Goal: Task Accomplishment & Management: Manage account settings

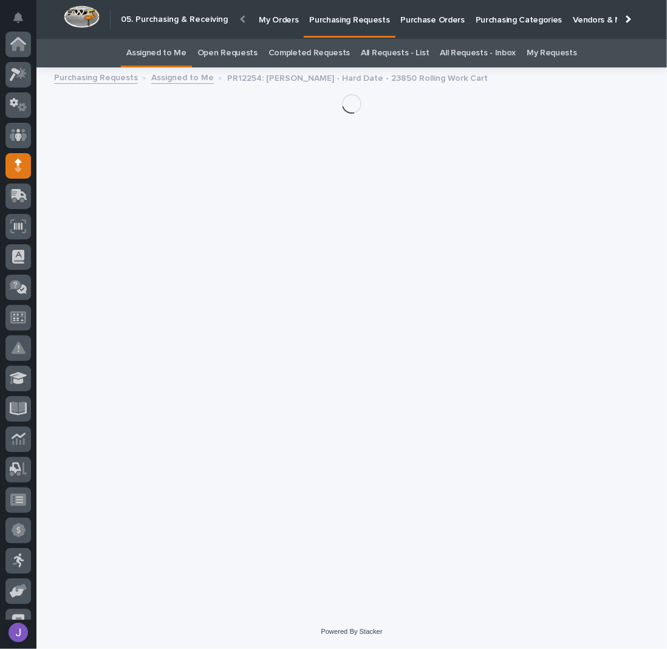
scroll to position [122, 0]
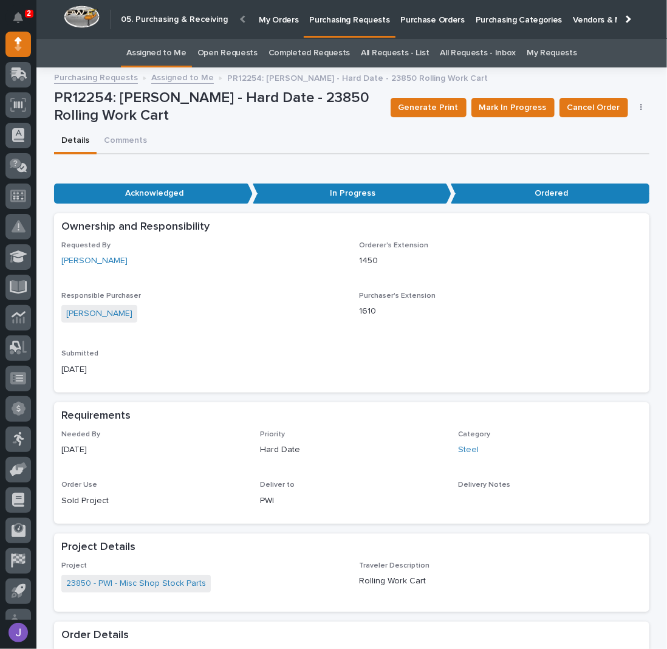
click at [169, 57] on link "Assigned to Me" at bounding box center [156, 53] width 60 height 29
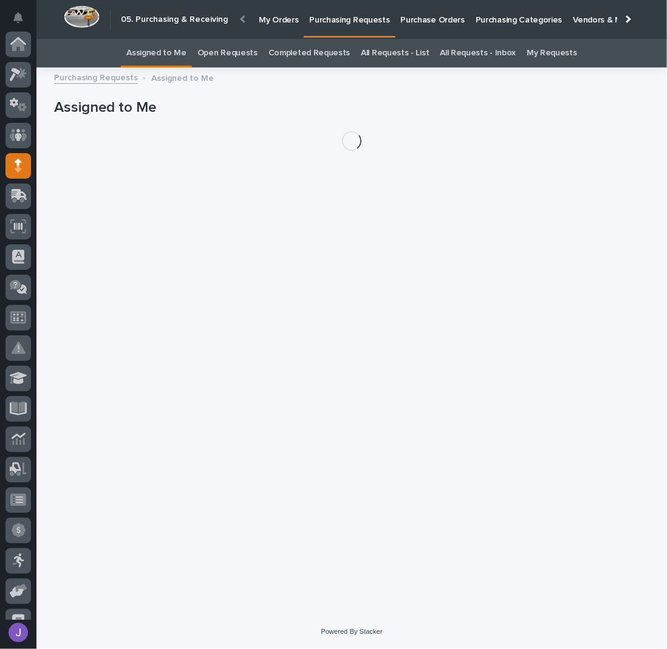
scroll to position [122, 0]
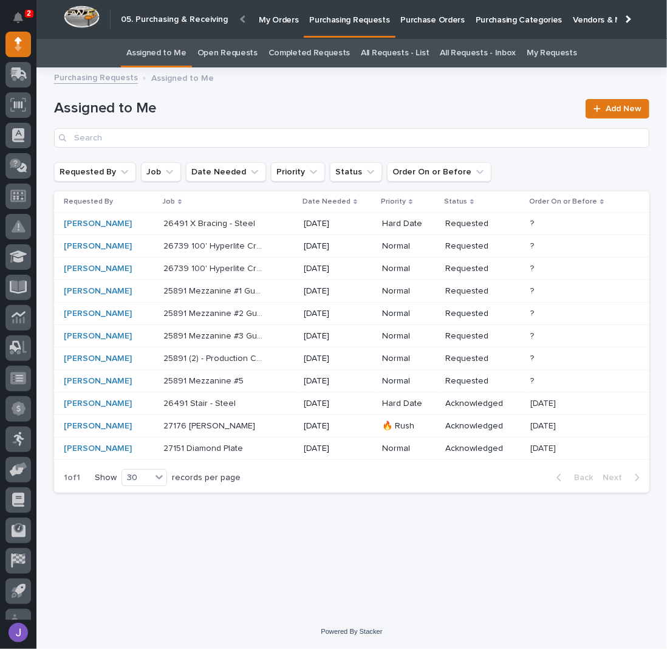
click at [407, 56] on link "All Requests - List" at bounding box center [395, 53] width 68 height 29
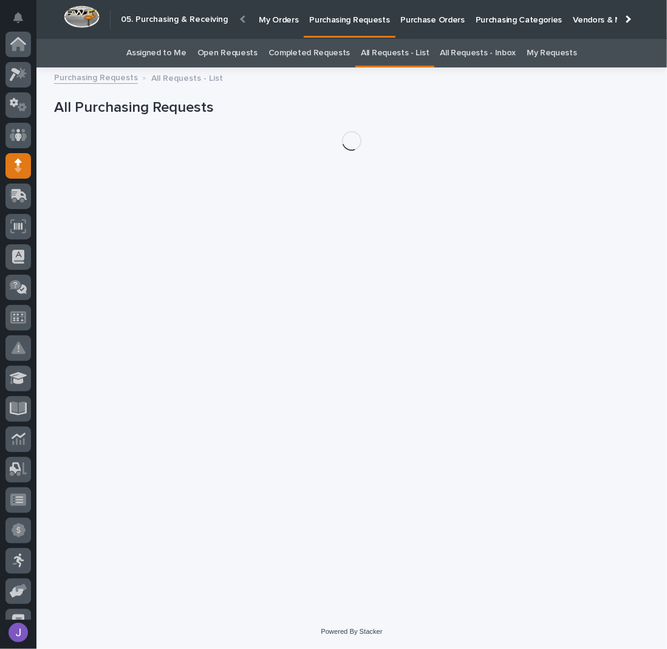
scroll to position [122, 0]
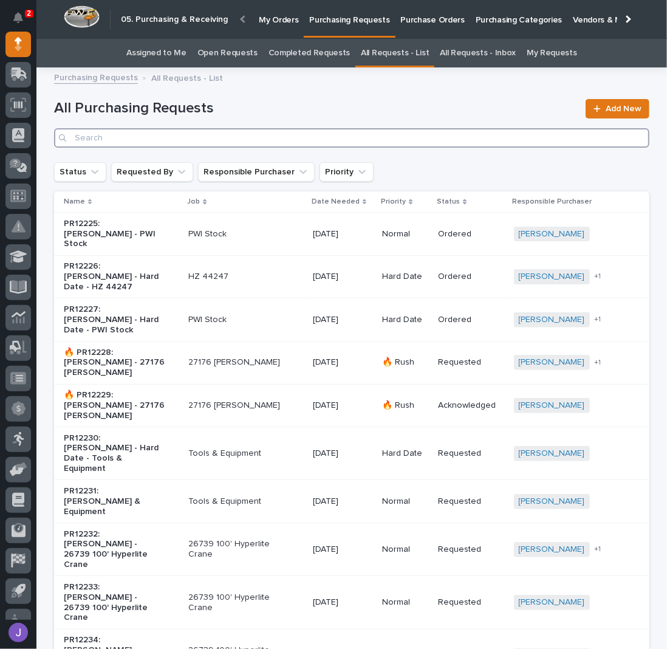
click at [164, 142] on input "Search" at bounding box center [351, 137] width 595 height 19
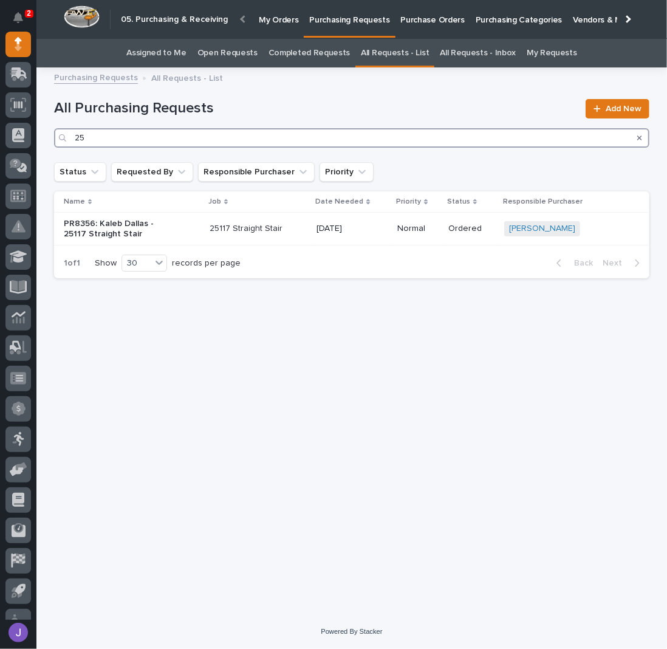
type input "2"
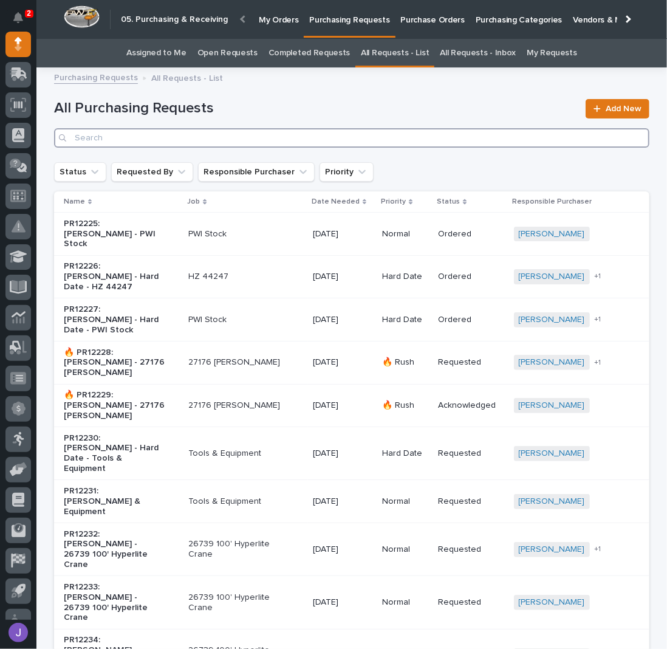
click at [120, 130] on input "Search" at bounding box center [351, 137] width 595 height 19
click at [120, 135] on input "Search" at bounding box center [351, 137] width 595 height 19
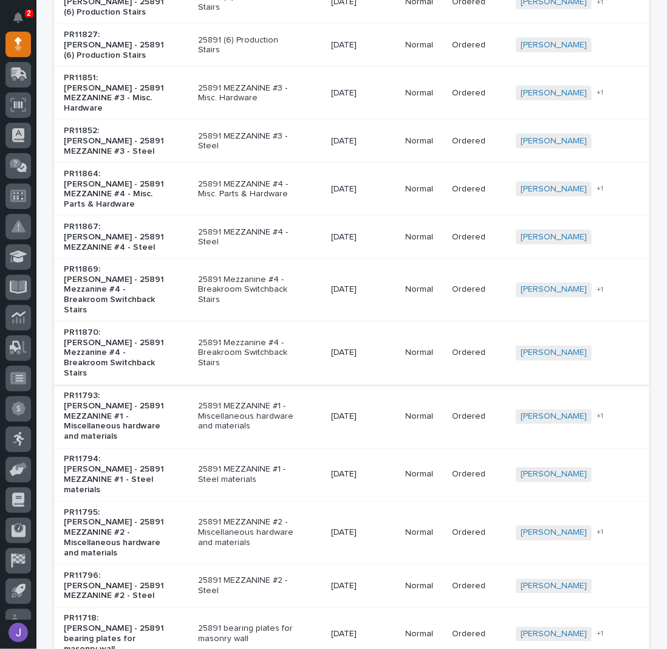
scroll to position [937, 0]
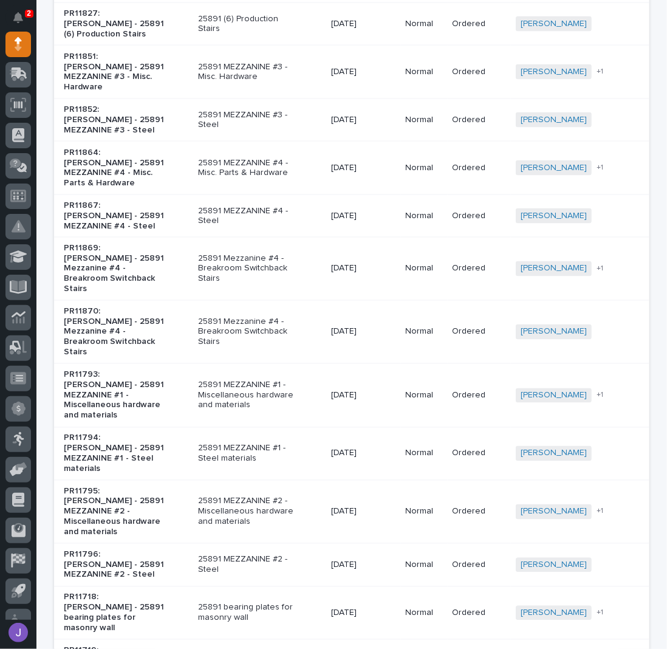
type input "25891"
click at [131, 573] on div "30" at bounding box center [140, 574] width 44 height 15
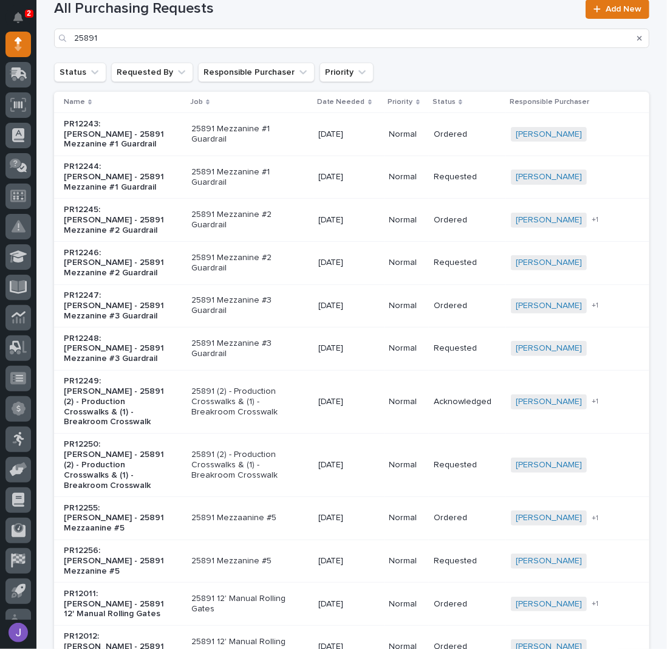
scroll to position [0, 0]
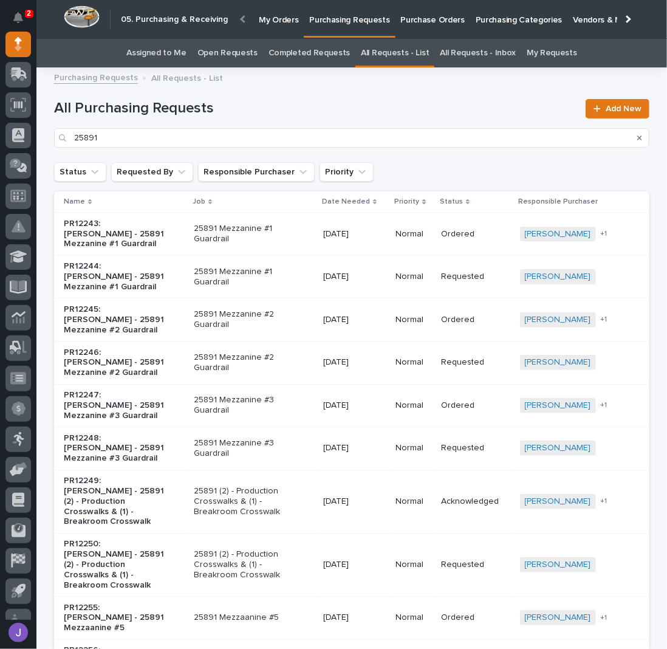
drag, startPoint x: 281, startPoint y: 103, endPoint x: 272, endPoint y: 108, distance: 9.8
click at [281, 103] on h1 "All Purchasing Requests" at bounding box center [316, 109] width 524 height 18
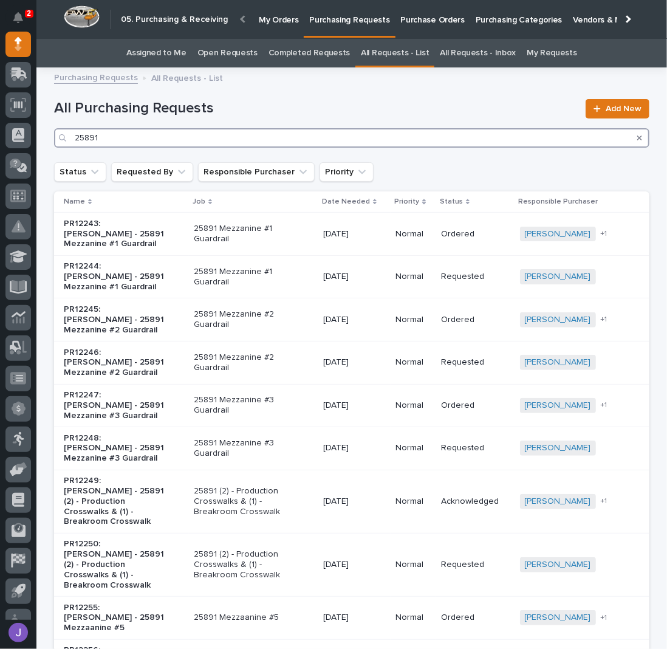
drag, startPoint x: 111, startPoint y: 141, endPoint x: 33, endPoint y: 149, distance: 78.2
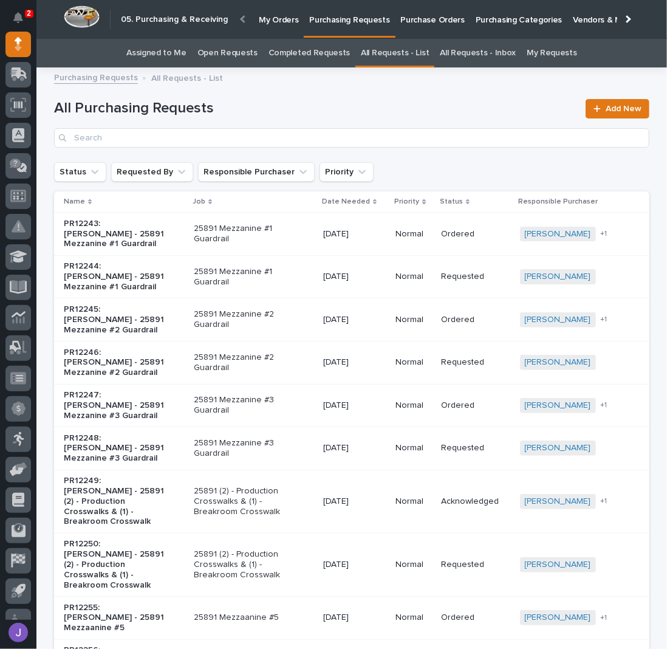
click at [372, 76] on div "Purchasing Requests All Requests - List" at bounding box center [352, 78] width 608 height 17
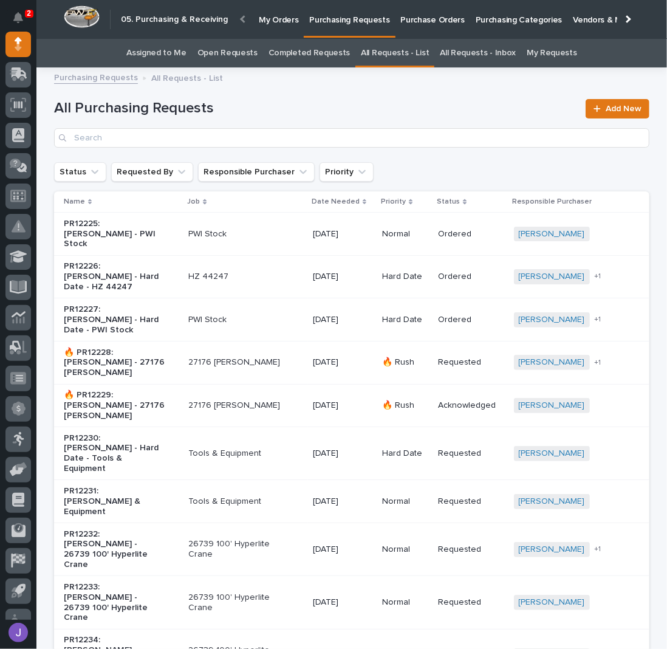
click at [209, 59] on link "Open Requests" at bounding box center [227, 53] width 60 height 29
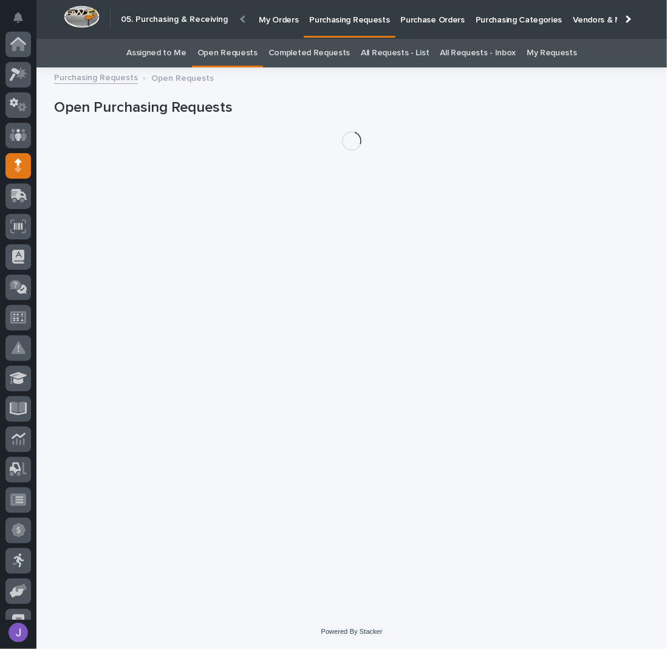
scroll to position [122, 0]
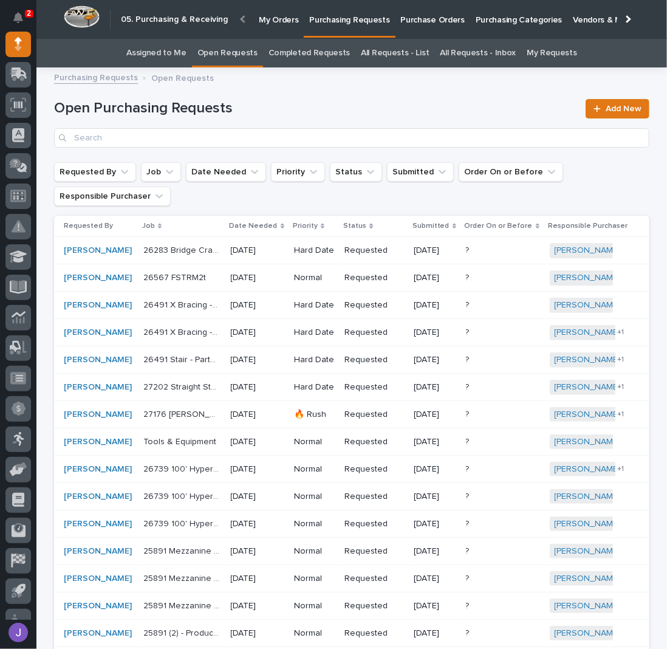
click at [246, 124] on div "Open Purchasing Requests Add New" at bounding box center [351, 123] width 595 height 49
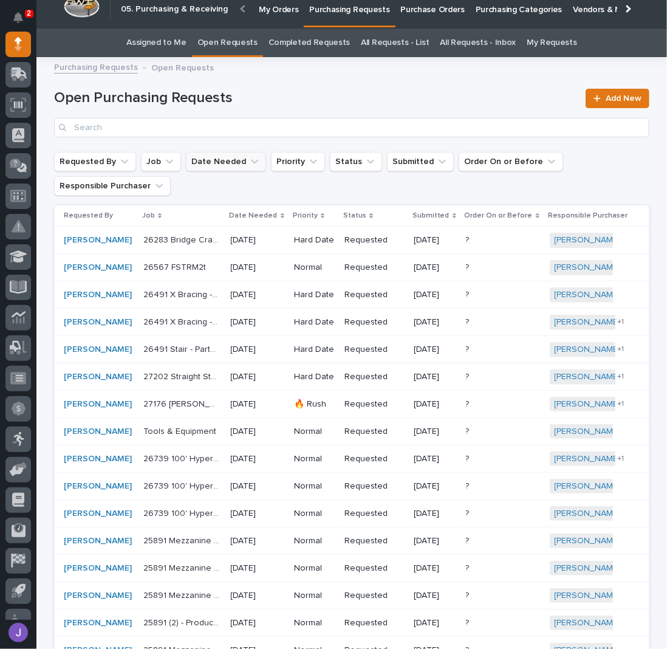
scroll to position [0, 0]
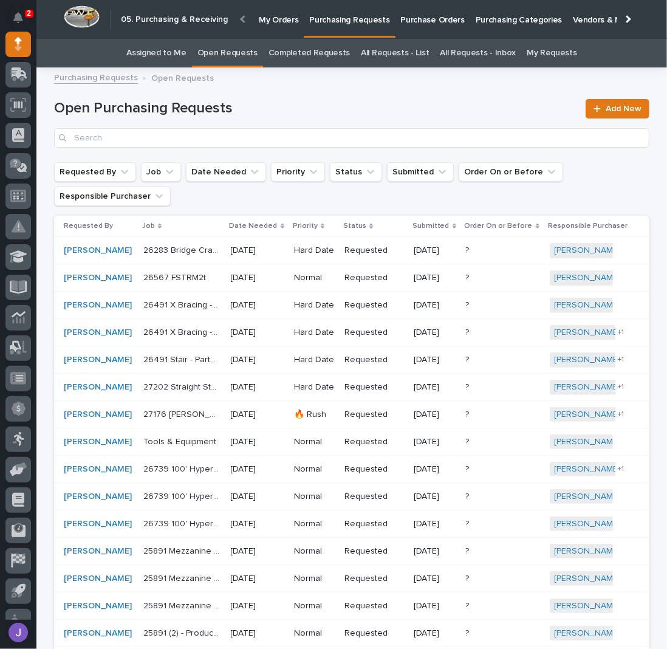
click at [326, 22] on p "Purchasing Requests" at bounding box center [349, 13] width 80 height 26
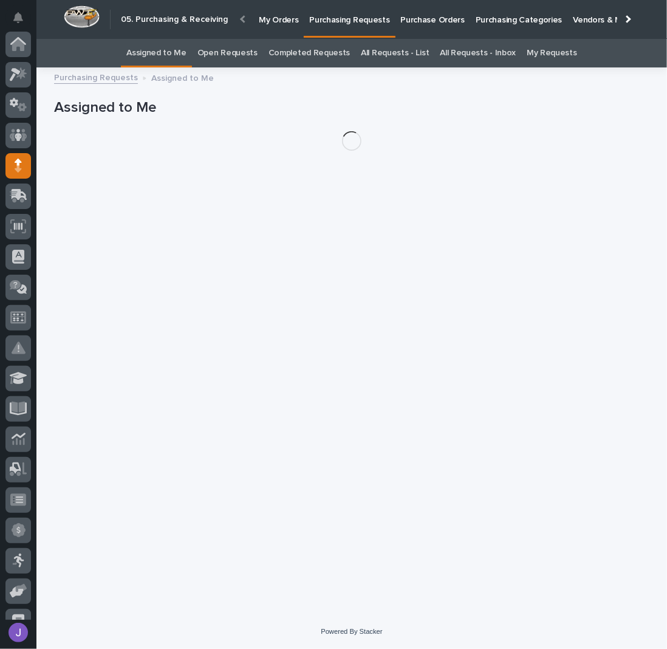
scroll to position [122, 0]
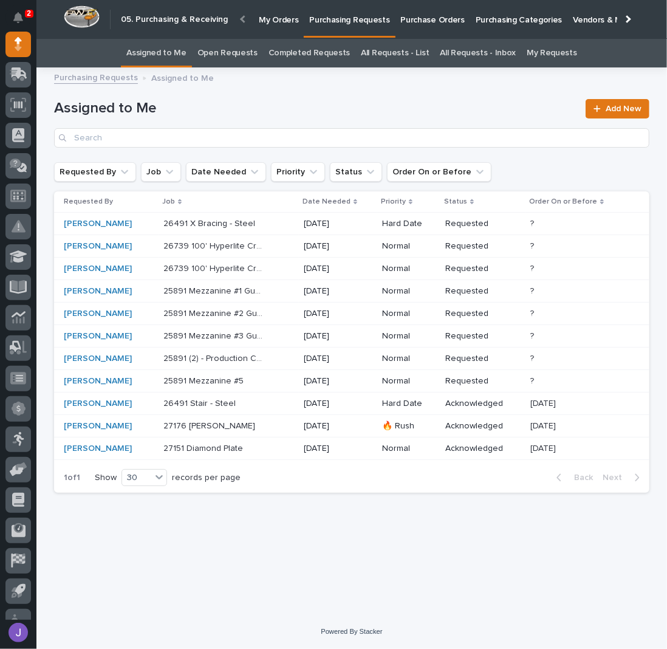
click at [280, 379] on div "25891 Mezzanine #5 25891 Mezzanine #5" at bounding box center [228, 381] width 131 height 20
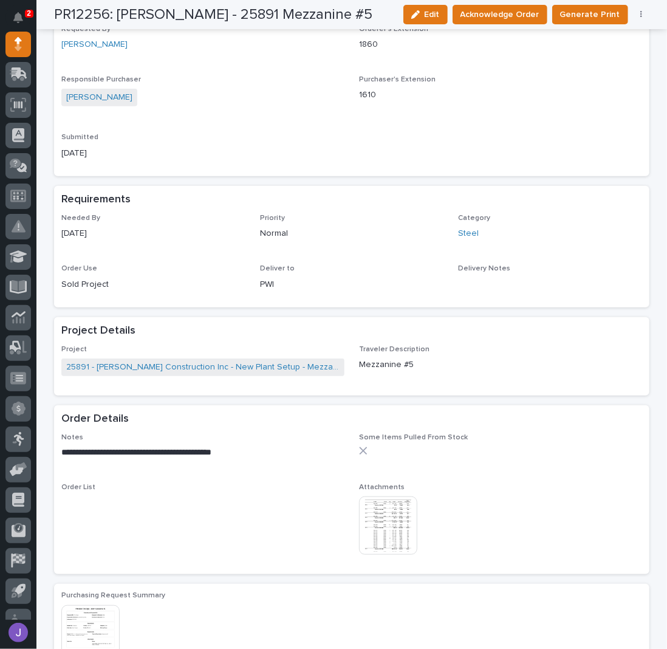
scroll to position [405, 0]
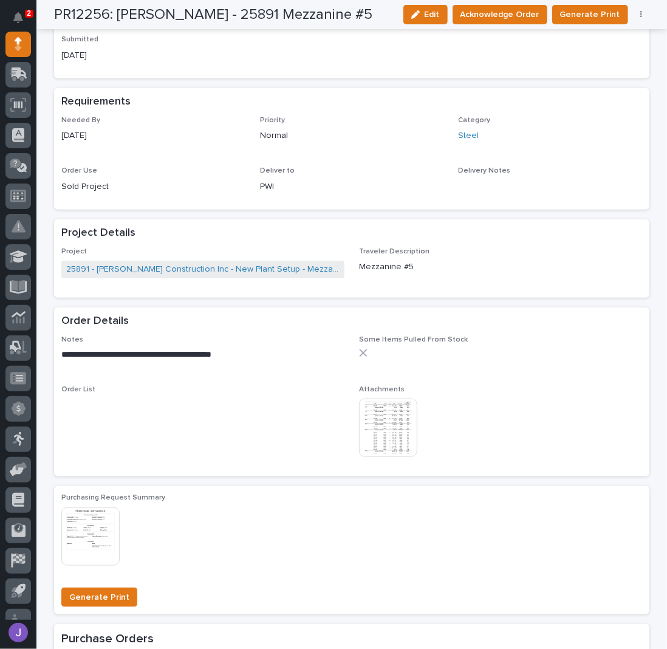
click at [393, 428] on img at bounding box center [388, 428] width 58 height 58
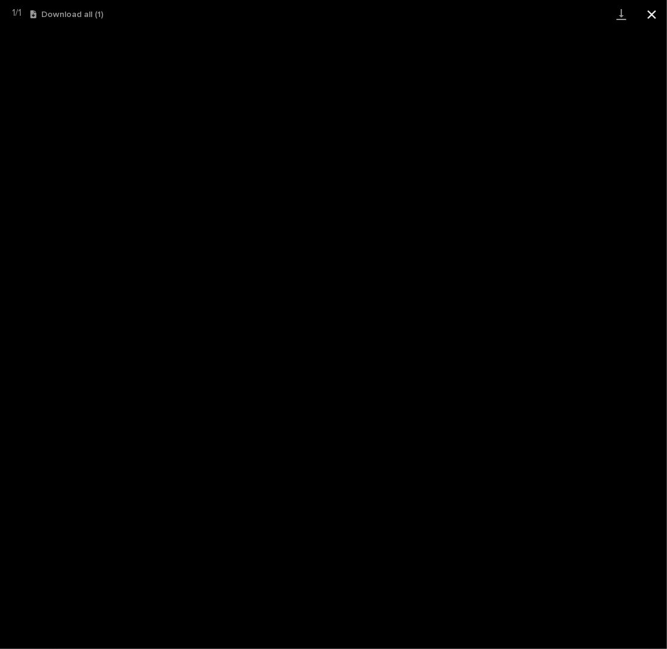
click at [652, 17] on button "Close gallery" at bounding box center [652, 14] width 30 height 29
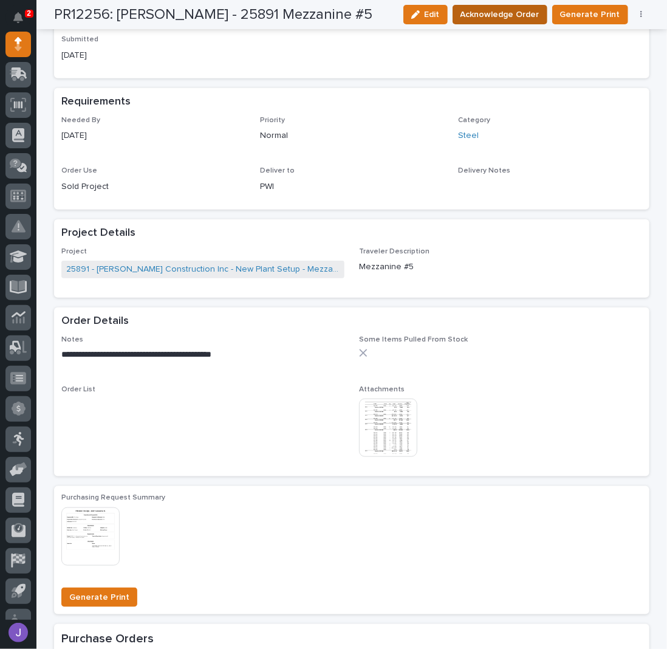
click at [520, 16] on span "Acknowledge Order" at bounding box center [500, 14] width 79 height 15
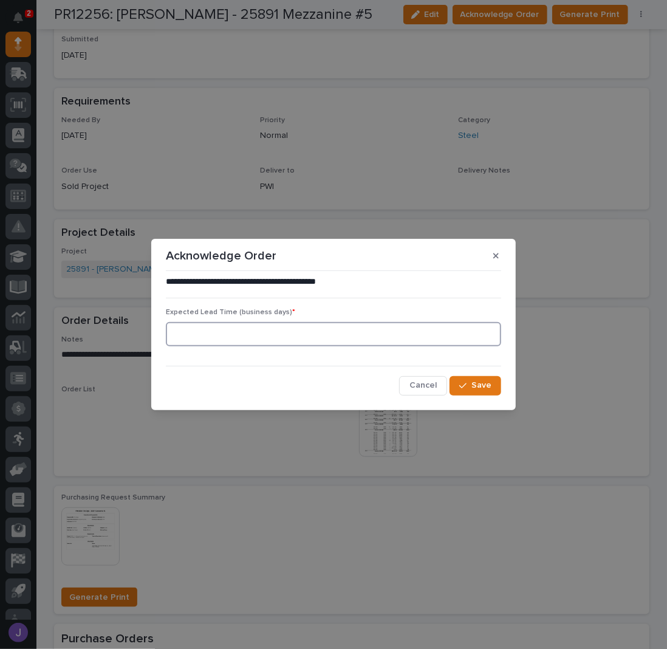
click at [202, 328] on input at bounding box center [333, 334] width 335 height 24
type input "0"
click at [475, 380] on span "Save" at bounding box center [482, 385] width 20 height 11
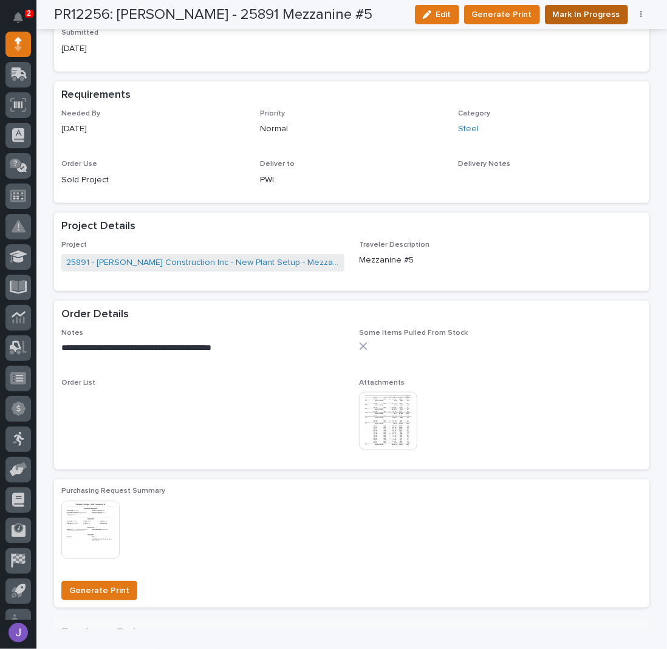
click at [597, 14] on span "Mark In Progress" at bounding box center [586, 14] width 67 height 15
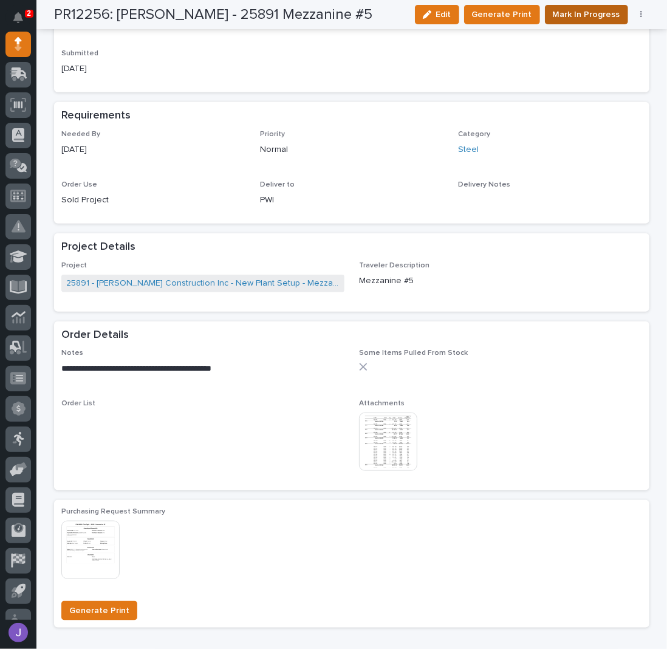
scroll to position [516, 0]
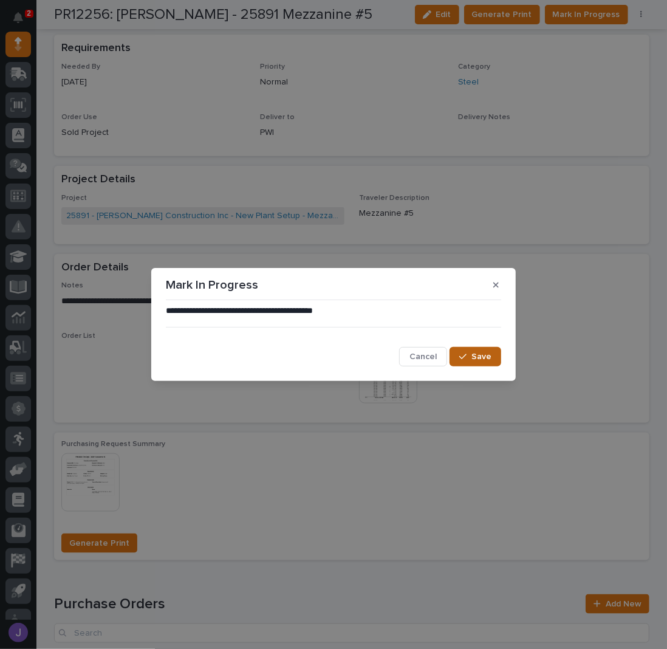
click at [485, 359] on span "Save" at bounding box center [482, 356] width 20 height 11
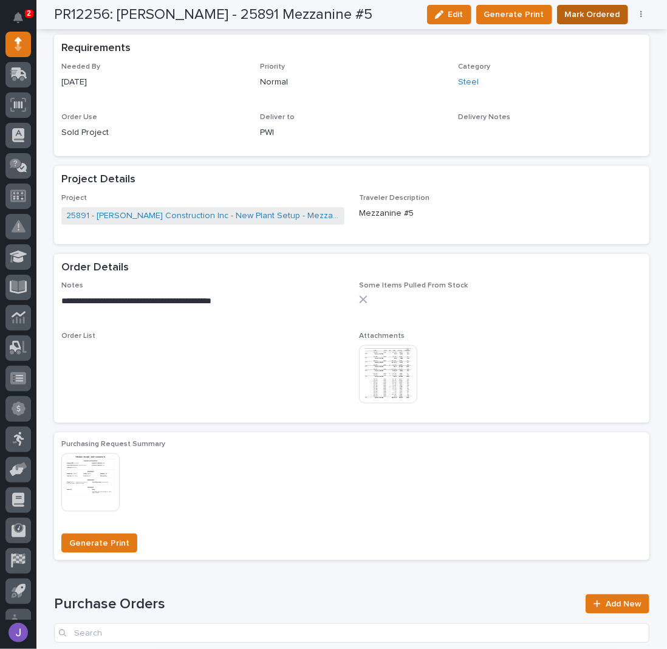
click at [577, 15] on span "Mark Ordered" at bounding box center [592, 14] width 55 height 15
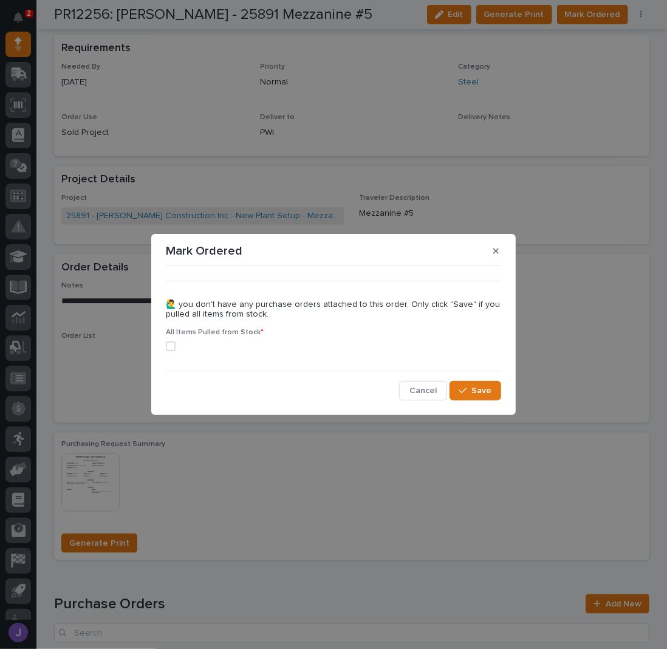
click at [177, 352] on div "All Items Pulled from Stock *" at bounding box center [333, 344] width 335 height 33
click at [173, 348] on span at bounding box center [171, 346] width 10 height 10
click at [480, 394] on span "Save" at bounding box center [482, 390] width 20 height 11
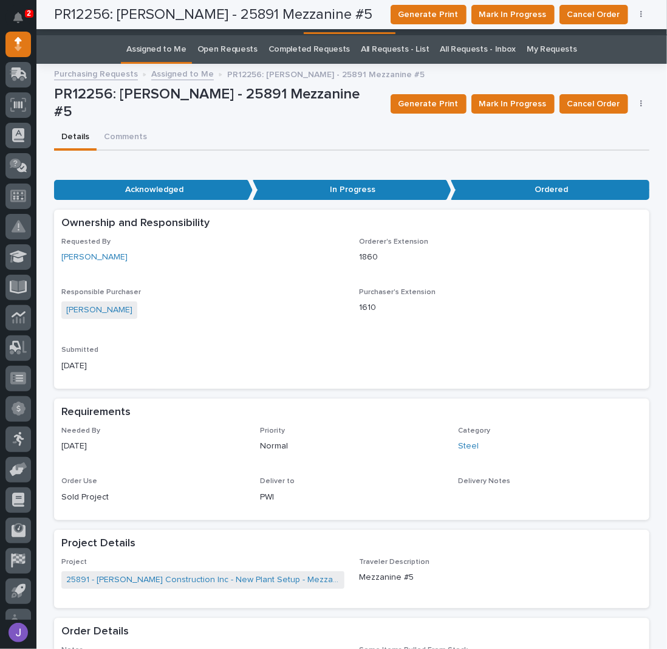
scroll to position [0, 0]
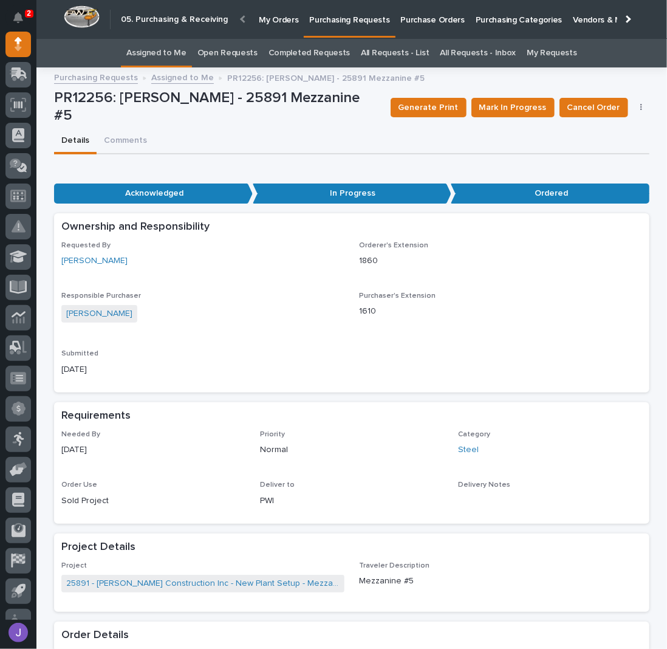
click at [173, 60] on link "Assigned to Me" at bounding box center [156, 53] width 60 height 29
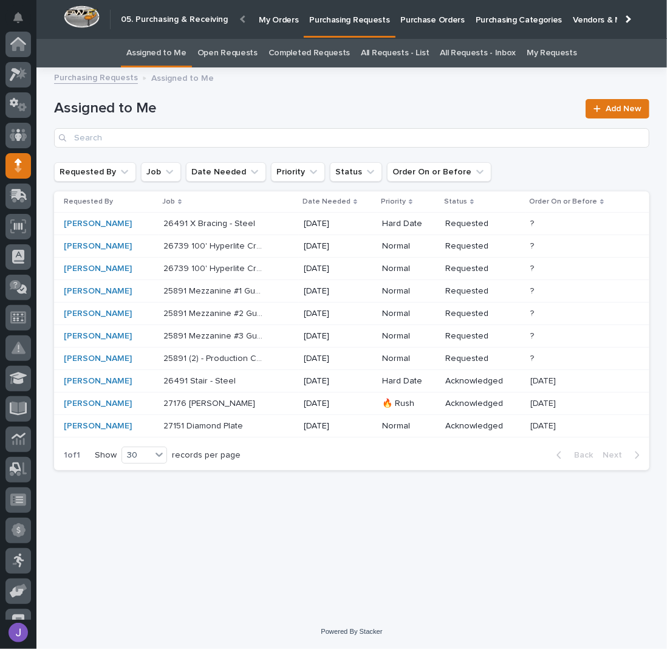
scroll to position [122, 0]
click at [288, 361] on div "25891 (2) - Production Crosswalks & (1) - Breakroom Crosswalk 25891 (2) - Produ…" at bounding box center [228, 359] width 131 height 20
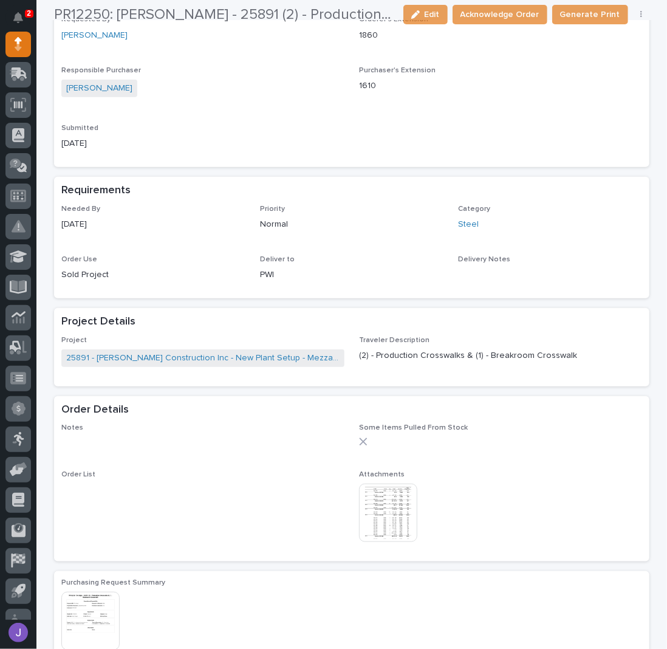
scroll to position [324, 0]
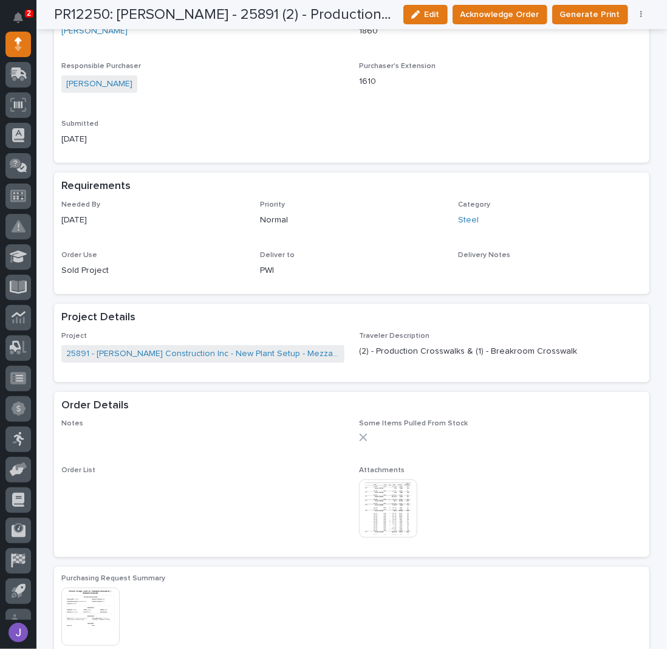
click at [396, 507] on img at bounding box center [388, 508] width 58 height 58
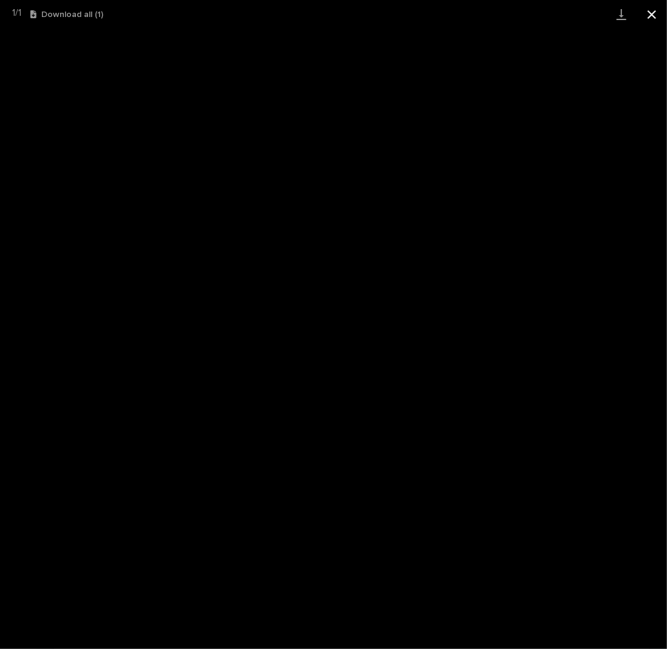
click at [647, 17] on button "Close gallery" at bounding box center [652, 14] width 30 height 29
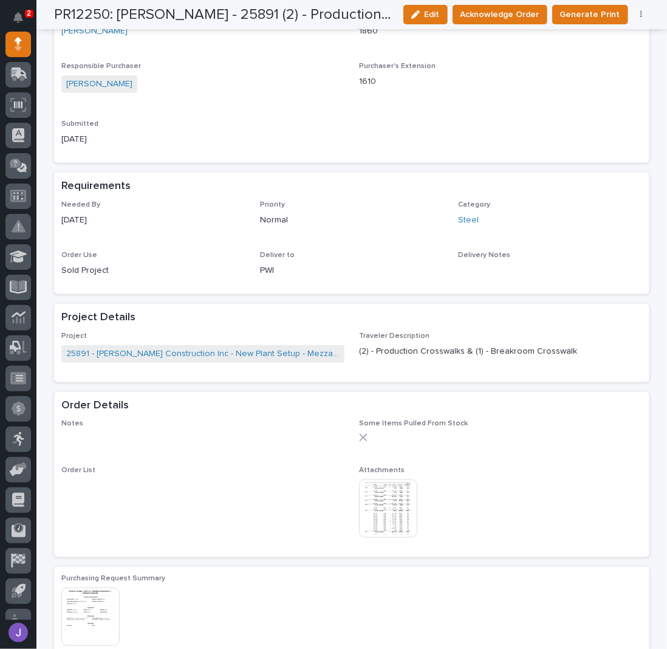
scroll to position [81, 0]
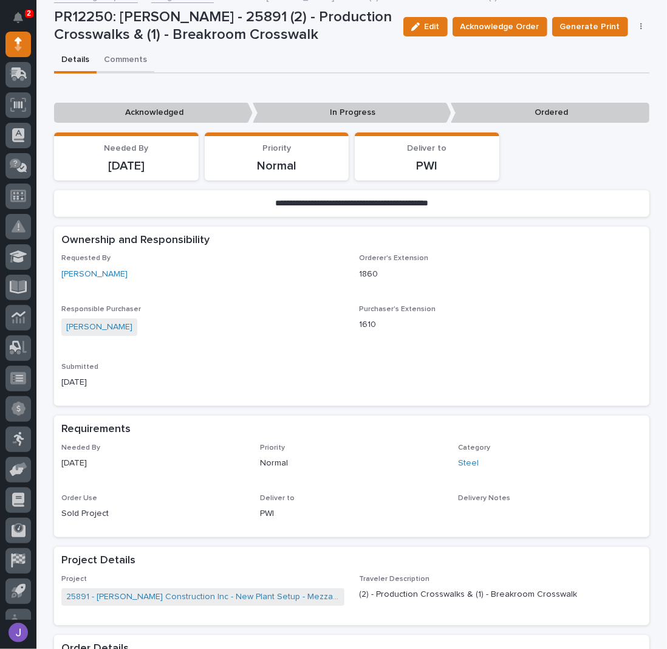
click at [131, 62] on div "2 My Settings Log Out " 05. Purchasing & Receiving " was added to your account …" at bounding box center [351, 532] width 631 height 1227
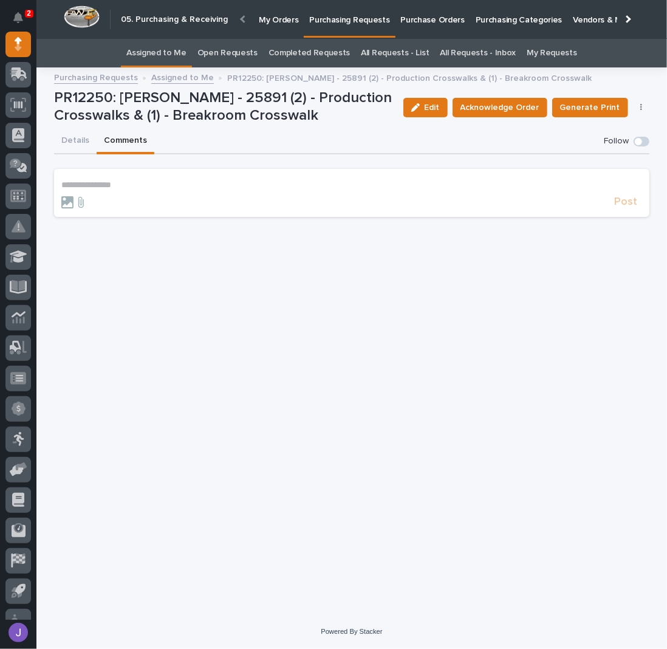
click at [118, 182] on p "**********" at bounding box center [351, 185] width 581 height 10
click at [623, 204] on span "Post" at bounding box center [625, 208] width 23 height 14
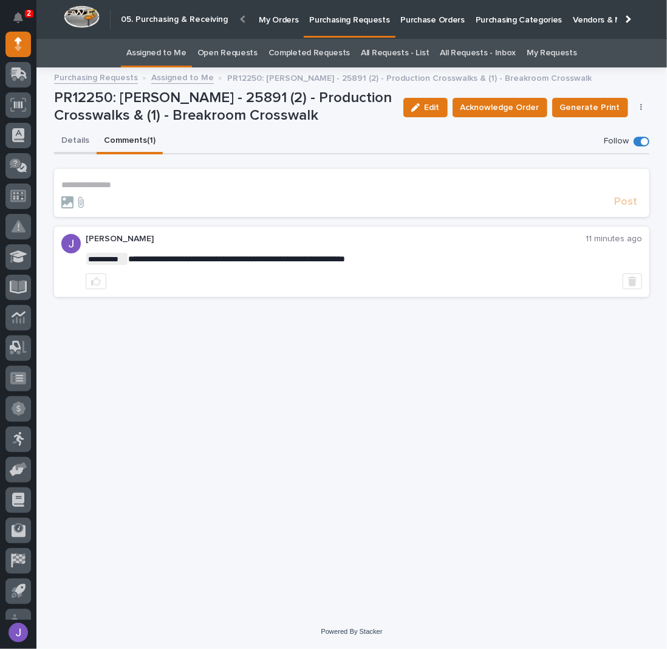
drag, startPoint x: 77, startPoint y: 141, endPoint x: 84, endPoint y: 141, distance: 7.3
click at [77, 141] on button "Details" at bounding box center [75, 142] width 43 height 26
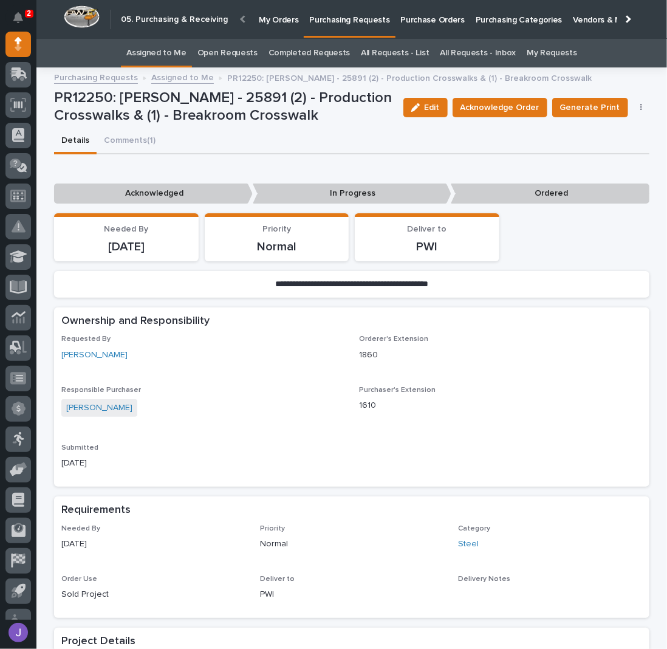
click at [171, 47] on link "Assigned to Me" at bounding box center [156, 53] width 60 height 29
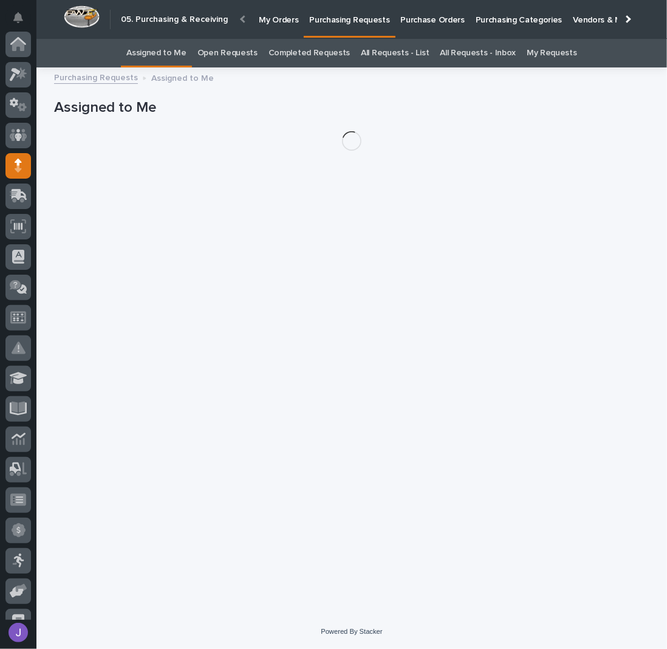
scroll to position [122, 0]
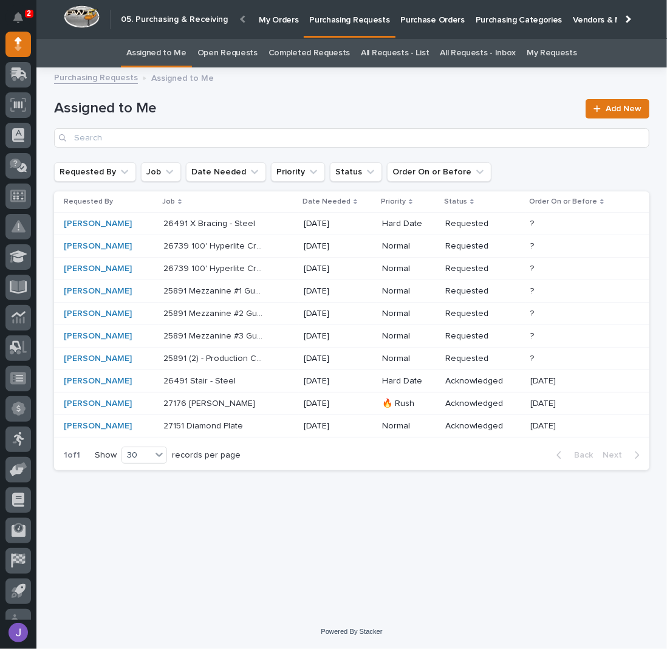
click at [256, 382] on p at bounding box center [213, 381] width 101 height 10
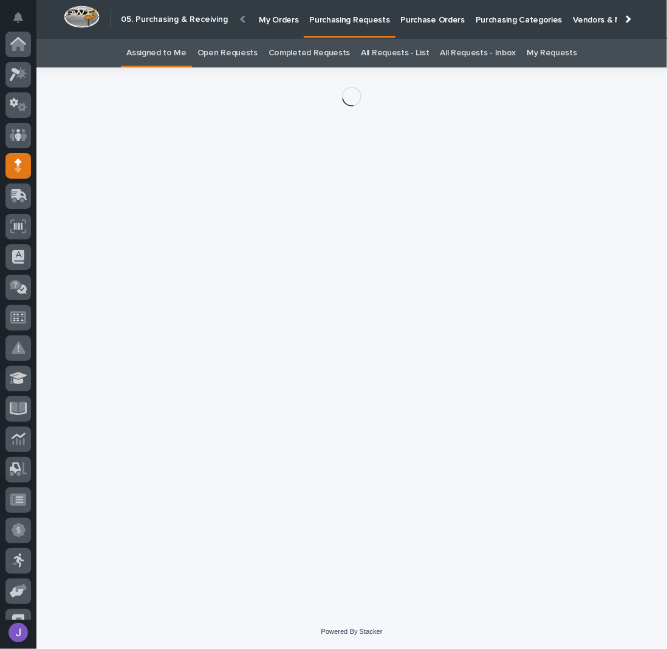
scroll to position [122, 0]
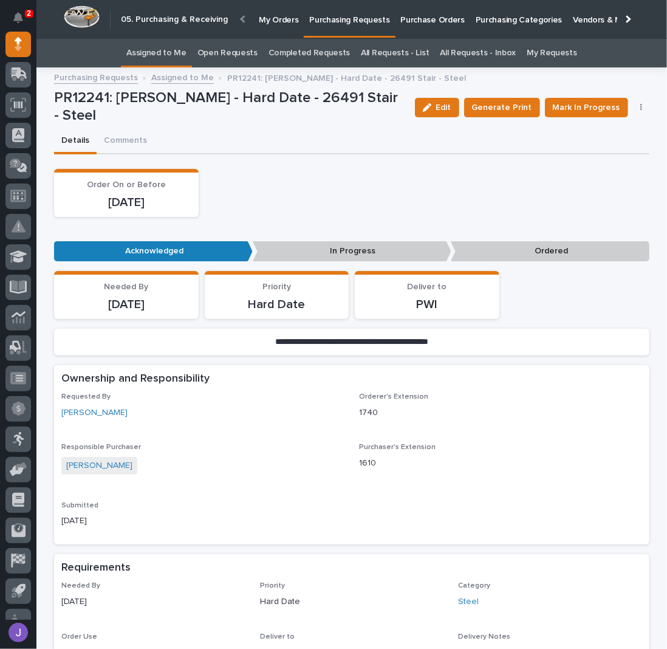
click at [180, 52] on link "Assigned to Me" at bounding box center [156, 53] width 60 height 29
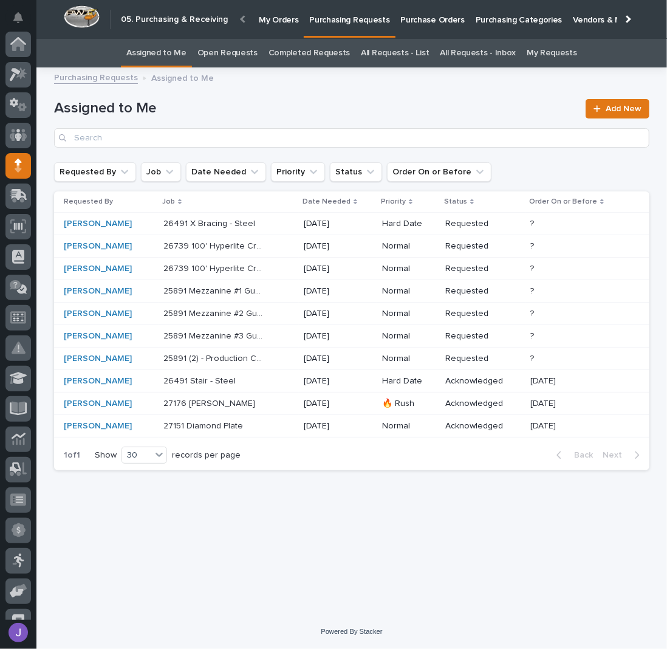
scroll to position [122, 0]
click at [414, 12] on p "Purchase Orders" at bounding box center [433, 13] width 64 height 26
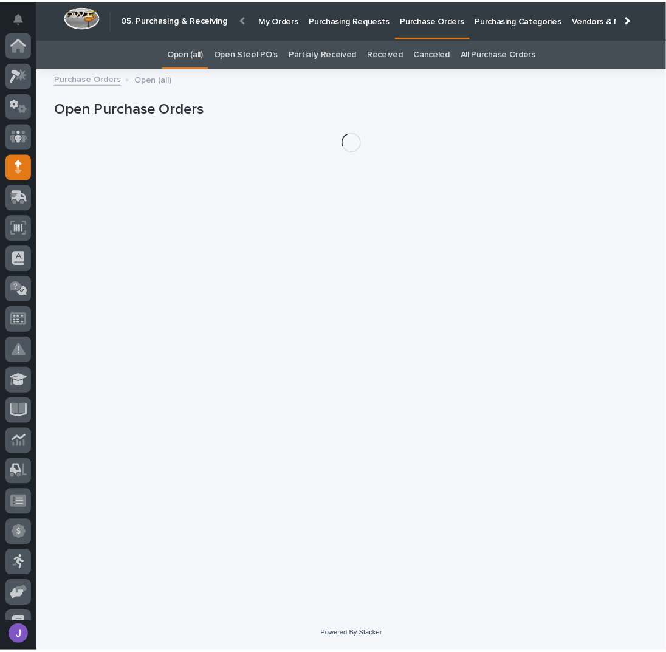
scroll to position [122, 0]
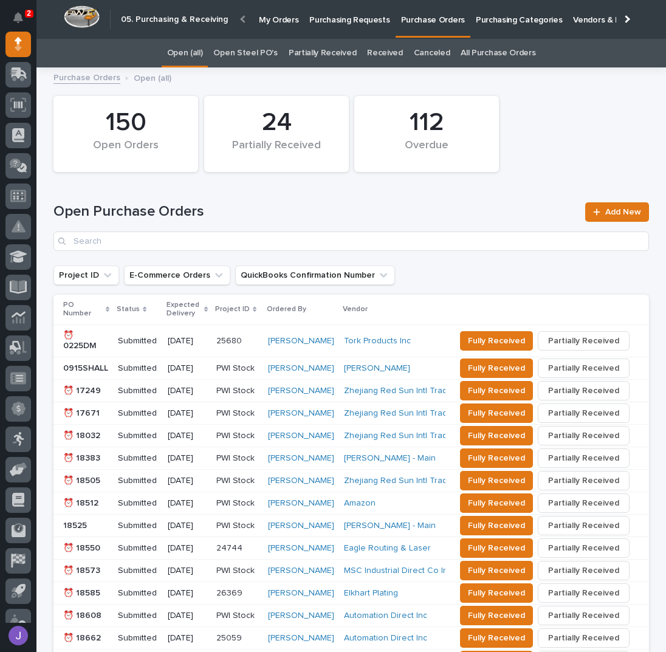
click at [244, 56] on link "Open Steel PO's" at bounding box center [245, 53] width 64 height 29
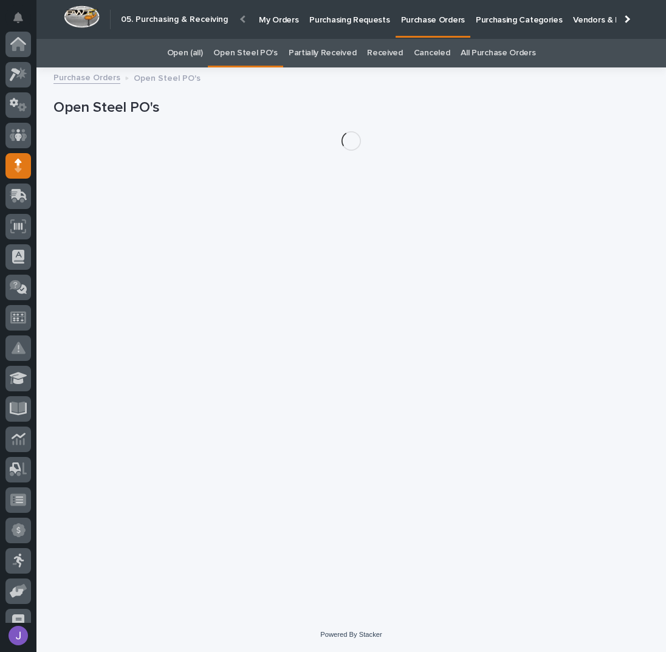
scroll to position [122, 0]
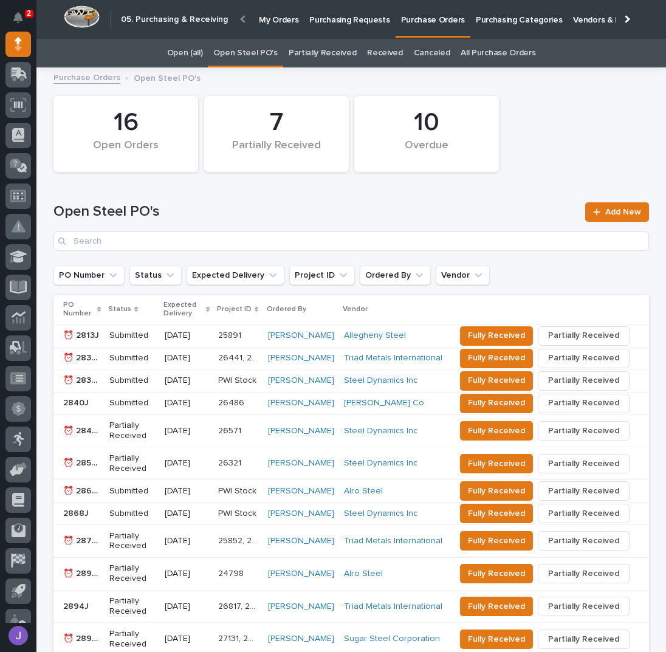
click at [338, 19] on p "Purchasing Requests" at bounding box center [349, 13] width 80 height 26
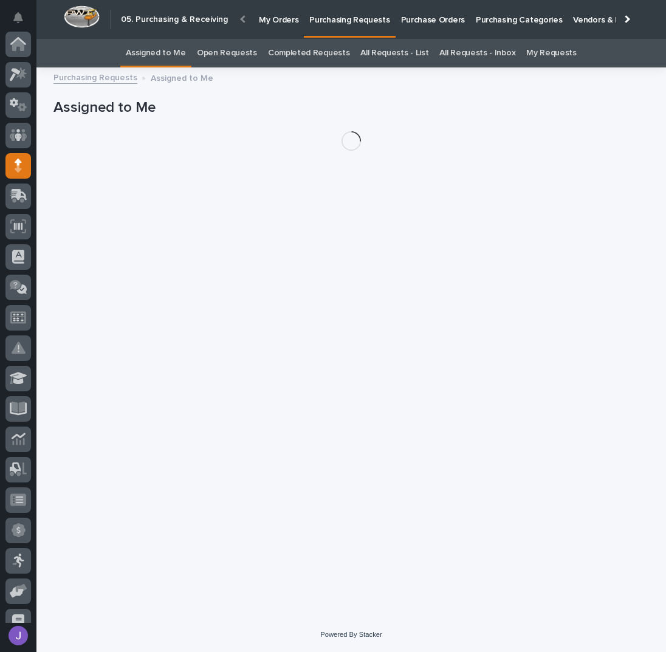
scroll to position [122, 0]
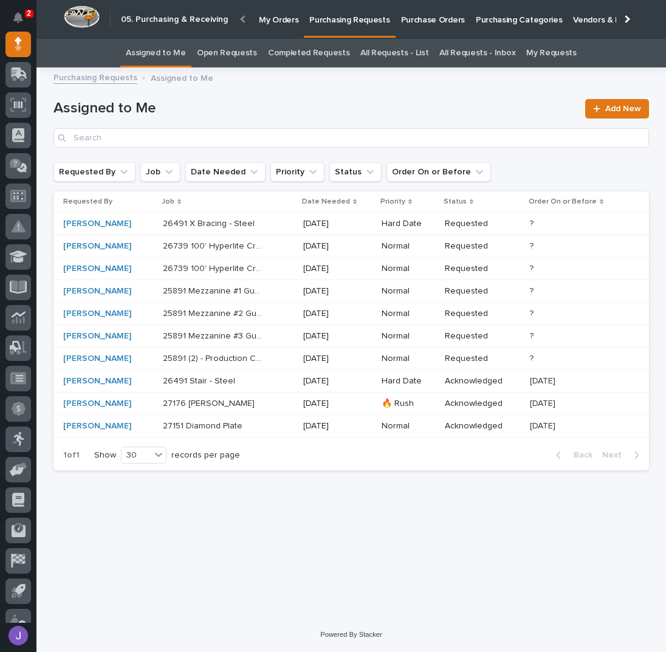
click at [427, 26] on link "Purchase Orders" at bounding box center [433, 19] width 75 height 38
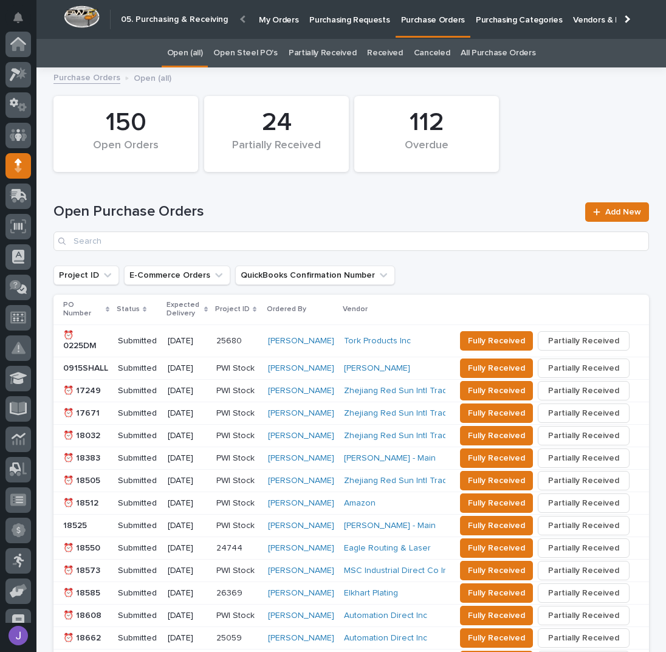
scroll to position [122, 0]
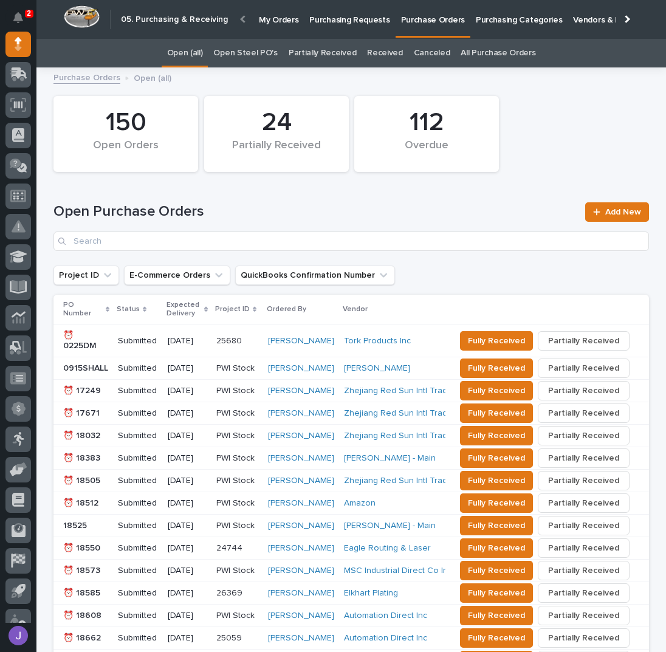
click at [251, 54] on link "Open Steel PO's" at bounding box center [245, 53] width 64 height 29
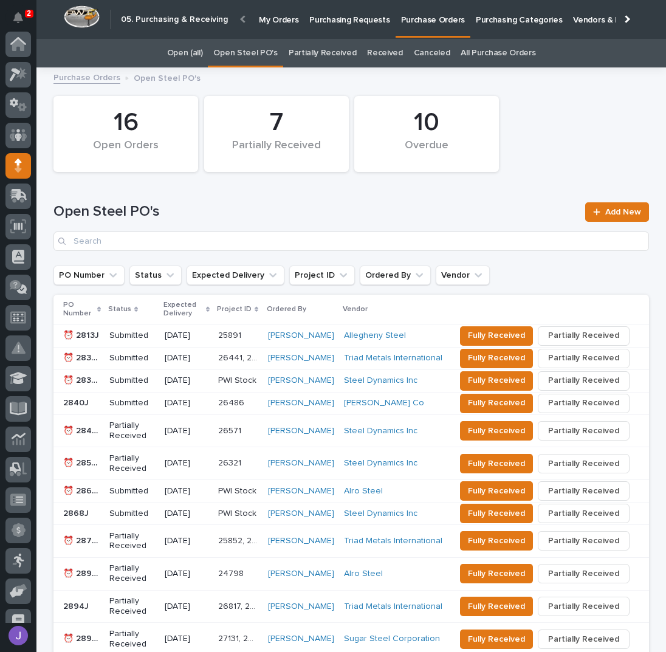
scroll to position [122, 0]
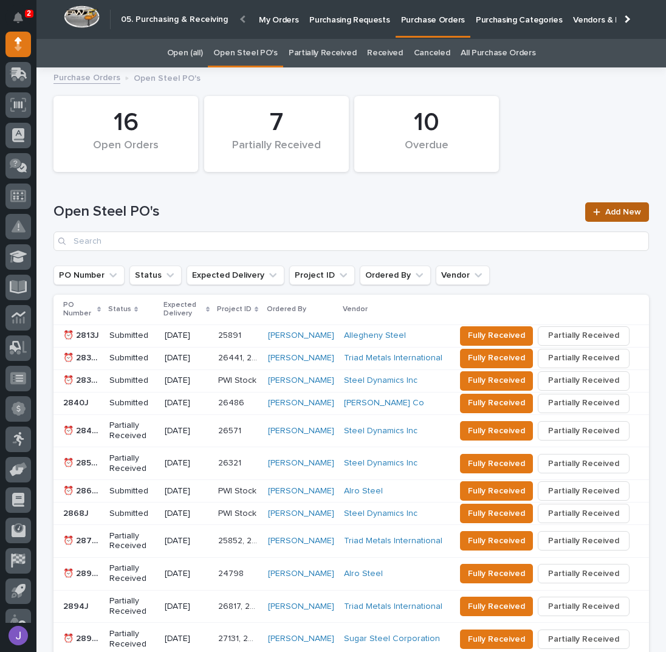
click at [593, 210] on icon at bounding box center [596, 212] width 7 height 9
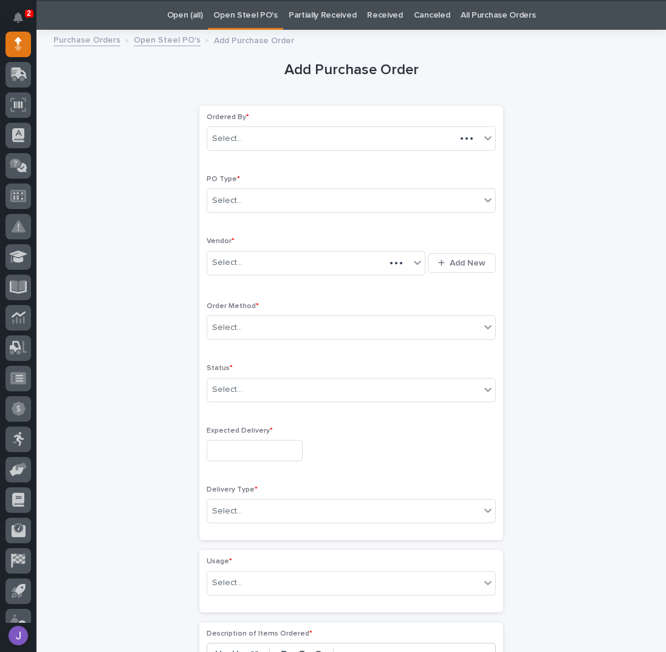
scroll to position [38, 0]
click at [281, 200] on div "Select..." at bounding box center [343, 200] width 273 height 20
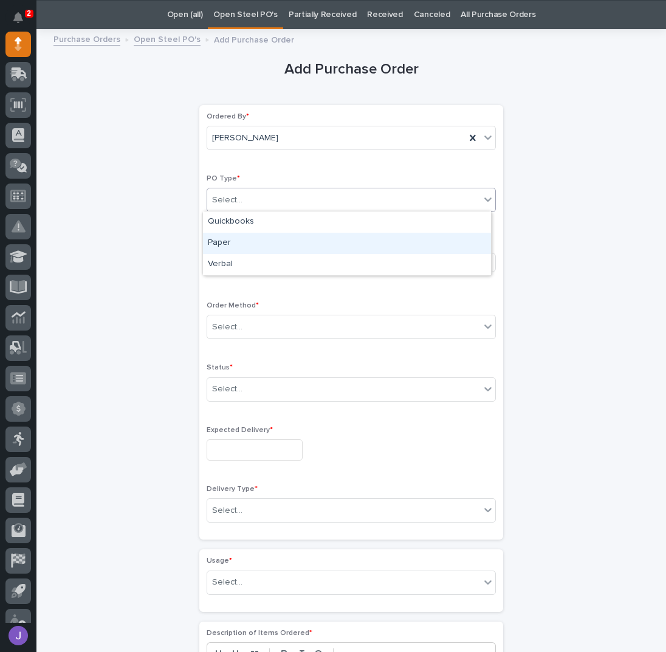
click at [249, 238] on div "Paper" at bounding box center [347, 243] width 288 height 21
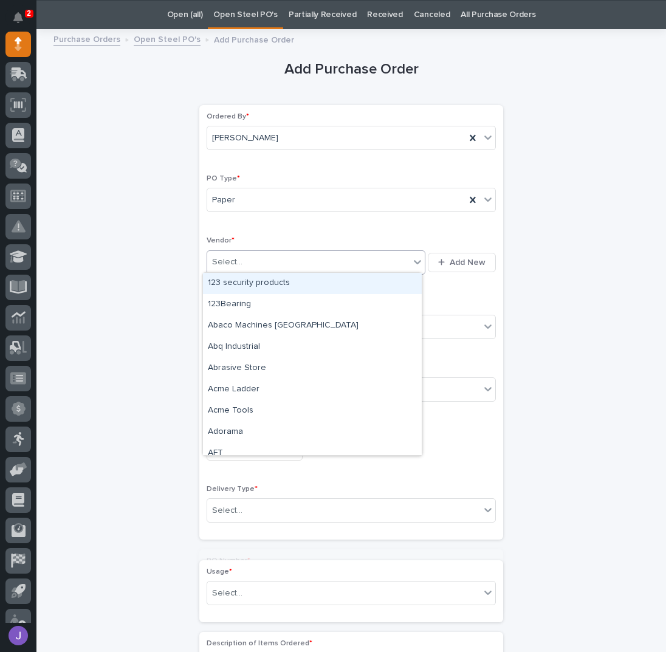
click at [246, 258] on div "Select..." at bounding box center [308, 262] width 202 height 20
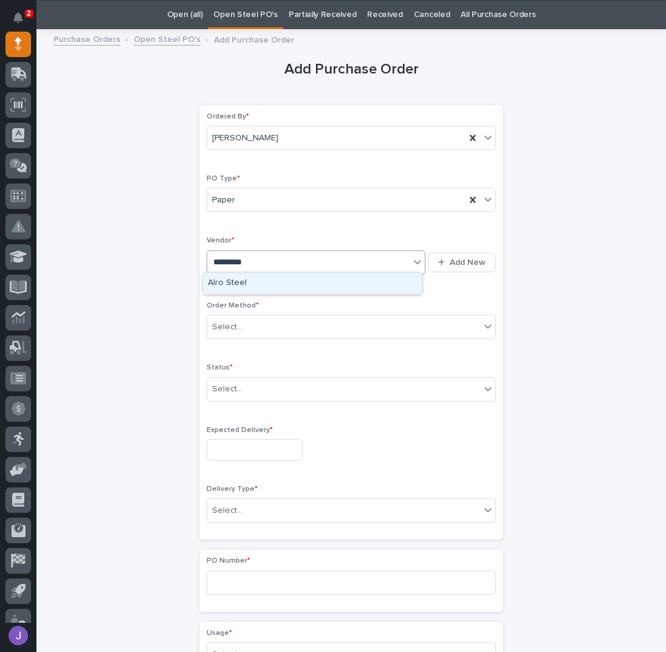
type input "**********"
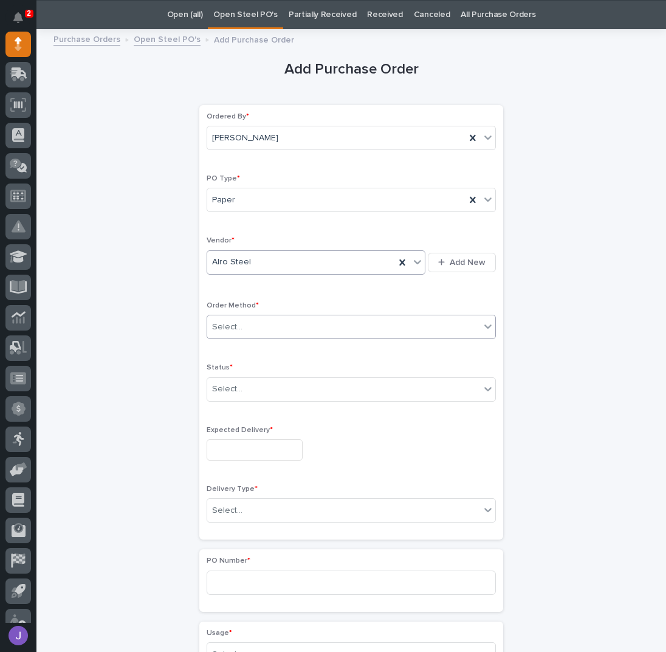
click at [249, 322] on div "Select..." at bounding box center [343, 327] width 273 height 20
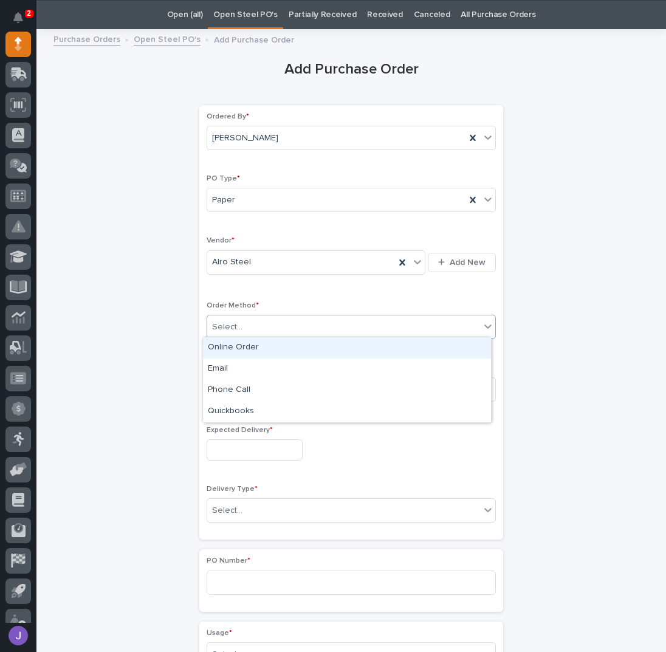
click at [227, 343] on div "Online Order" at bounding box center [347, 347] width 288 height 21
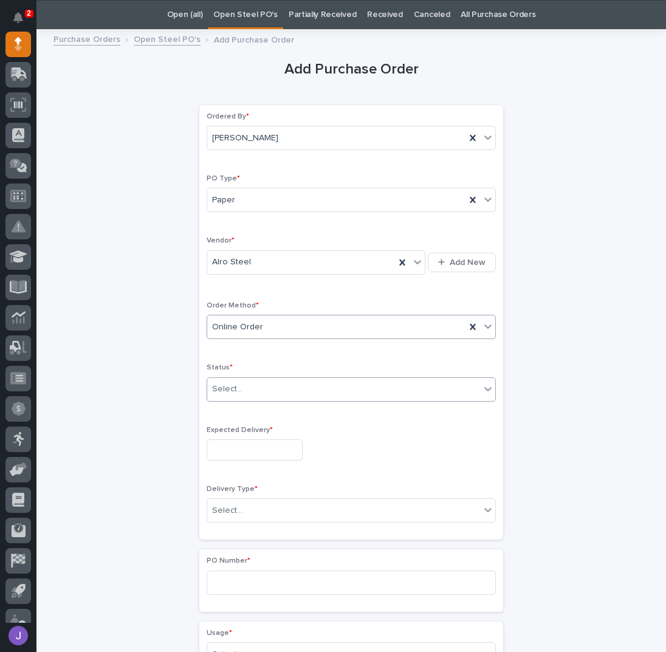
click at [252, 385] on div "Select..." at bounding box center [343, 389] width 273 height 20
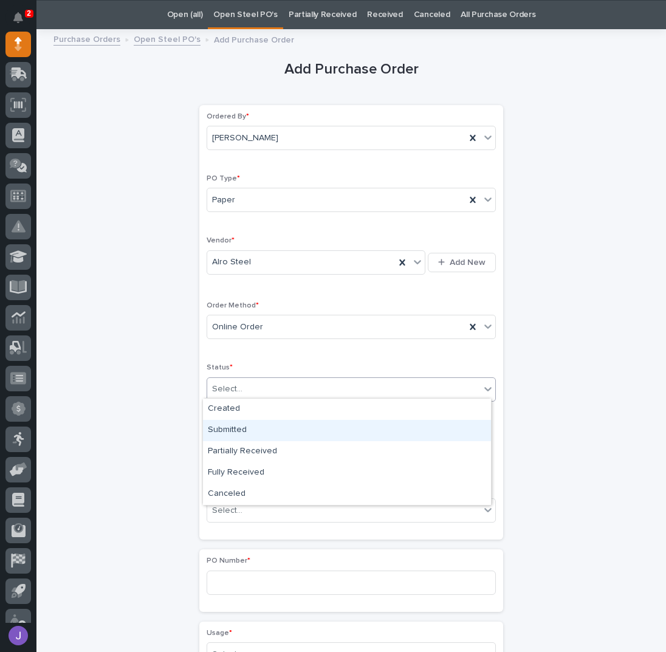
click at [239, 427] on div "Submitted" at bounding box center [347, 430] width 288 height 21
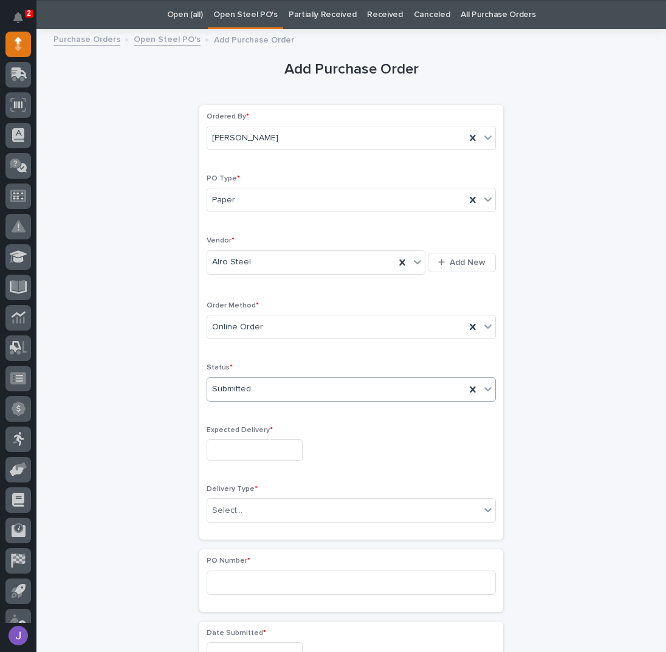
click at [240, 448] on input "text" at bounding box center [255, 449] width 96 height 21
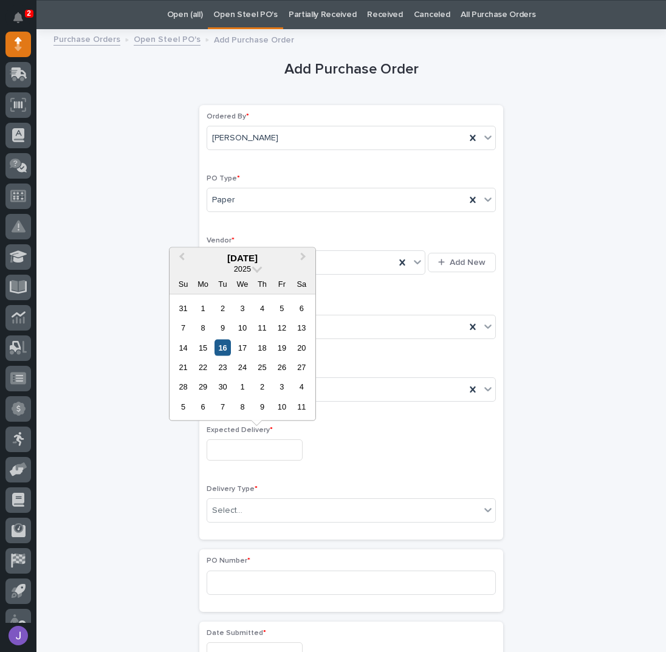
click at [228, 351] on div "16" at bounding box center [223, 347] width 16 height 16
type input "**********"
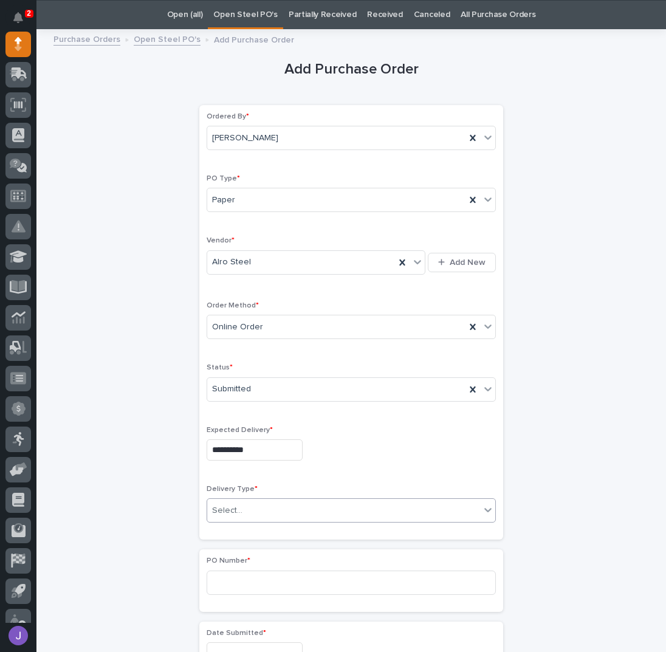
click at [241, 508] on div "Select..." at bounding box center [343, 511] width 273 height 20
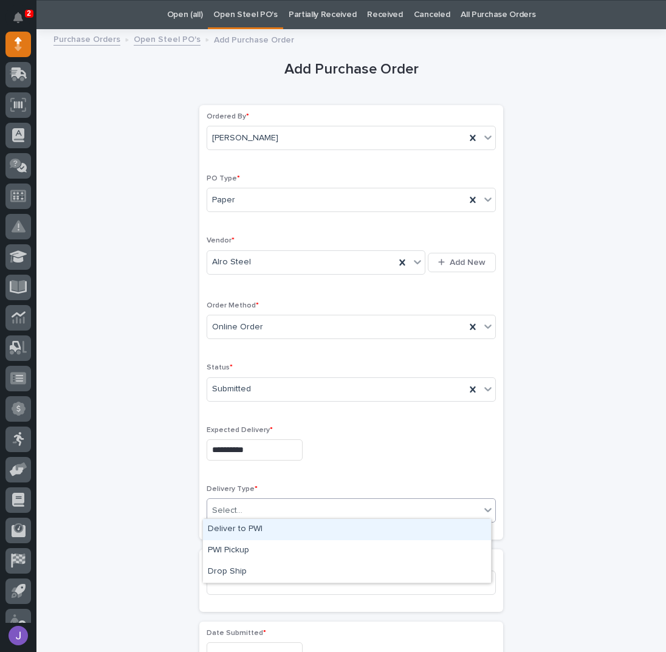
click at [229, 532] on div "Deliver to PWI" at bounding box center [347, 529] width 288 height 21
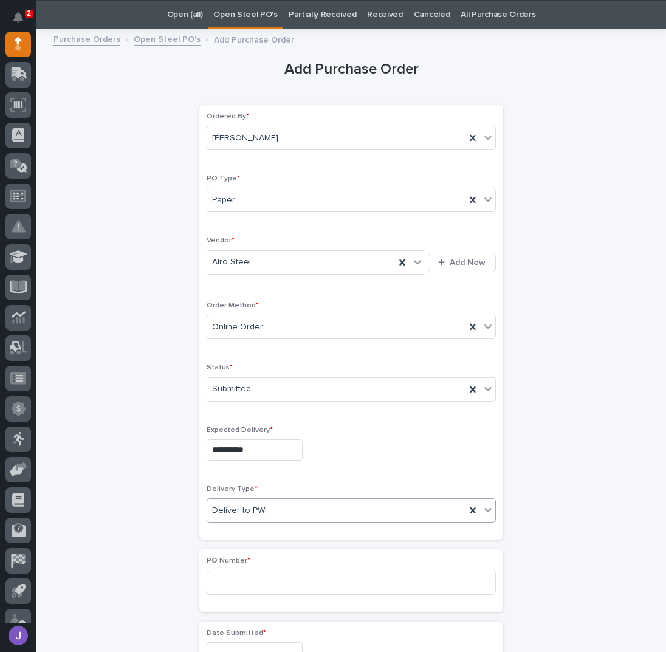
click at [248, 591] on div "PO Number *" at bounding box center [351, 580] width 289 height 47
click at [243, 585] on input at bounding box center [351, 583] width 289 height 24
type input "2909J"
click at [155, 513] on div "**********" at bounding box center [350, 639] width 595 height 1207
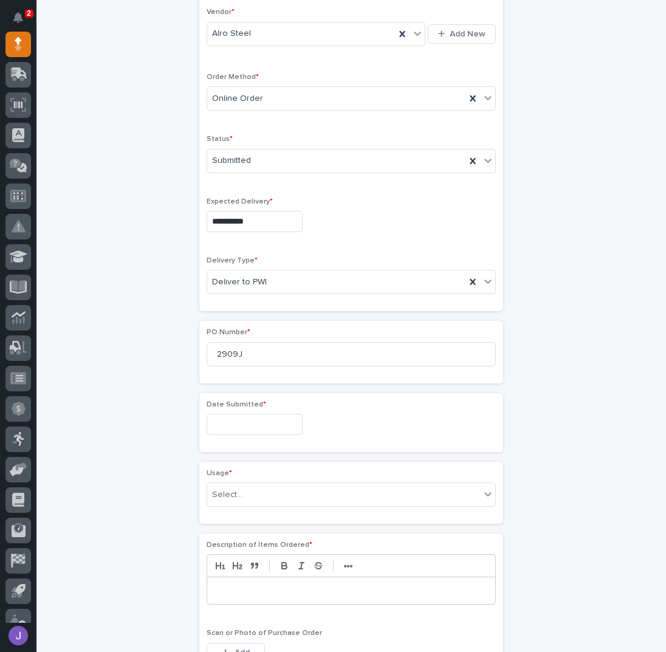
scroll to position [281, 0]
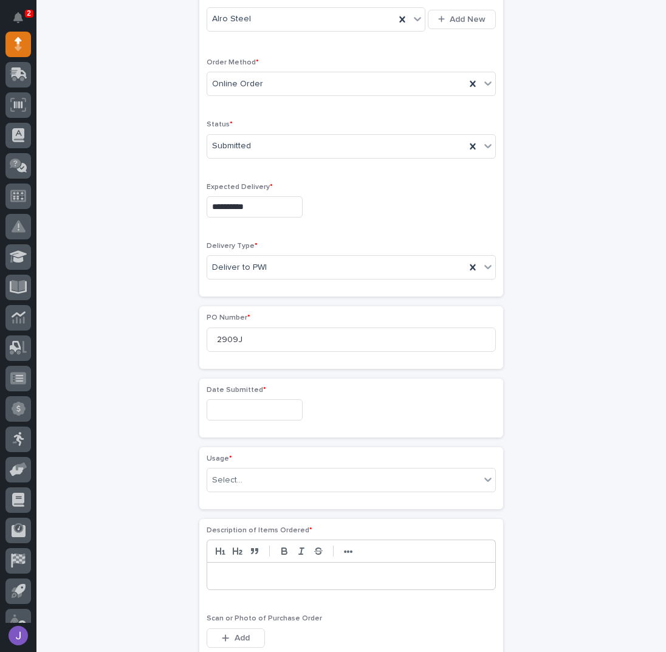
click at [229, 411] on input "text" at bounding box center [255, 409] width 96 height 21
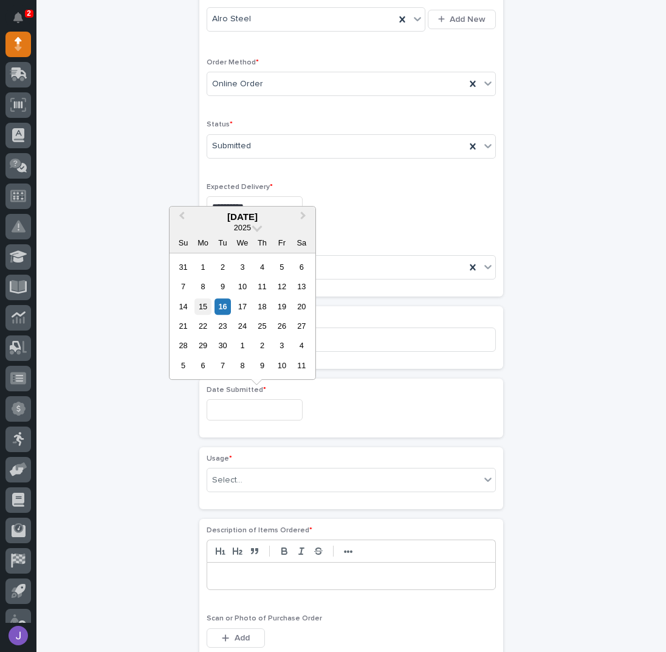
click at [204, 301] on div "15" at bounding box center [202, 306] width 16 height 16
type input "**********"
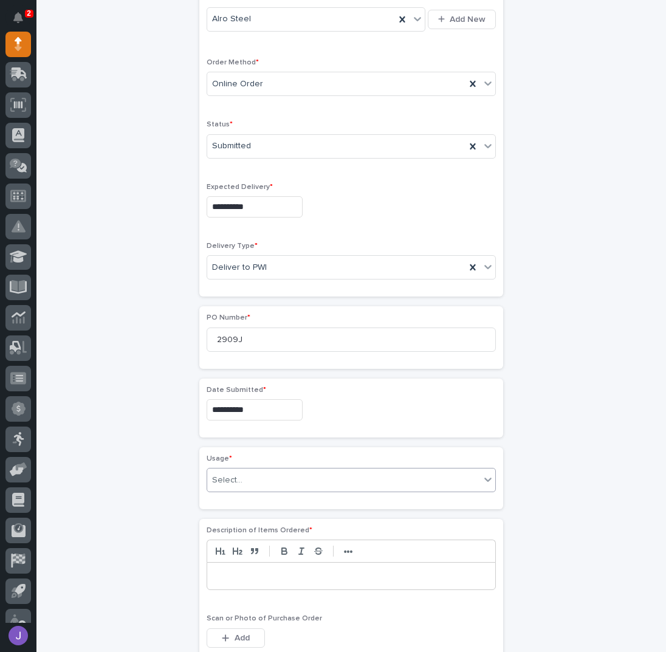
click at [236, 474] on div "Select..." at bounding box center [227, 480] width 30 height 13
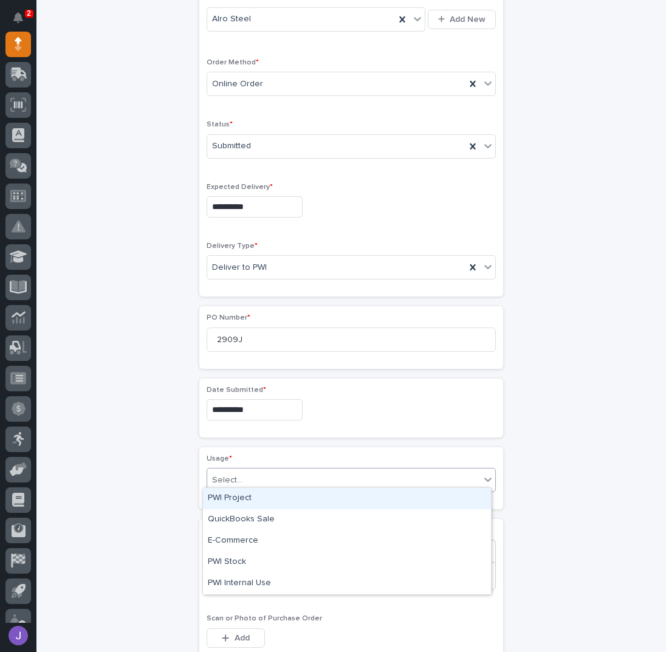
click at [232, 497] on div "PWI Project" at bounding box center [347, 498] width 288 height 21
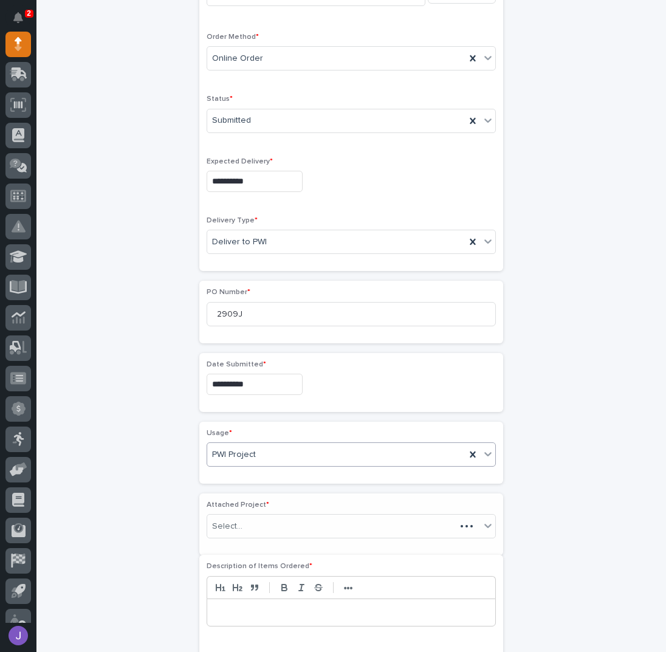
scroll to position [317, 0]
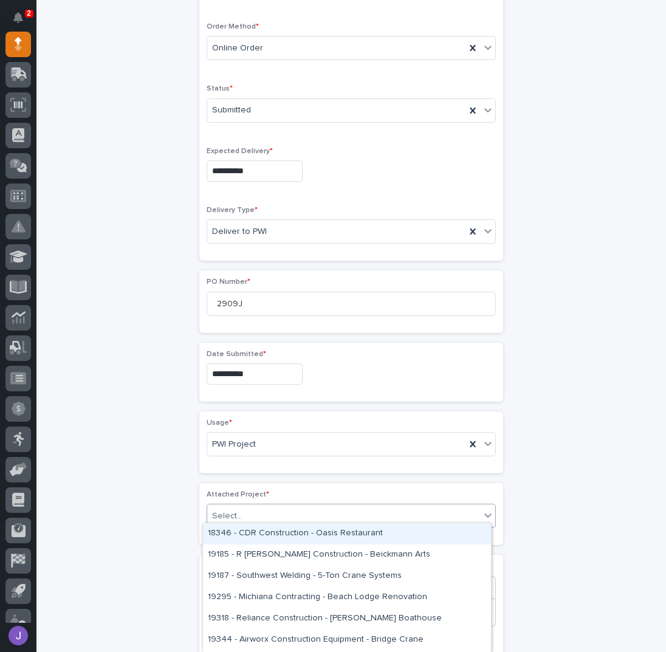
click at [236, 506] on div "Select..." at bounding box center [343, 516] width 273 height 20
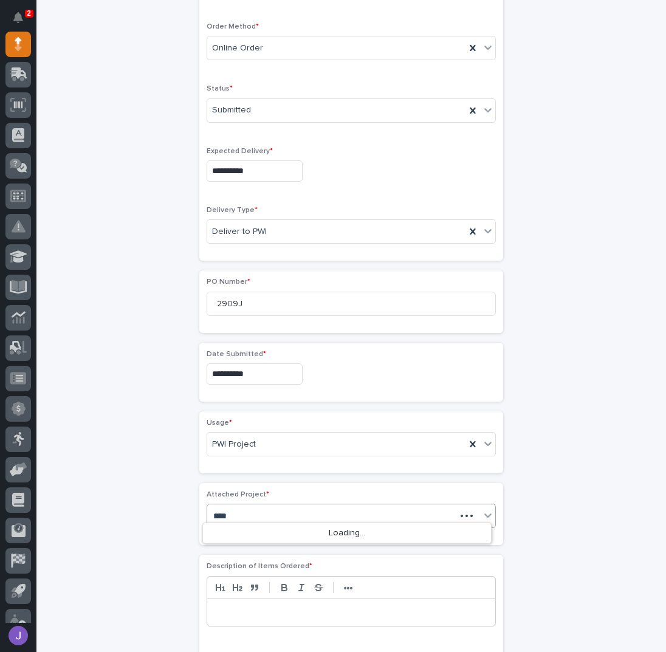
type input "*****"
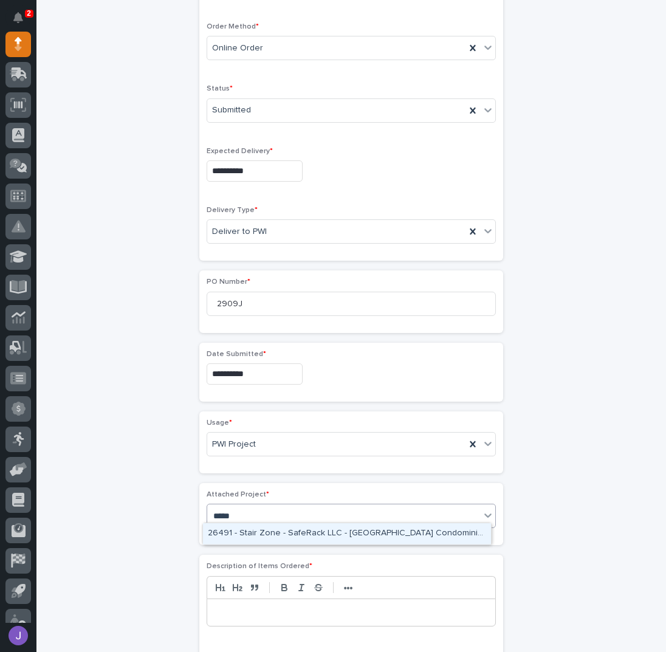
click at [227, 537] on div "26491 - Stair Zone - SafeRack LLC - [GEOGRAPHIC_DATA] Condominiums" at bounding box center [347, 533] width 288 height 21
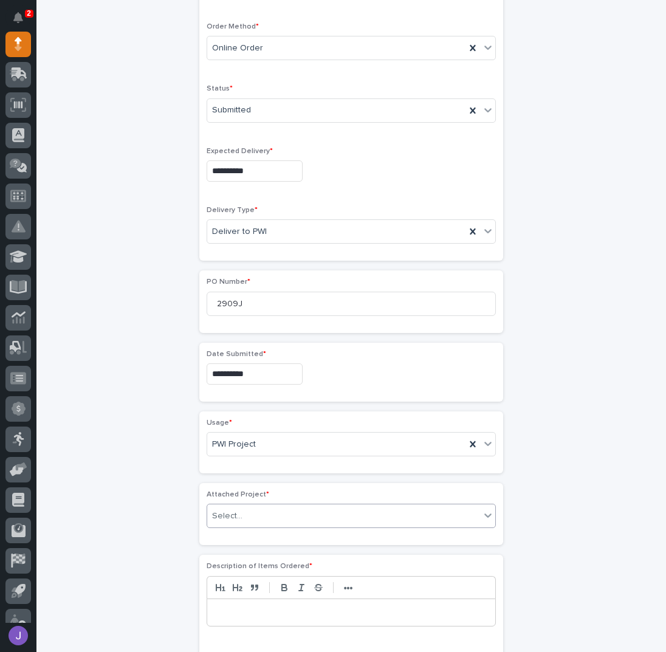
click at [156, 530] on div "**********" at bounding box center [350, 398] width 595 height 1280
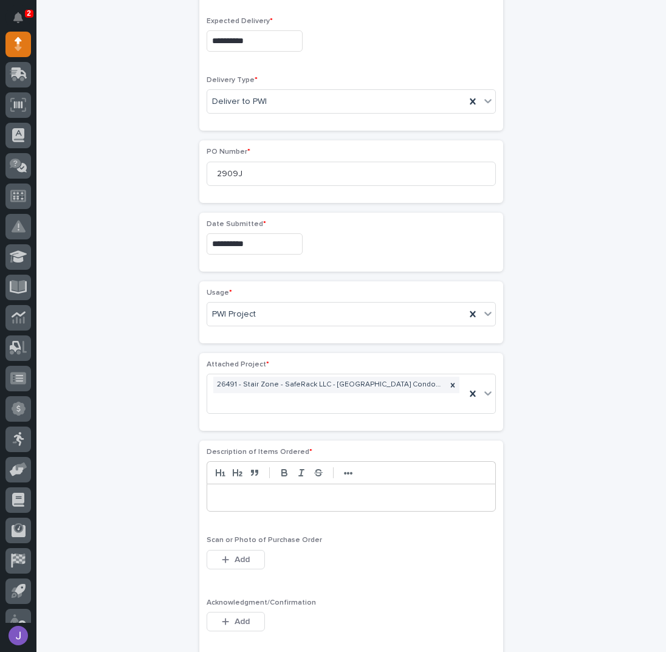
scroll to position [479, 0]
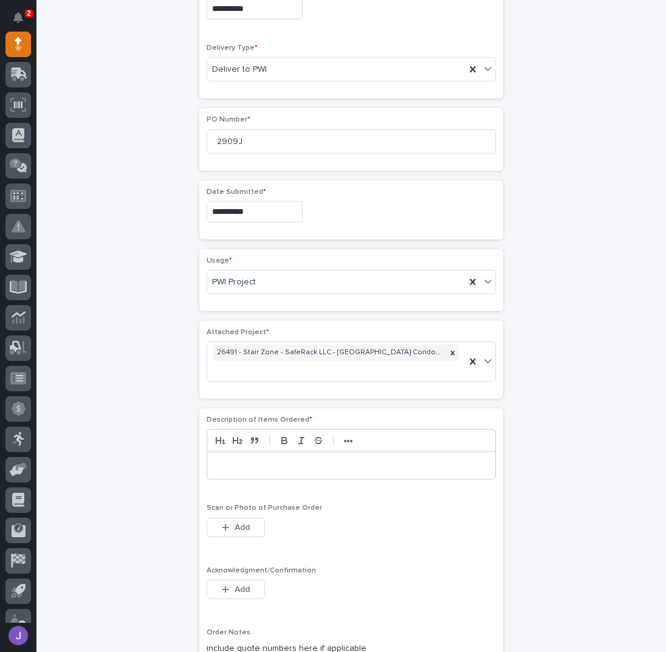
click at [231, 459] on p at bounding box center [351, 465] width 270 height 12
click at [244, 580] on button "Add" at bounding box center [236, 589] width 58 height 19
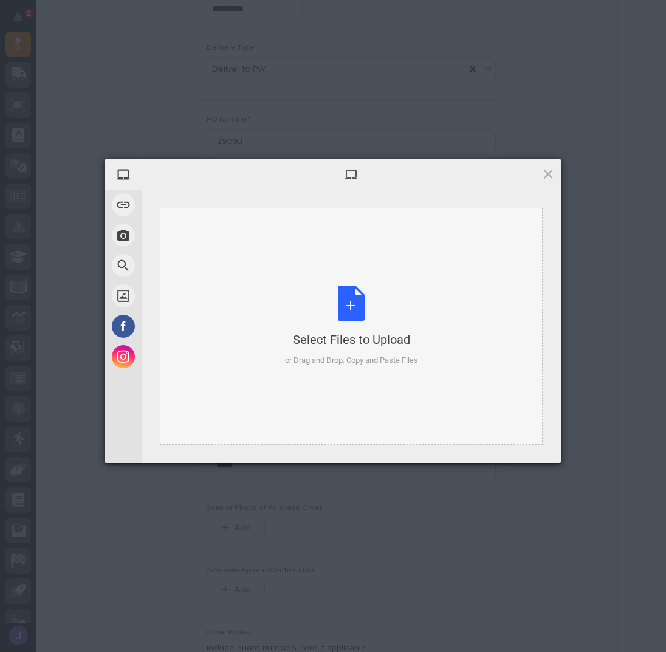
click at [346, 303] on div "Select Files to Upload or Drag and Drop, Copy and Paste Files" at bounding box center [351, 326] width 133 height 81
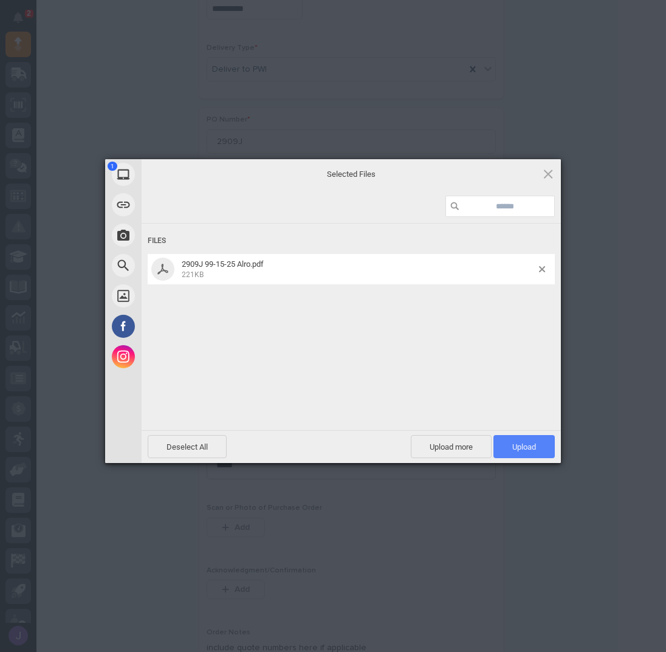
click at [512, 442] on span "Upload 1" at bounding box center [524, 446] width 24 height 9
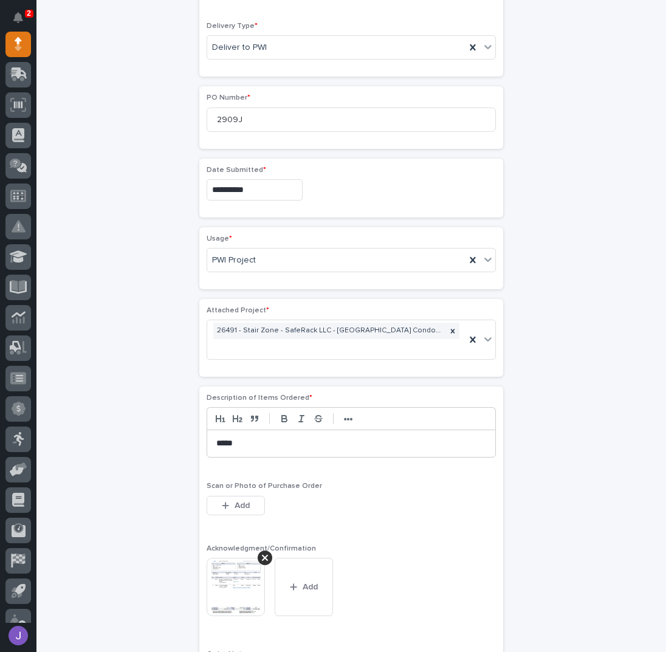
scroll to position [744, 0]
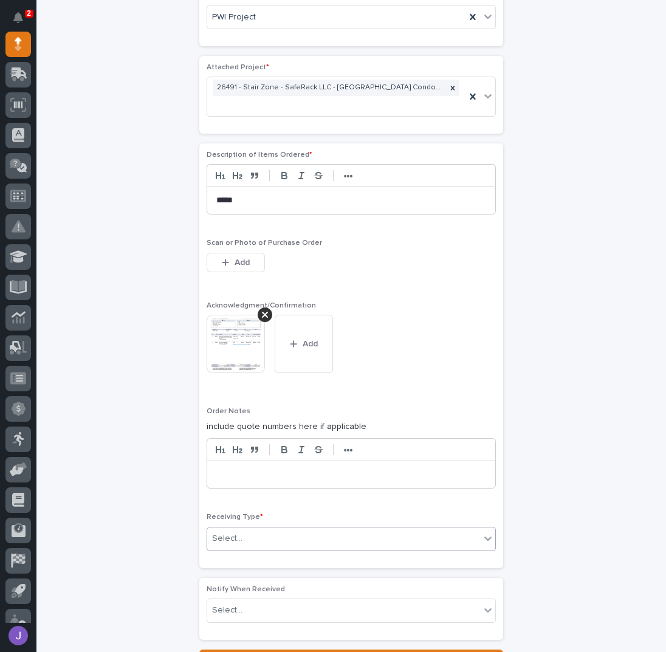
click at [256, 529] on div "Select..." at bounding box center [343, 539] width 273 height 20
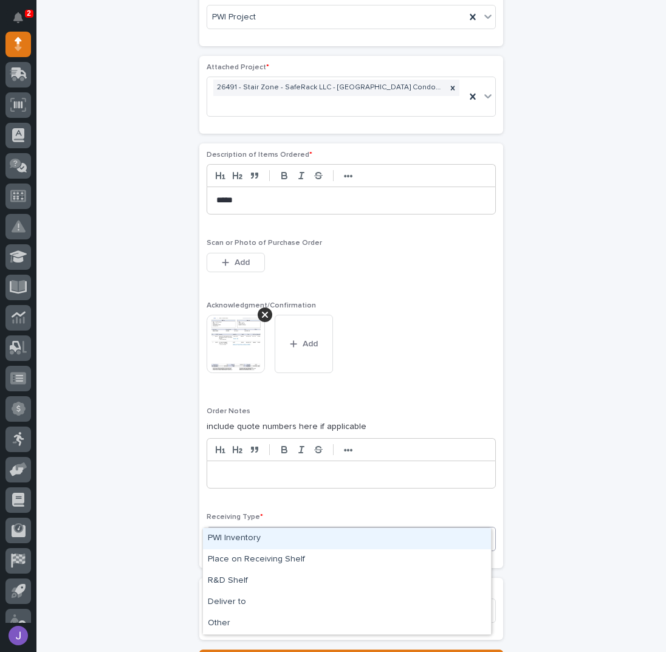
click at [236, 538] on div "PWI Inventory" at bounding box center [347, 538] width 288 height 21
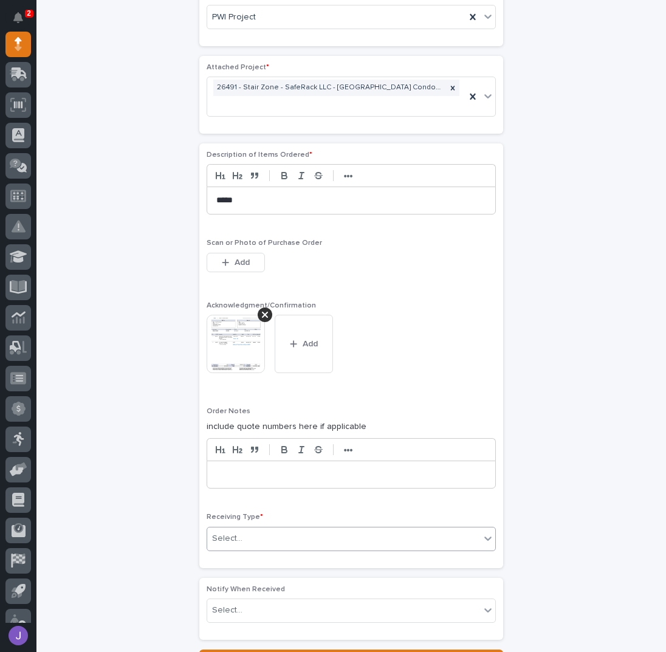
click at [70, 520] on div "**********" at bounding box center [350, -1] width 595 height 1339
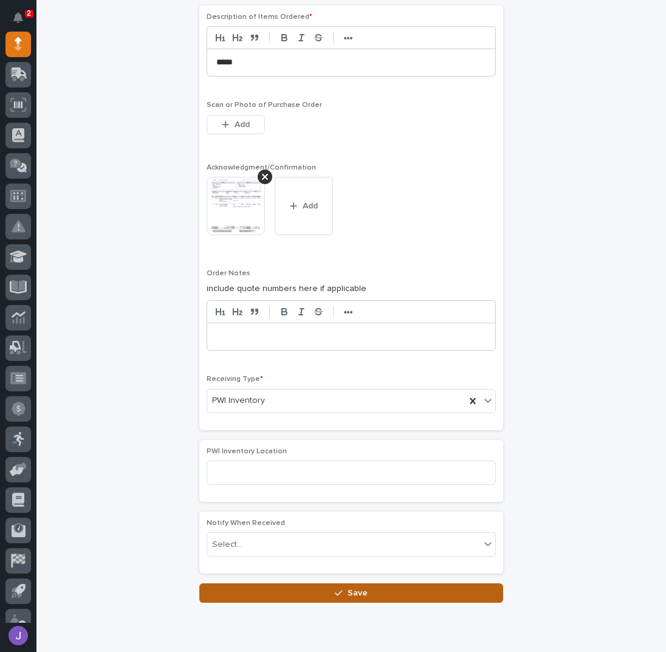
scroll to position [905, 0]
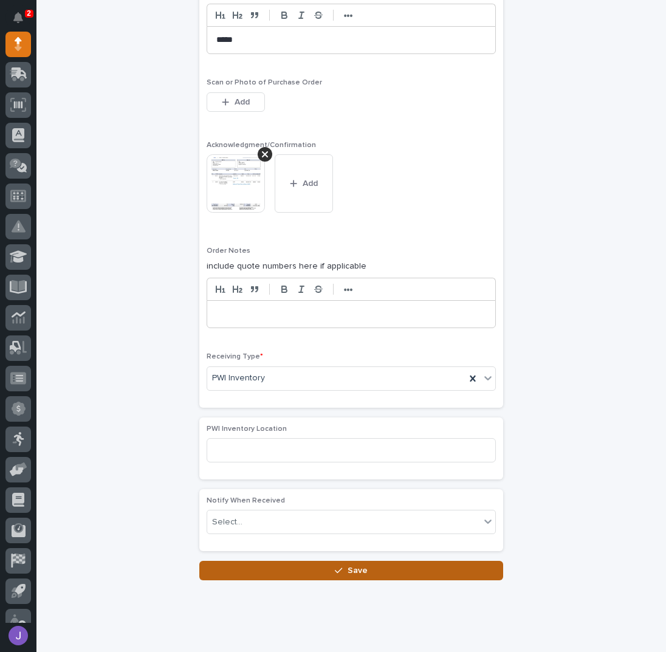
click at [250, 561] on button "Save" at bounding box center [351, 570] width 304 height 19
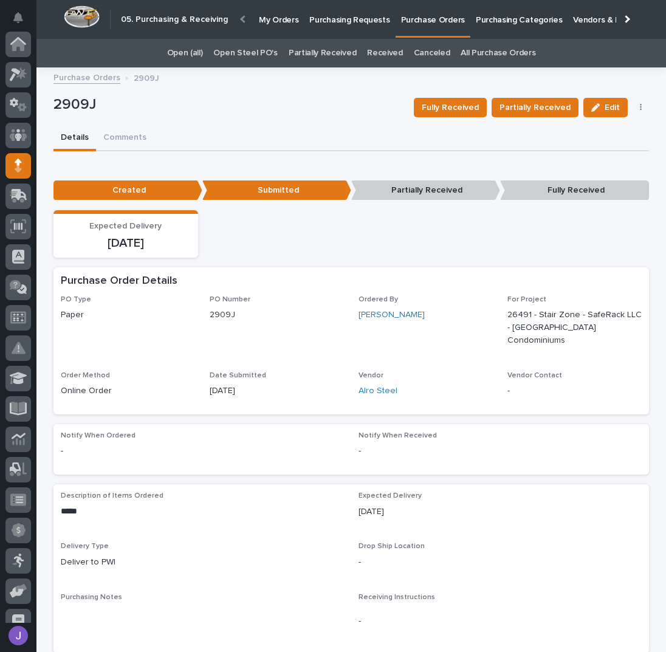
scroll to position [122, 0]
click at [287, 129] on div "Details Comments" at bounding box center [350, 139] width 595 height 26
click at [334, 29] on link "Purchasing Requests" at bounding box center [349, 19] width 91 height 38
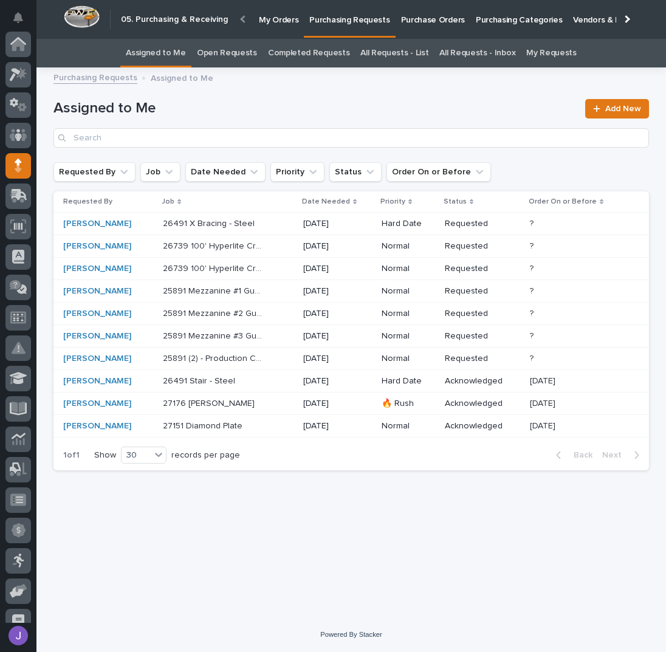
scroll to position [122, 0]
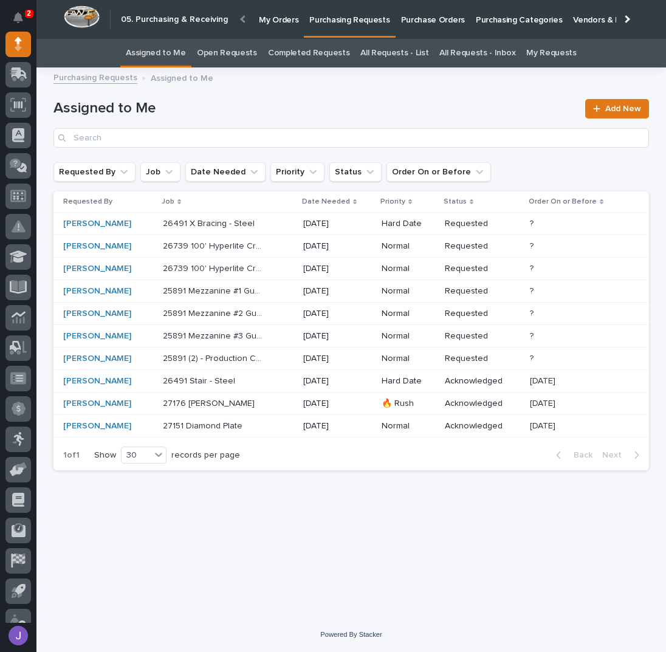
click at [273, 382] on div "26491 Stair - Steel 26491 Stair - Steel" at bounding box center [228, 381] width 131 height 20
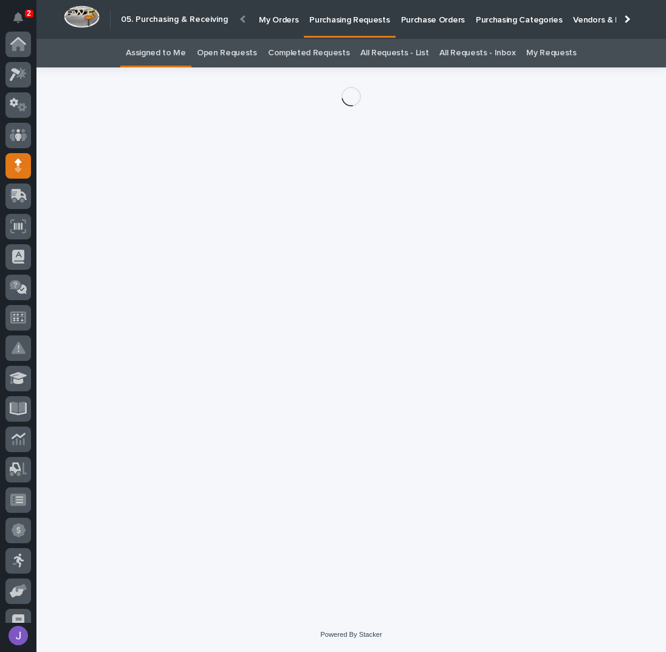
scroll to position [122, 0]
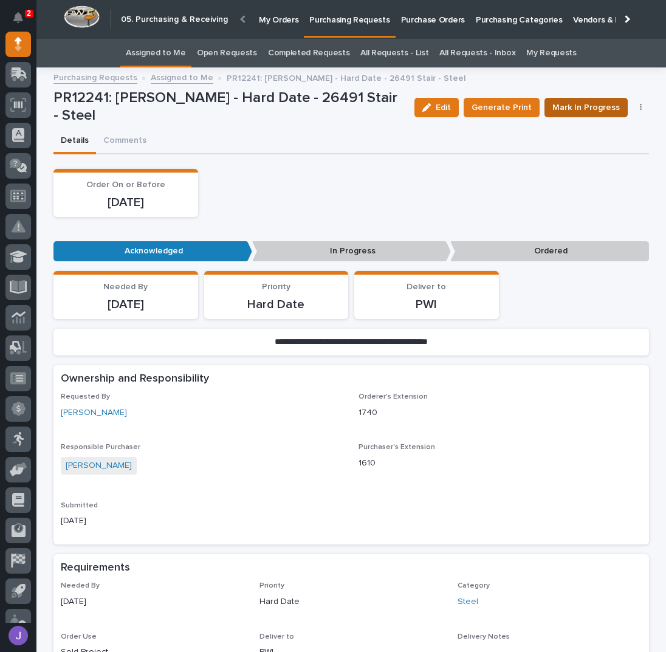
click at [599, 103] on span "Mark In Progress" at bounding box center [585, 107] width 67 height 15
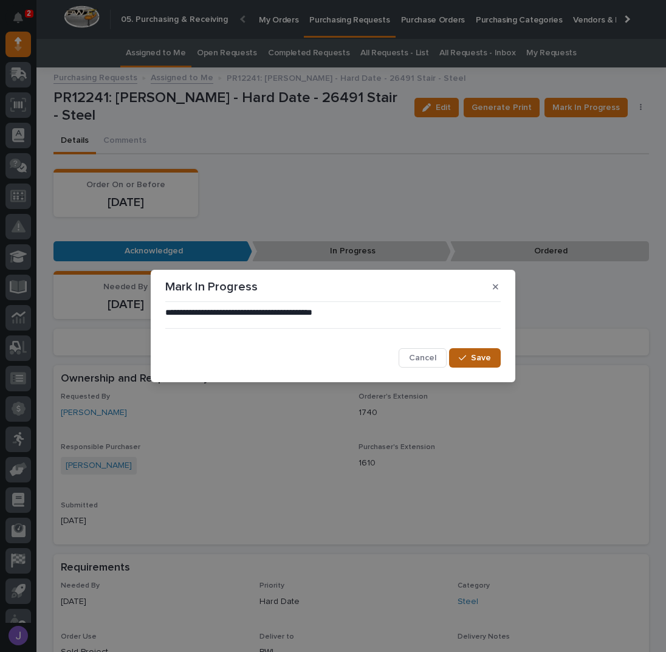
click at [470, 360] on div "button" at bounding box center [465, 358] width 12 height 9
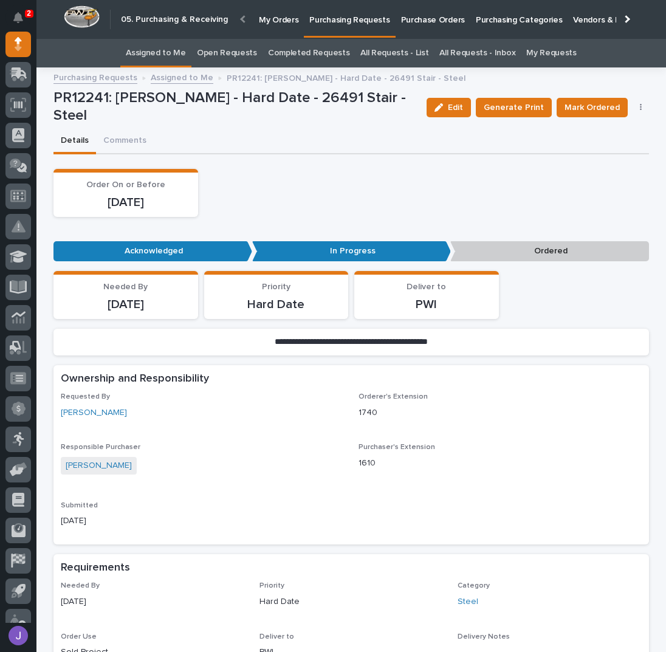
click at [640, 109] on icon "button" at bounding box center [641, 107] width 2 height 9
click at [589, 159] on button "Edit Linked PO's" at bounding box center [603, 151] width 80 height 19
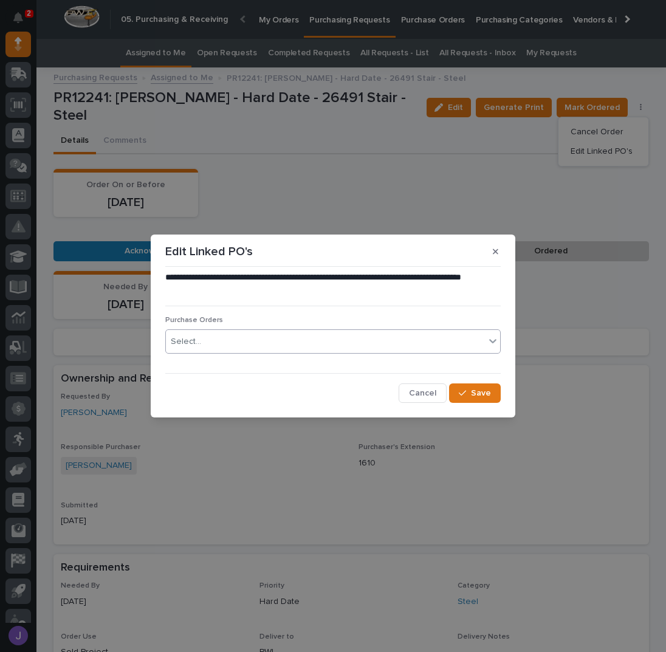
click at [267, 340] on div "Select..." at bounding box center [325, 342] width 319 height 20
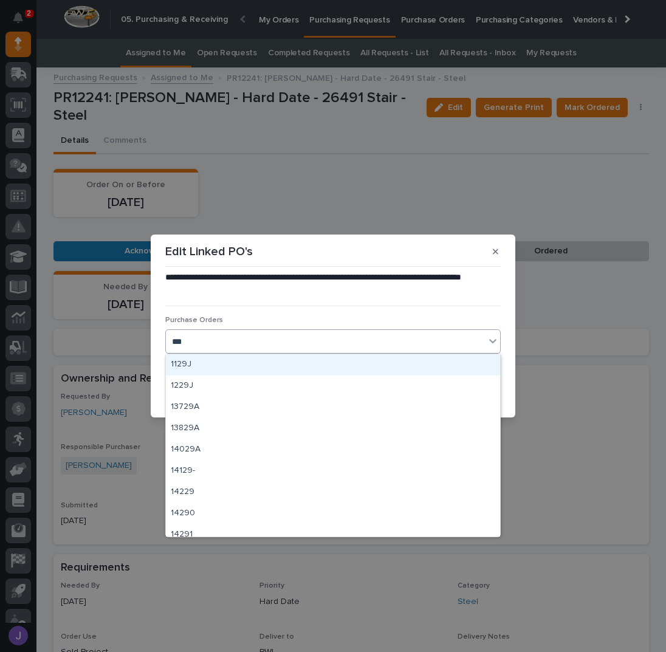
type input "****"
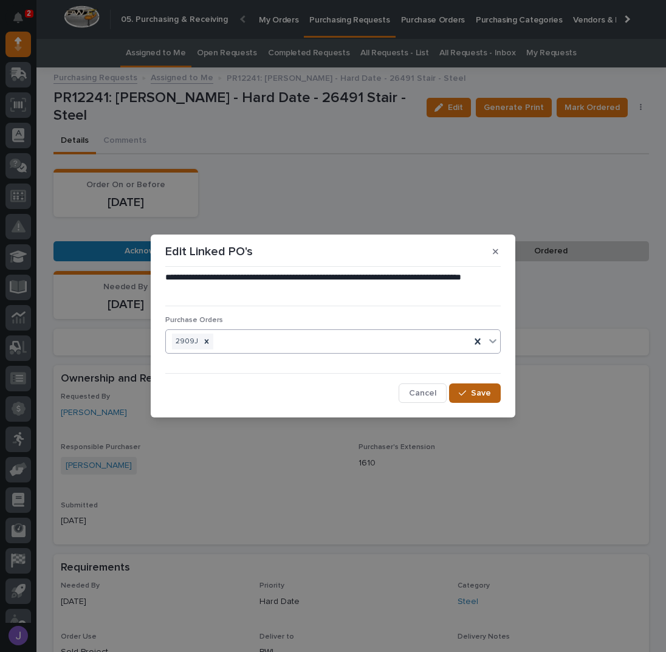
click at [461, 384] on button "Save" at bounding box center [475, 392] width 52 height 19
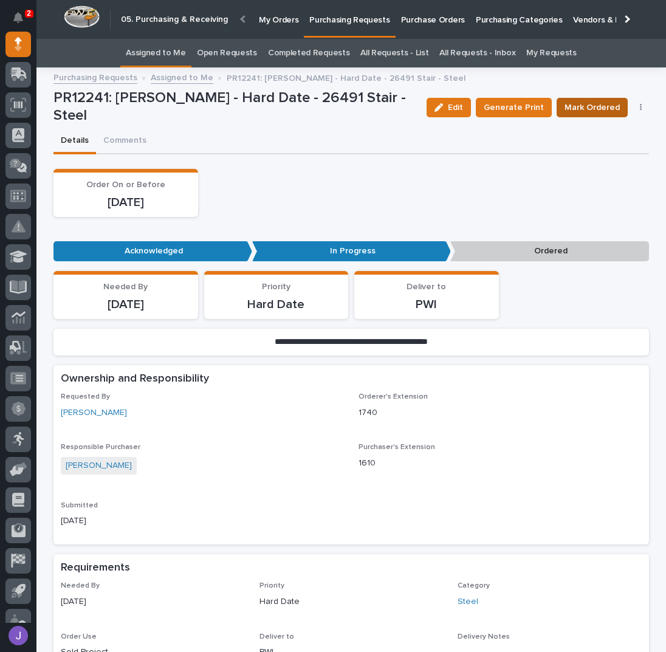
click at [604, 109] on span "Mark Ordered" at bounding box center [592, 107] width 55 height 15
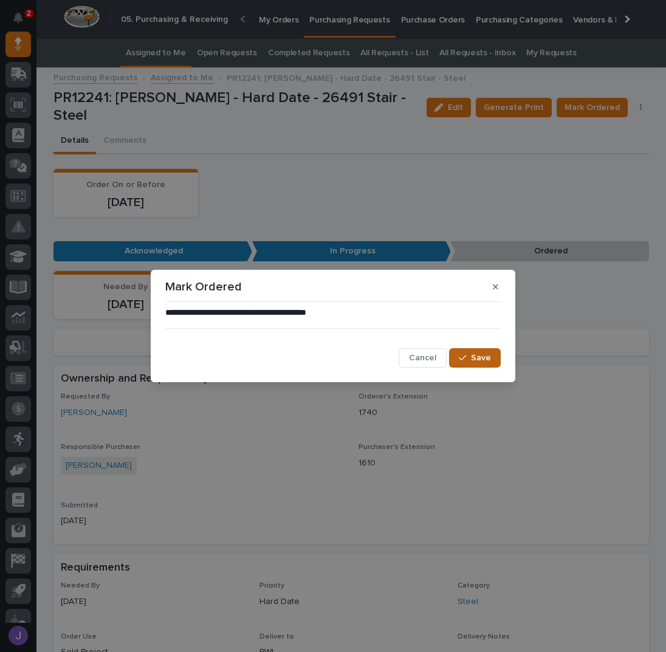
click at [470, 362] on button "Save" at bounding box center [475, 357] width 52 height 19
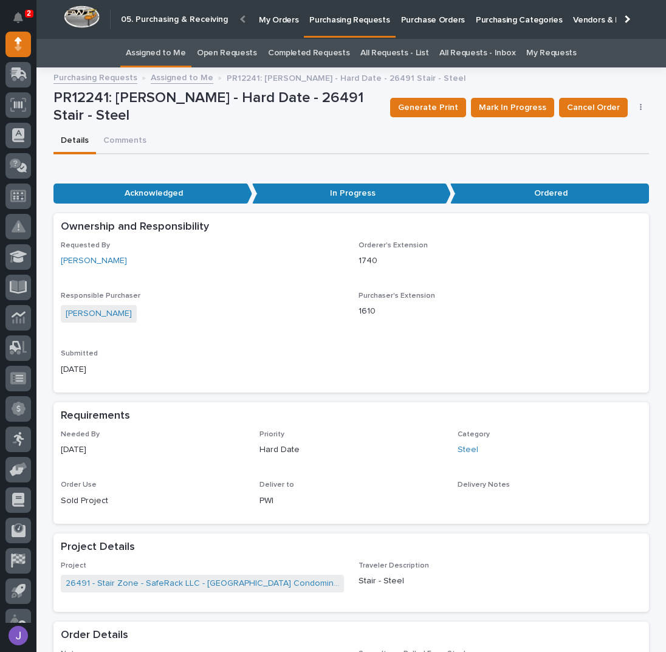
click at [176, 48] on link "Assigned to Me" at bounding box center [156, 53] width 60 height 29
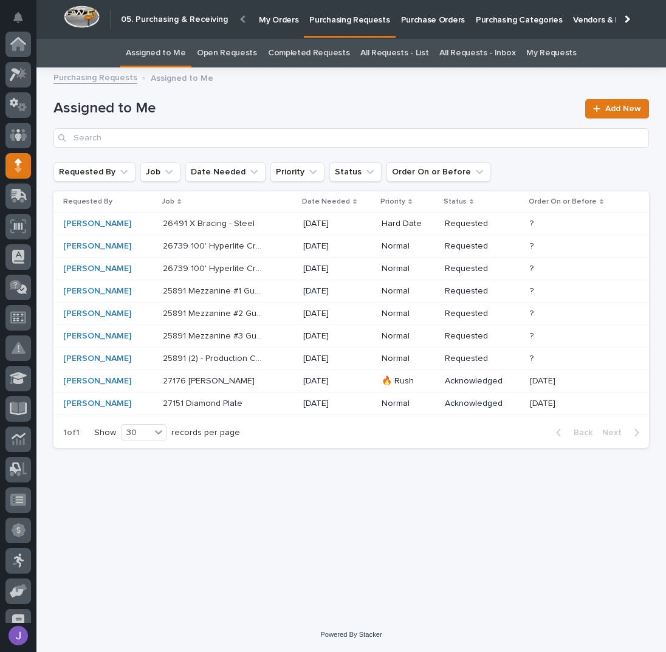
scroll to position [122, 0]
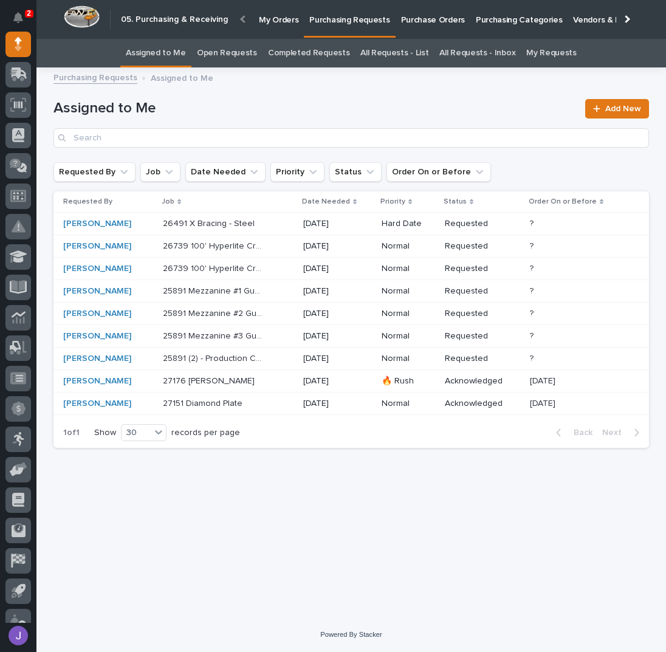
click at [278, 230] on div "26491 X Bracing - Steel 26491 X Bracing - Steel" at bounding box center [228, 224] width 131 height 20
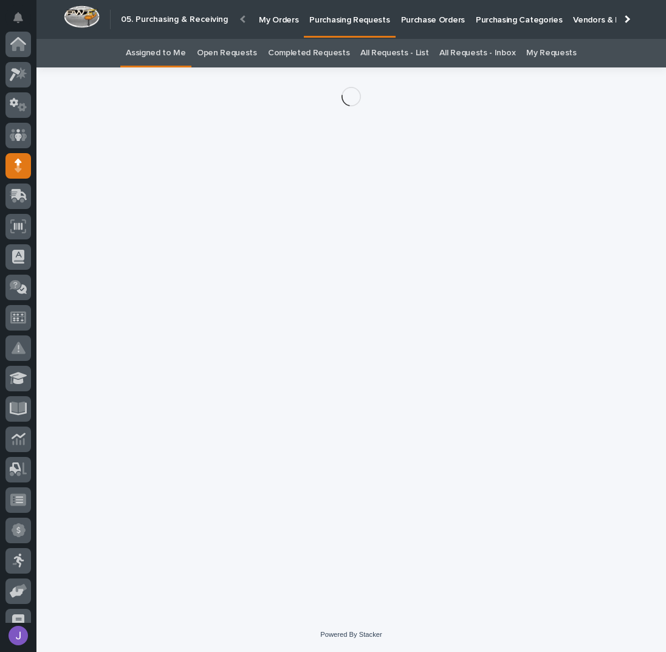
scroll to position [122, 0]
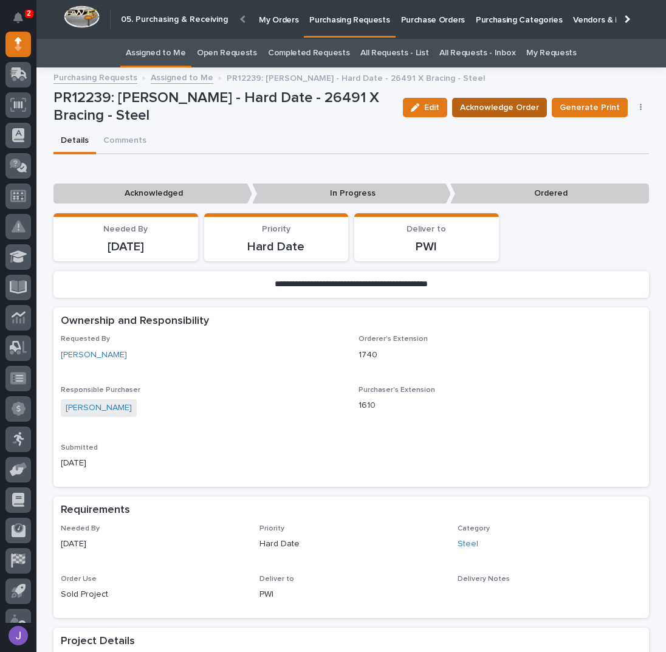
click at [519, 108] on span "Acknowledge Order" at bounding box center [499, 107] width 79 height 15
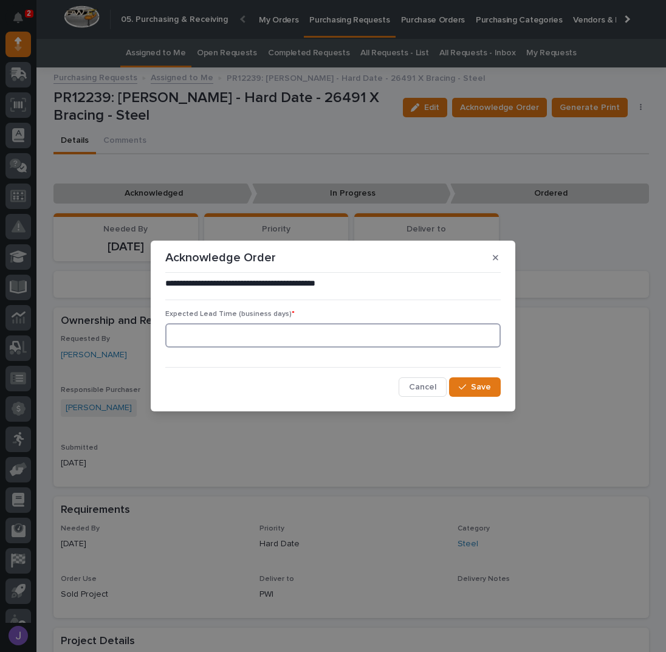
click at [263, 340] on input at bounding box center [332, 335] width 335 height 24
type input "0"
click at [470, 381] on button "Save" at bounding box center [475, 386] width 52 height 19
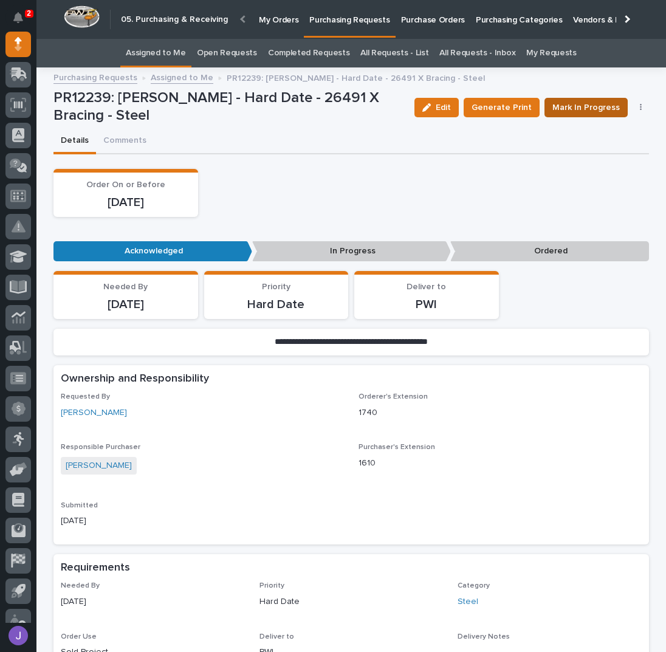
click at [560, 108] on span "Mark In Progress" at bounding box center [585, 107] width 67 height 15
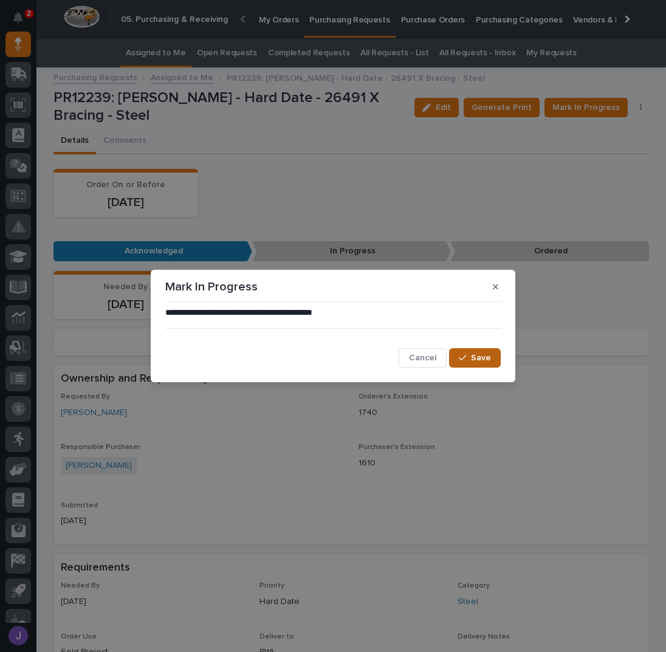
click at [472, 355] on span "Save" at bounding box center [481, 357] width 20 height 11
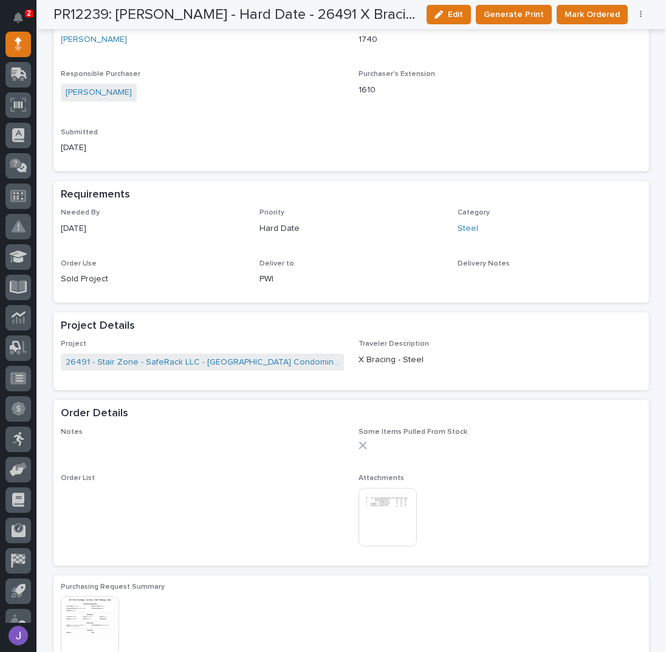
scroll to position [648, 0]
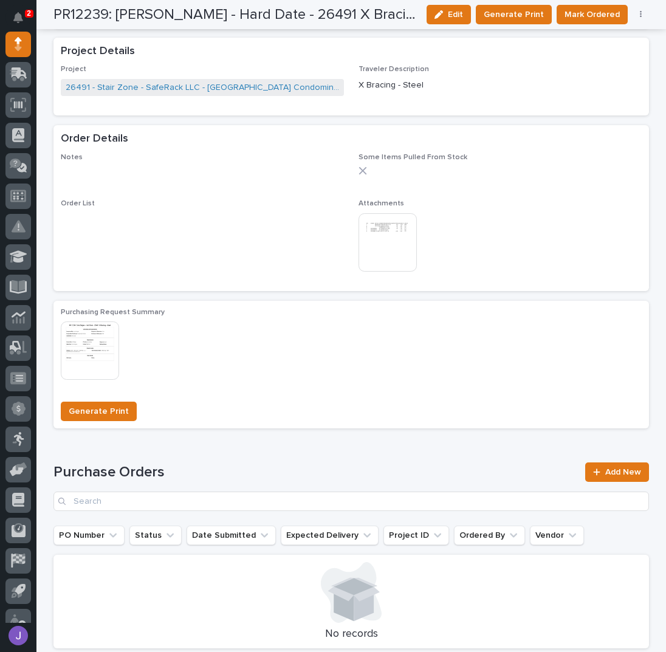
click at [377, 234] on img at bounding box center [388, 242] width 58 height 58
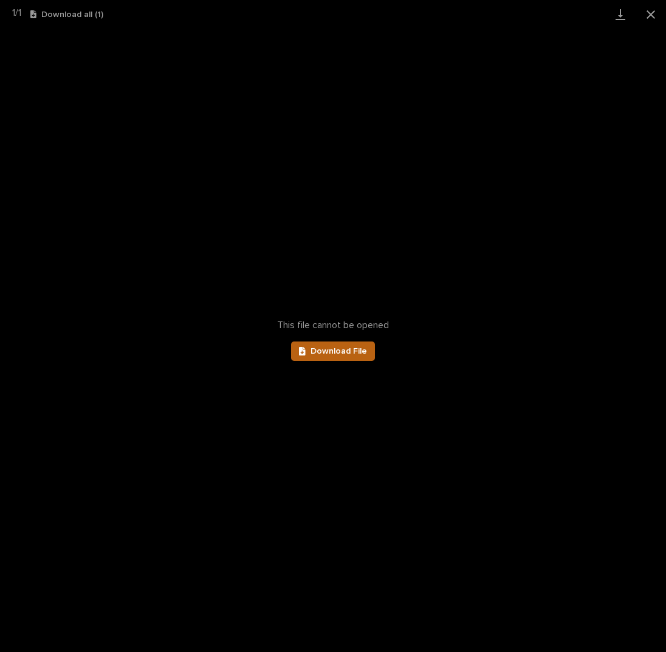
click at [351, 349] on span "Download File" at bounding box center [339, 351] width 57 height 9
click at [656, 18] on button "Close gallery" at bounding box center [651, 14] width 30 height 29
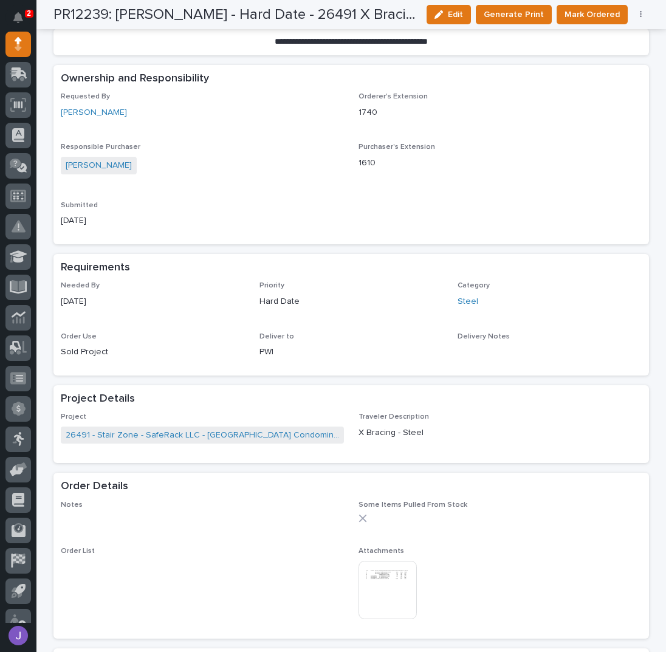
scroll to position [0, 0]
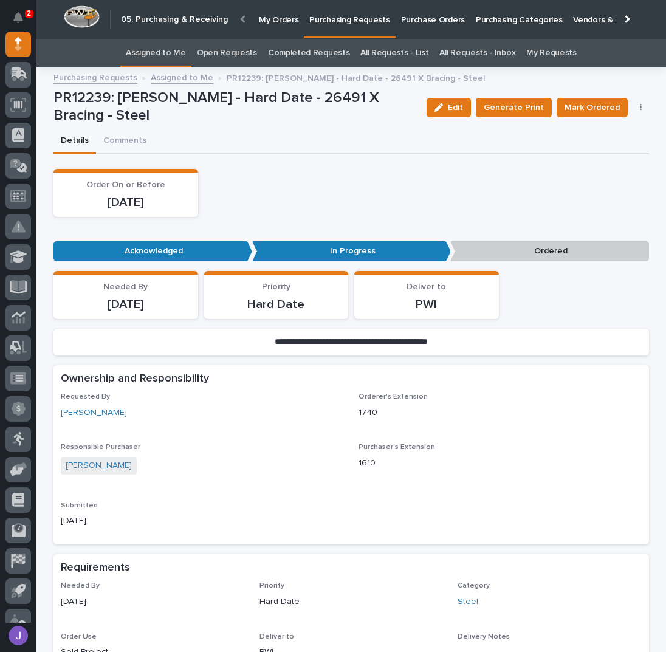
click at [416, 19] on p "Purchase Orders" at bounding box center [433, 13] width 64 height 26
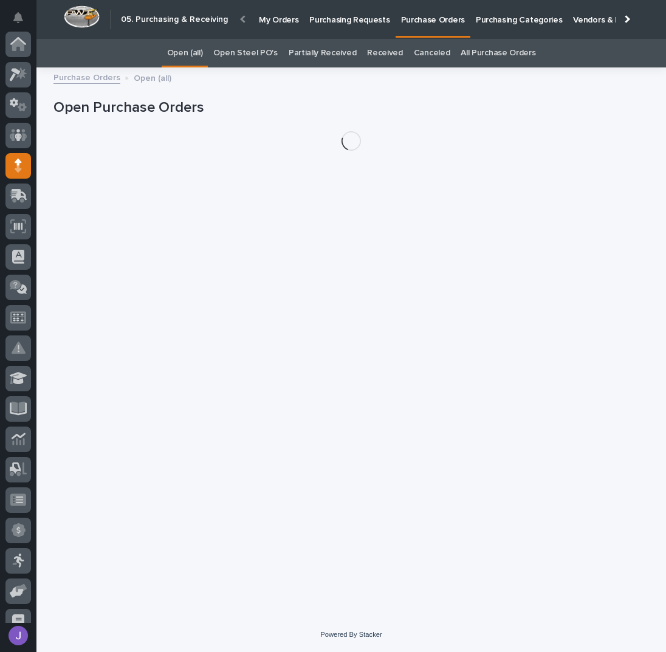
scroll to position [122, 0]
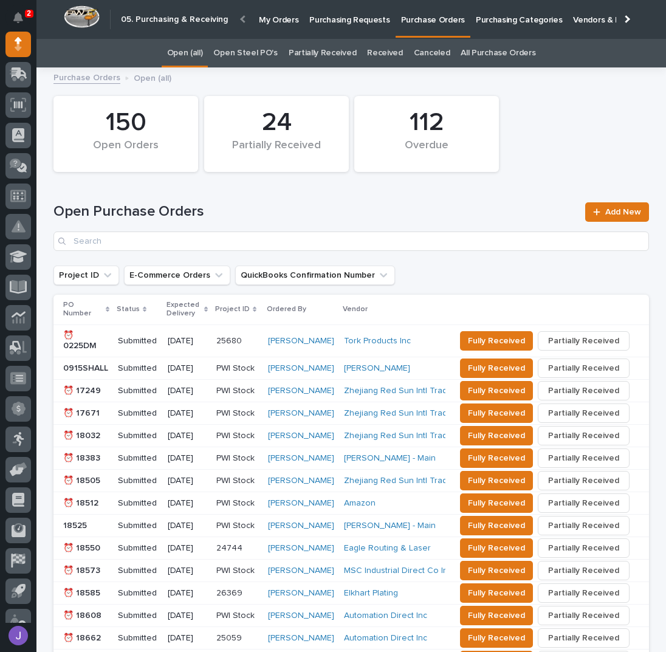
click at [227, 54] on link "Open Steel PO's" at bounding box center [245, 53] width 64 height 29
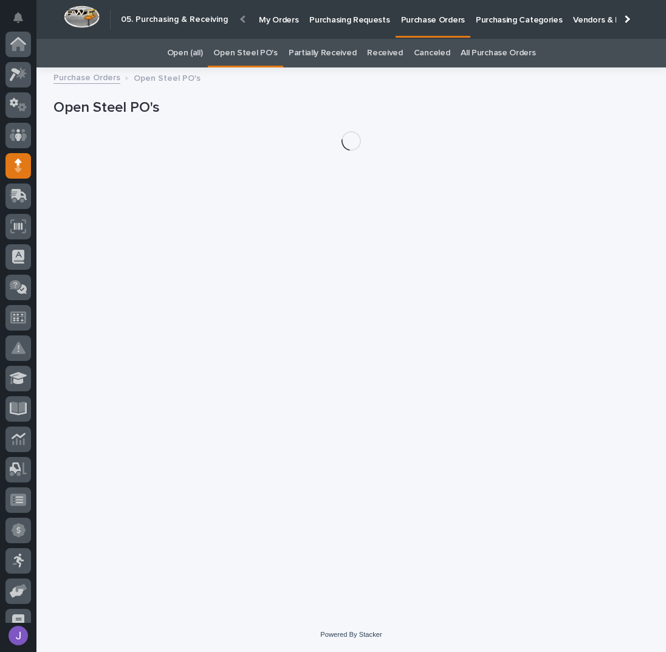
scroll to position [122, 0]
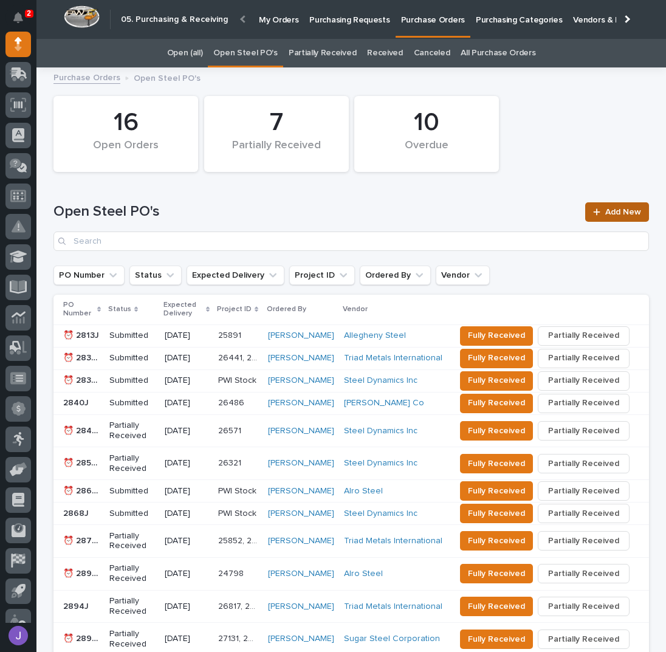
click at [599, 210] on div at bounding box center [599, 212] width 12 height 9
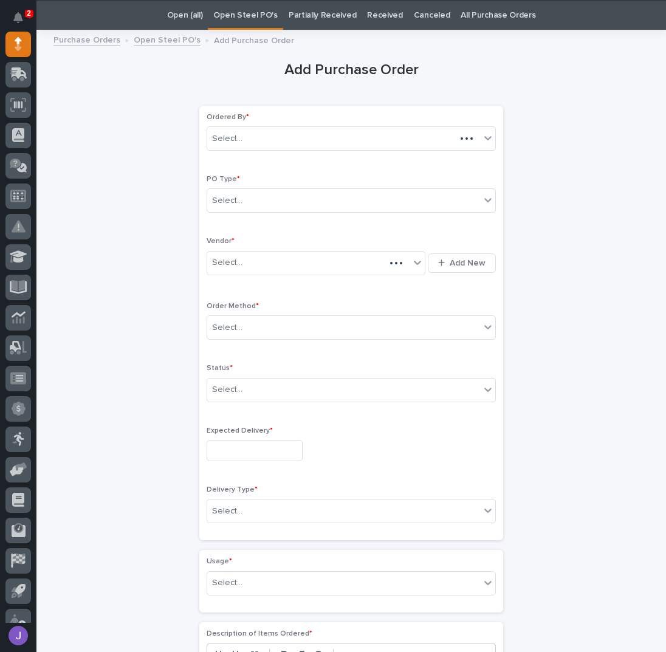
scroll to position [38, 0]
click at [258, 204] on div "Select..." at bounding box center [343, 200] width 273 height 20
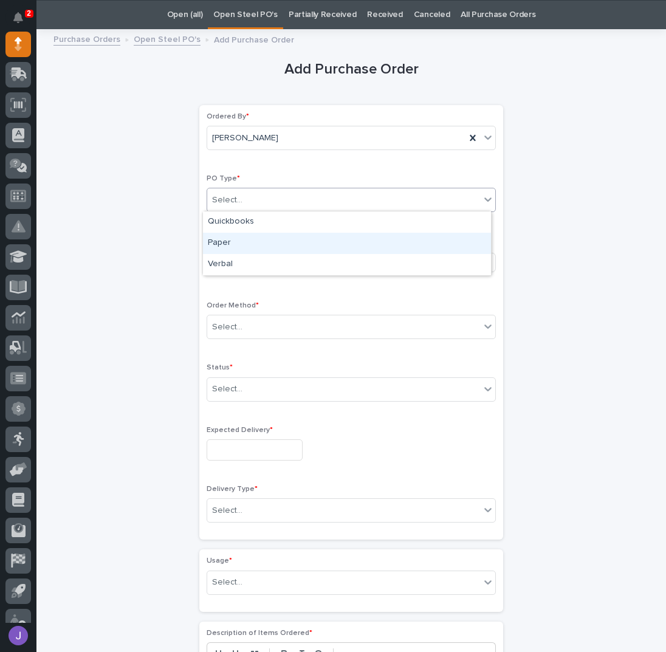
click at [244, 242] on div "Paper" at bounding box center [347, 243] width 288 height 21
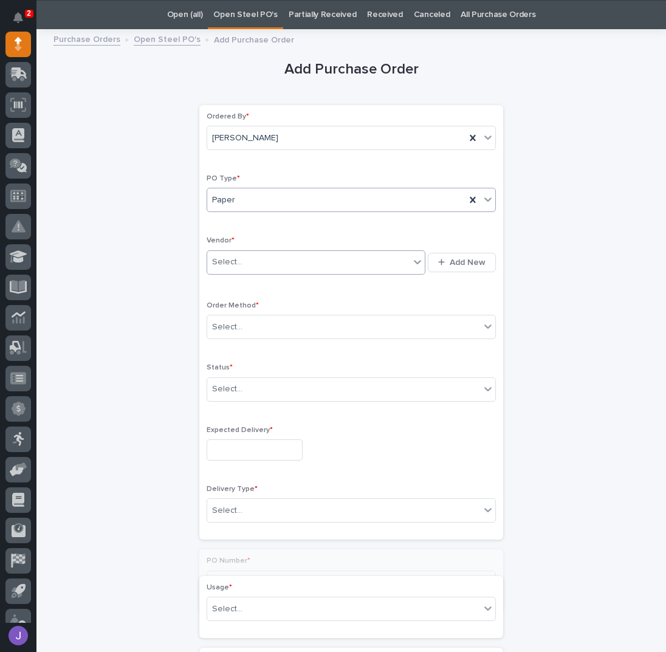
click at [242, 261] on div "Select..." at bounding box center [308, 262] width 202 height 20
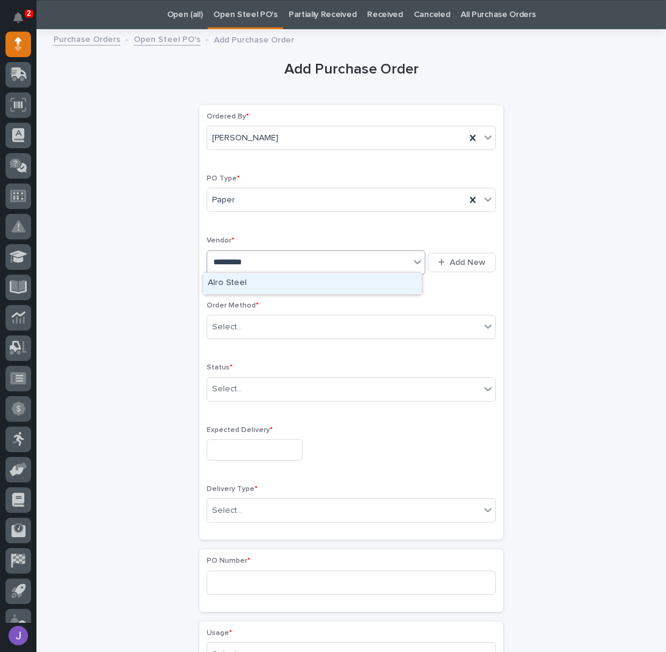
type input "**********"
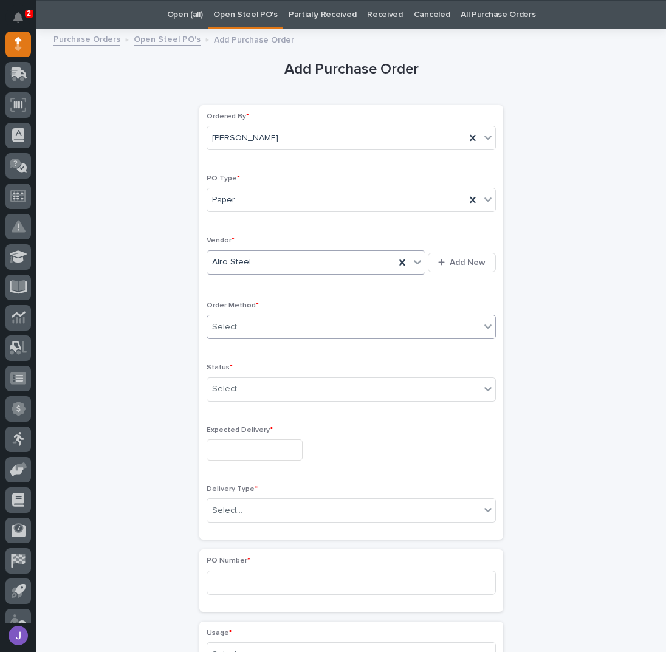
scroll to position [0, 0]
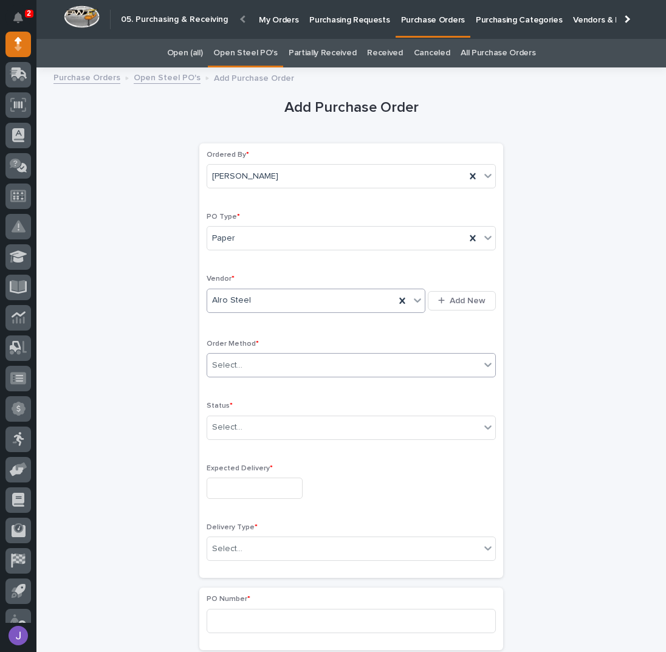
click at [249, 324] on div "Ordered By * [PERSON_NAME] PO Type * Paper Vendor * option Alro Steel, selected…" at bounding box center [351, 361] width 289 height 420
click at [244, 365] on input "text" at bounding box center [244, 365] width 1 height 10
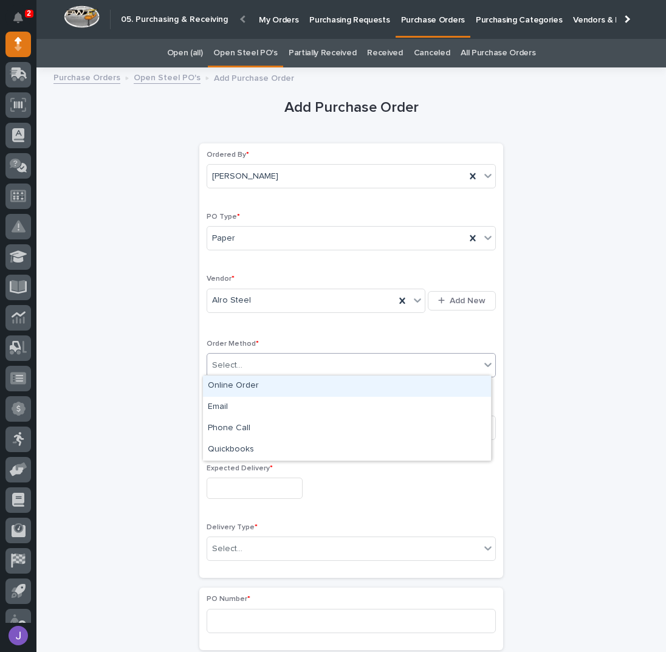
click at [229, 390] on div "Online Order" at bounding box center [347, 386] width 288 height 21
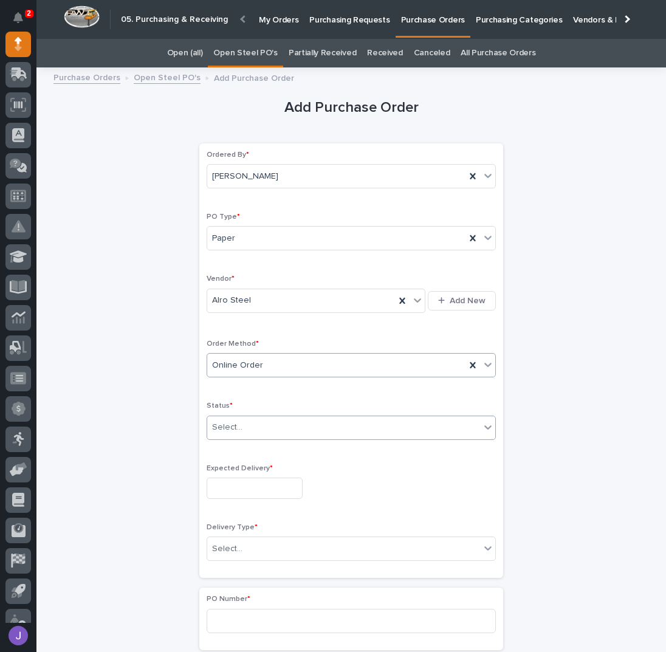
click at [230, 423] on div "Select..." at bounding box center [227, 427] width 30 height 13
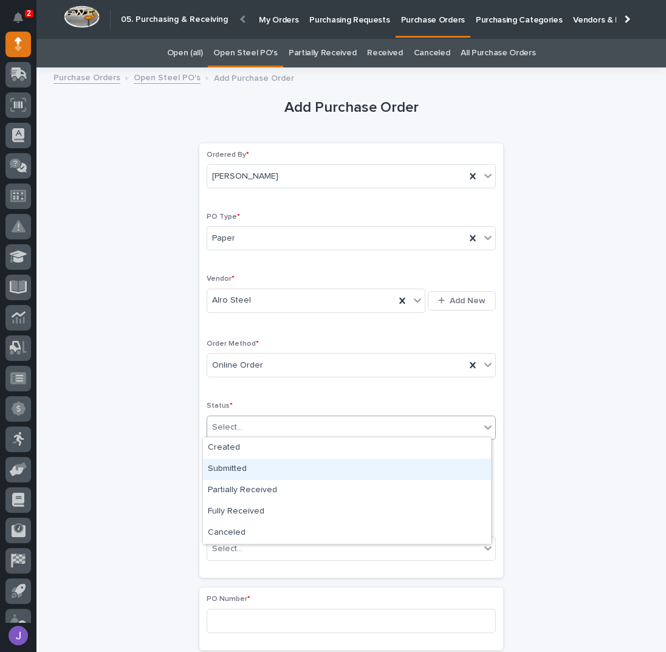
click at [235, 467] on div "Submitted" at bounding box center [347, 469] width 288 height 21
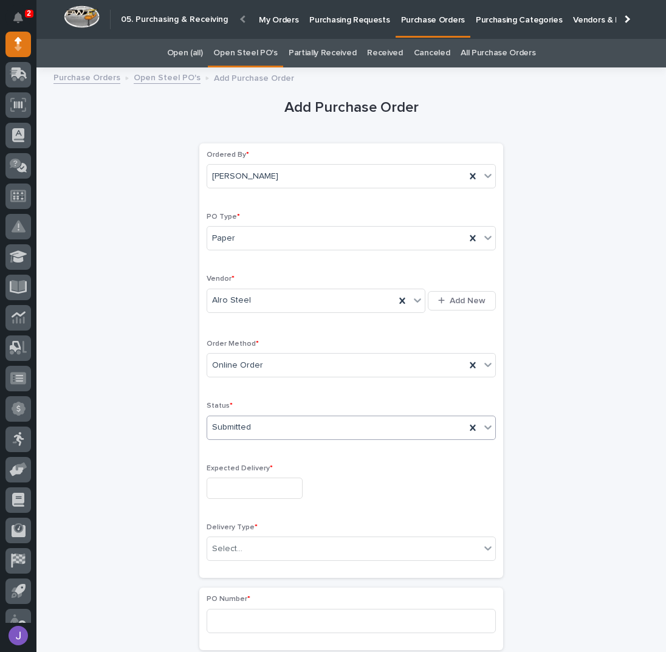
click at [236, 482] on input "text" at bounding box center [255, 488] width 96 height 21
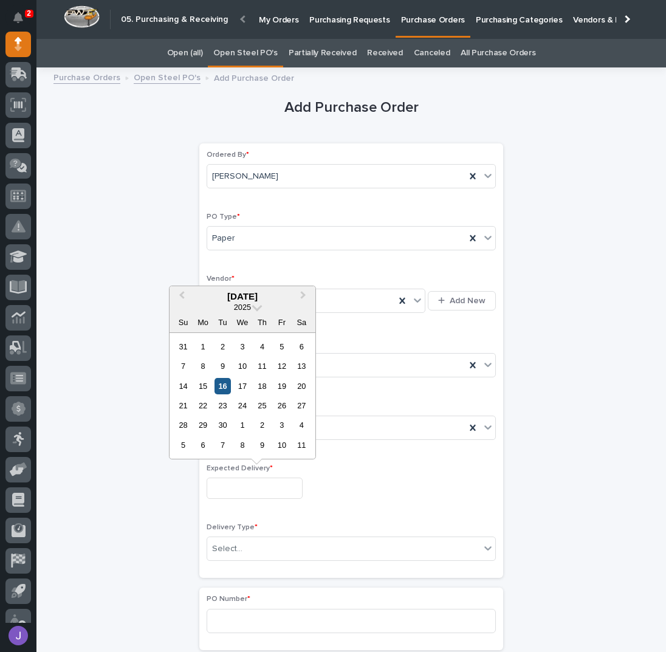
click at [227, 387] on div "16" at bounding box center [223, 386] width 16 height 16
type input "**********"
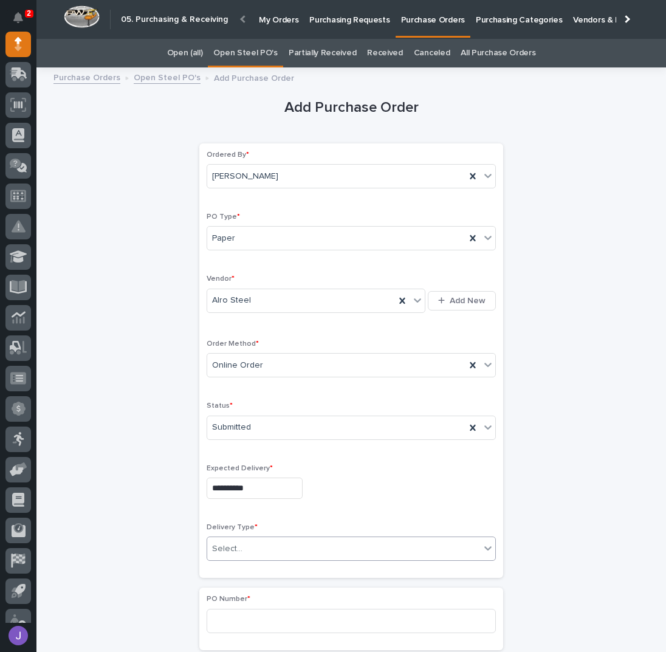
click at [244, 550] on input "text" at bounding box center [244, 549] width 1 height 10
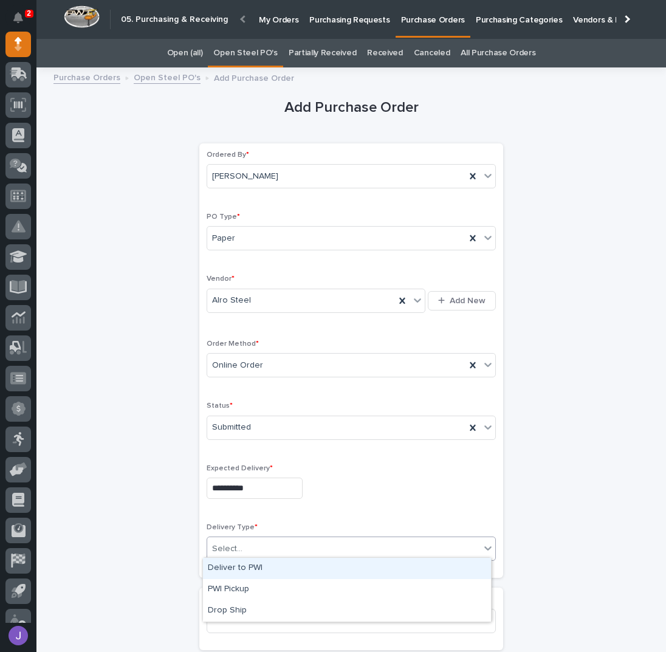
click at [238, 572] on div "Deliver to PWI" at bounding box center [347, 568] width 288 height 21
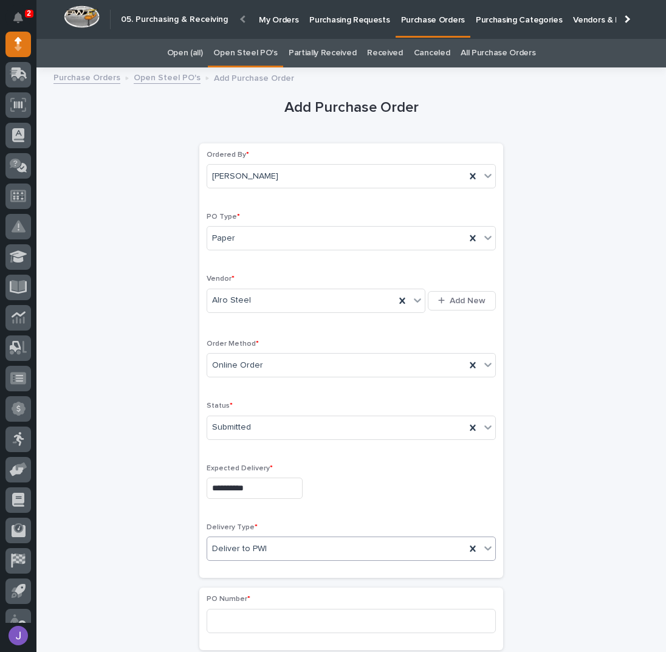
scroll to position [162, 0]
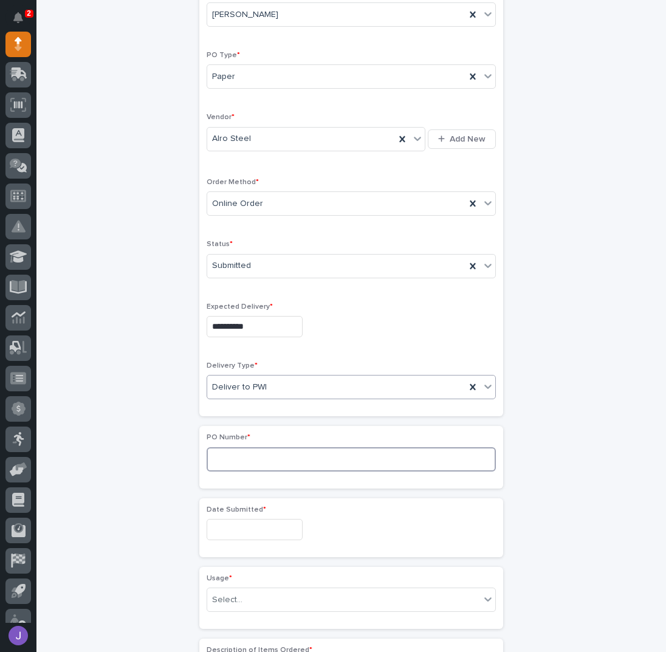
click at [213, 462] on input at bounding box center [351, 459] width 289 height 24
type input "2910J"
click at [241, 523] on input "text" at bounding box center [255, 529] width 96 height 21
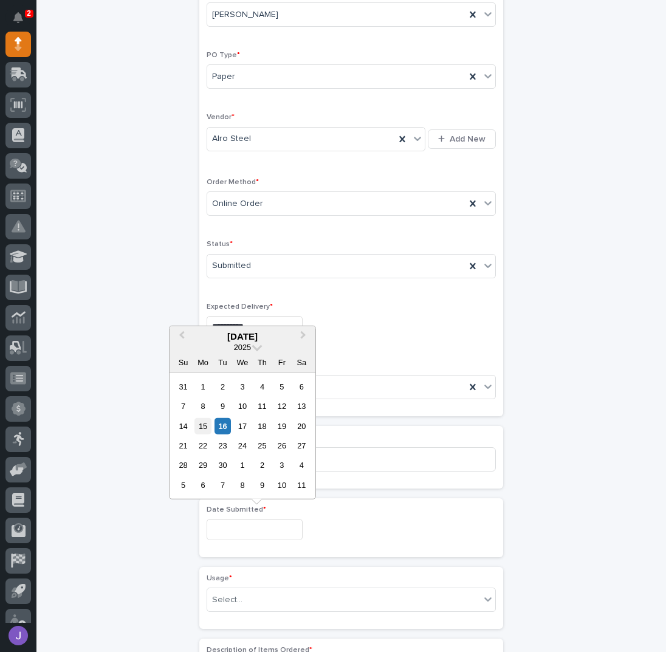
click at [202, 421] on div "15" at bounding box center [202, 425] width 16 height 16
type input "**********"
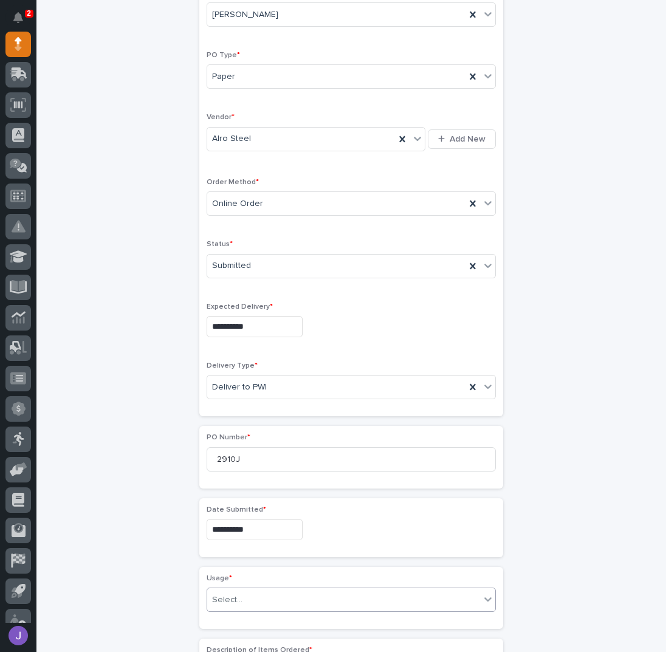
click at [236, 596] on div "Select..." at bounding box center [343, 600] width 273 height 20
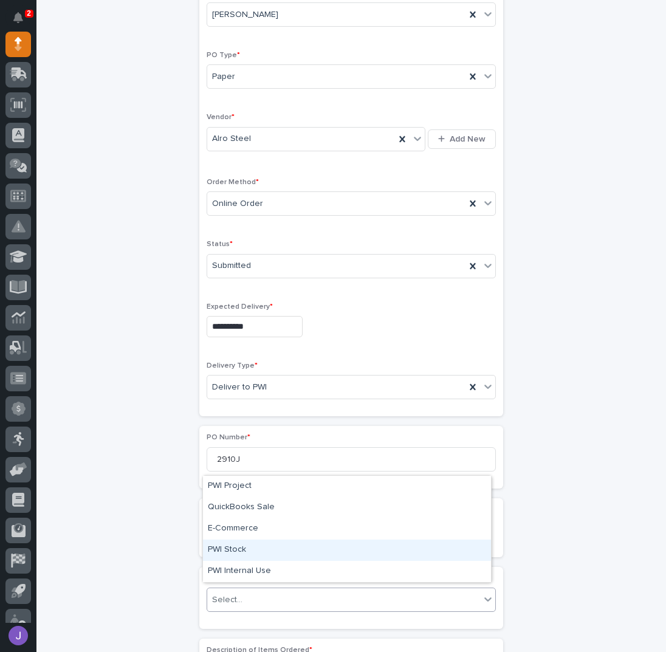
click at [230, 546] on div "PWI Stock" at bounding box center [347, 550] width 288 height 21
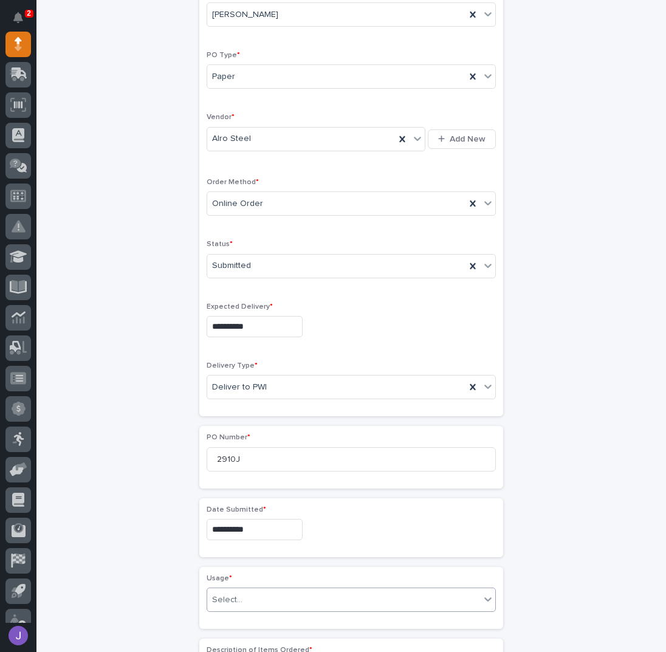
click at [146, 552] on div "**********" at bounding box center [350, 516] width 595 height 1207
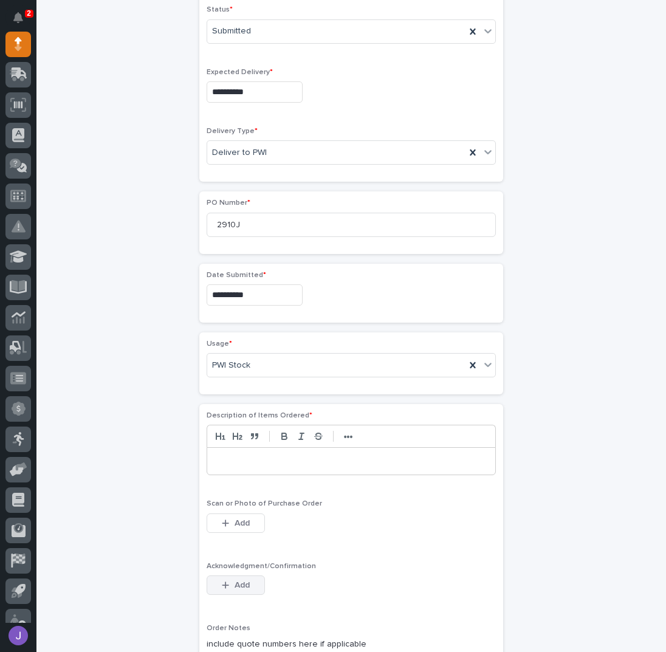
scroll to position [405, 0]
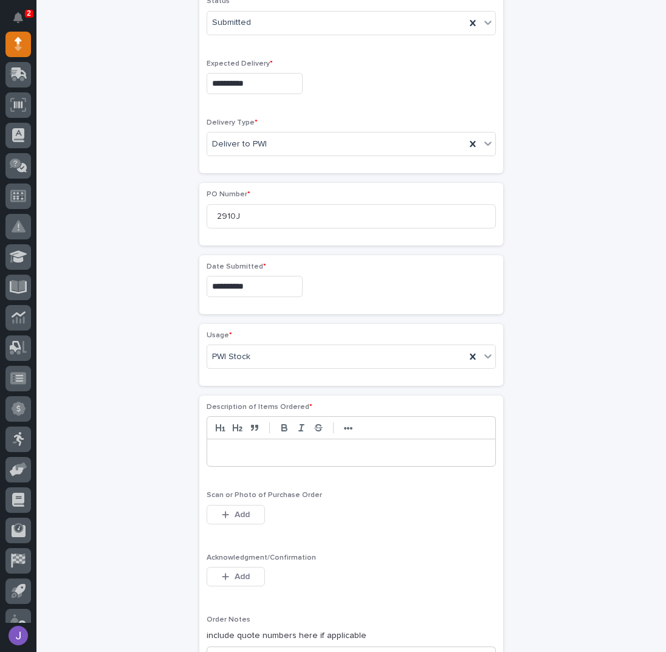
click at [245, 448] on p at bounding box center [351, 453] width 270 height 12
click at [213, 572] on button "Add" at bounding box center [236, 576] width 58 height 19
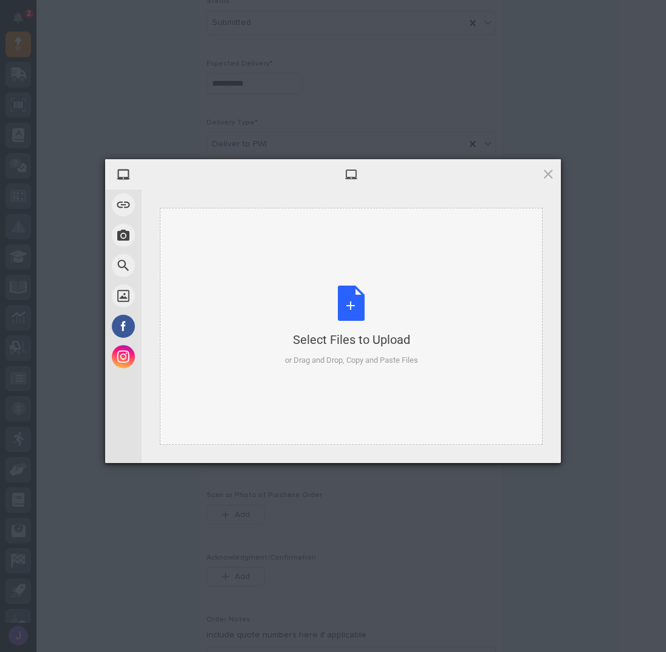
click at [360, 304] on div "Select Files to Upload or Drag and Drop, Copy and Paste Files" at bounding box center [351, 326] width 133 height 81
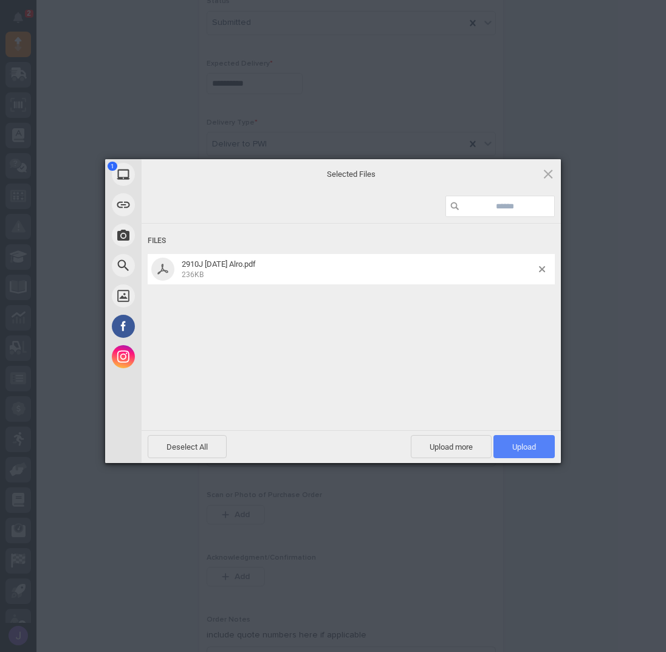
click at [514, 447] on span "Upload 1" at bounding box center [524, 446] width 24 height 9
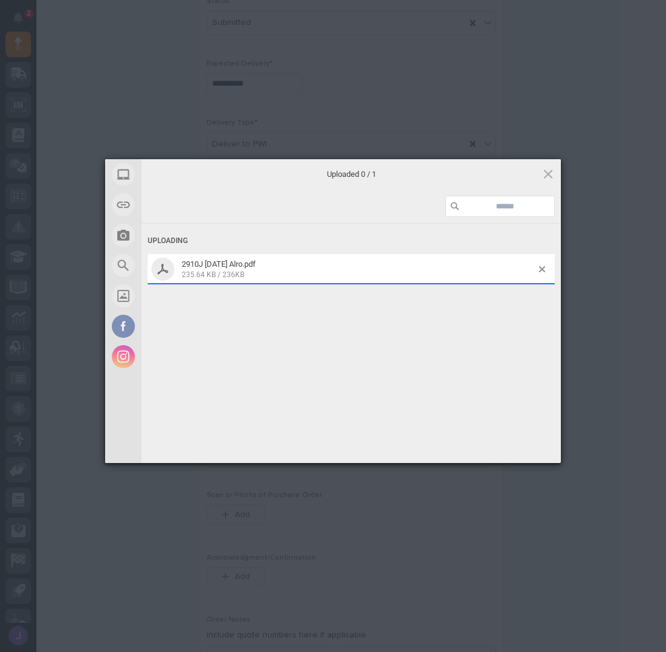
scroll to position [427, 0]
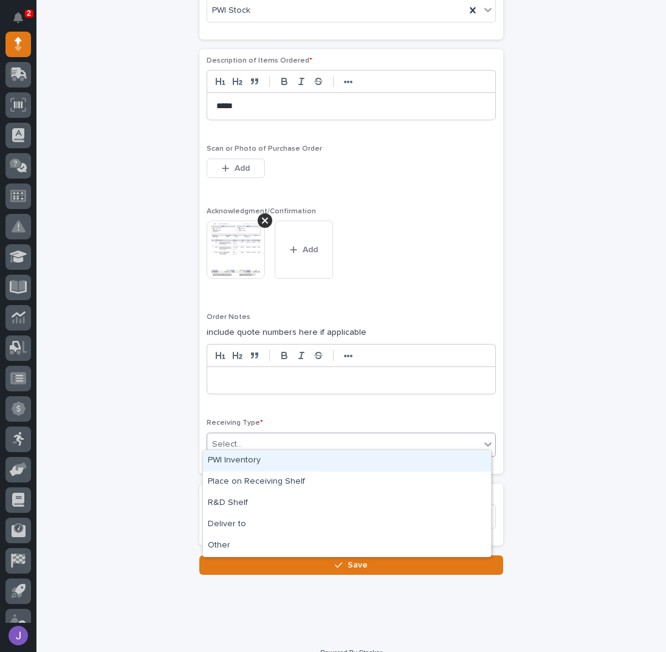
click at [253, 436] on div "Select..." at bounding box center [343, 444] width 273 height 20
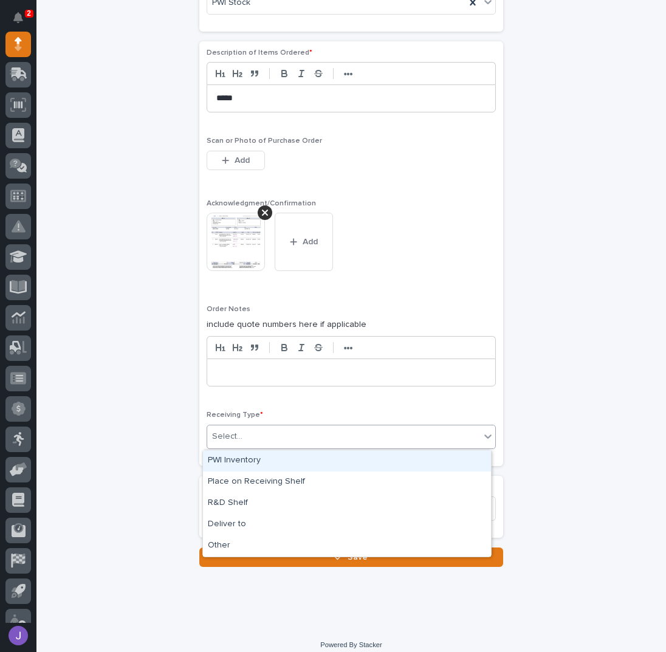
scroll to position [761, 0]
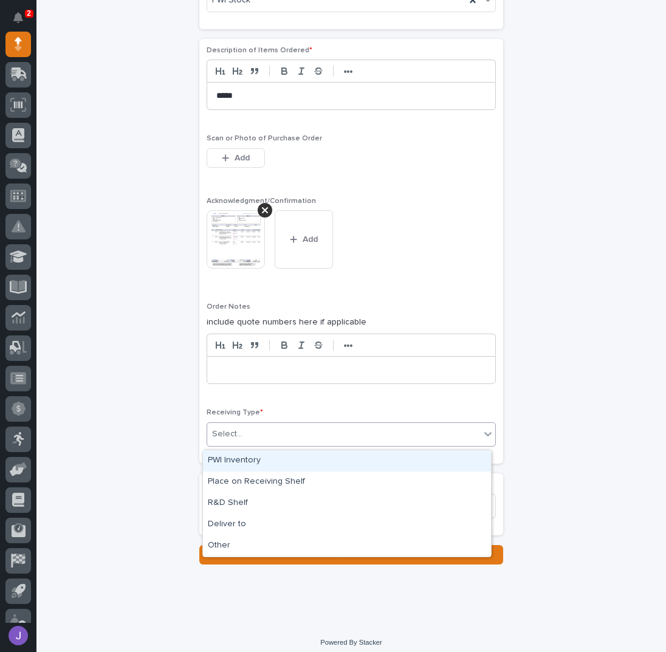
click at [242, 462] on div "PWI Inventory" at bounding box center [347, 460] width 288 height 21
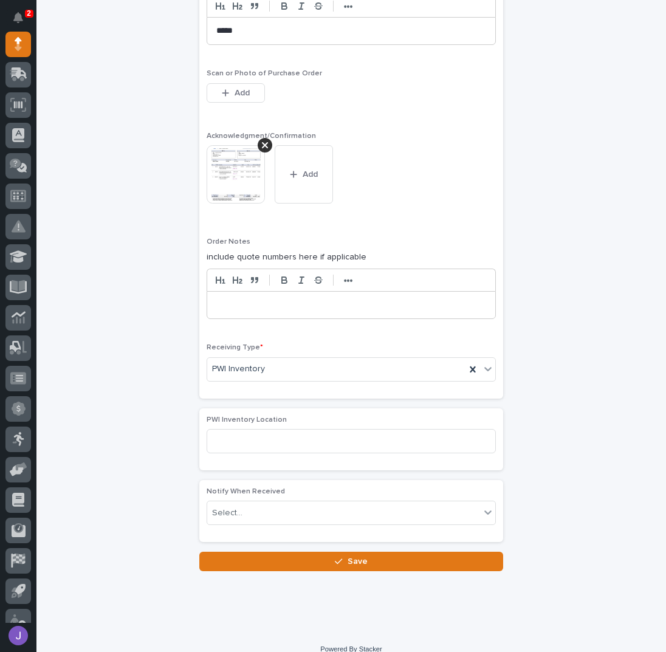
scroll to position [833, 0]
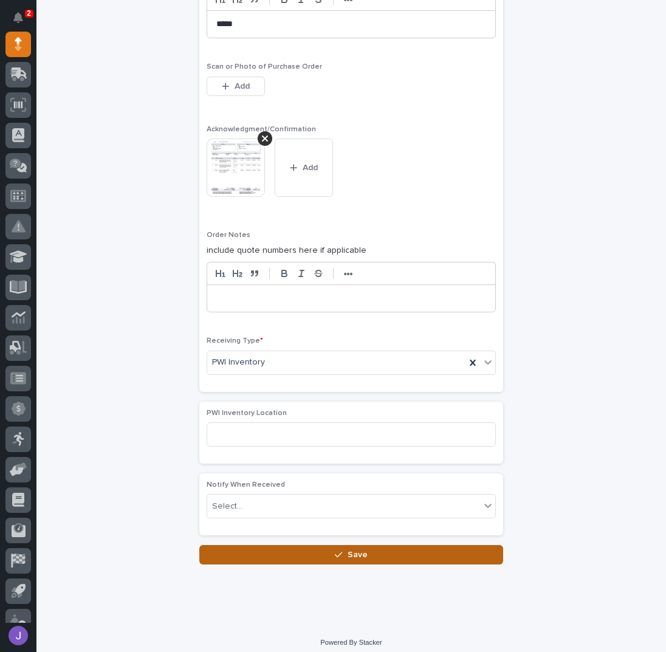
click at [249, 550] on button "Save" at bounding box center [351, 554] width 304 height 19
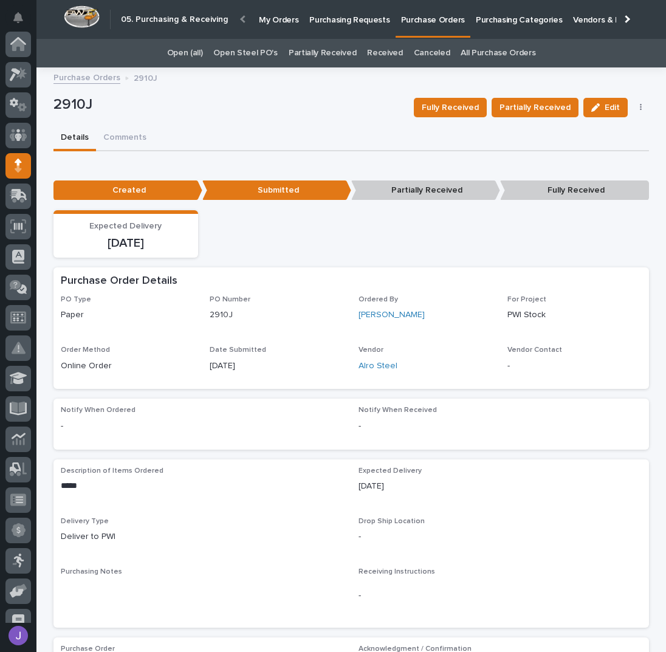
scroll to position [122, 0]
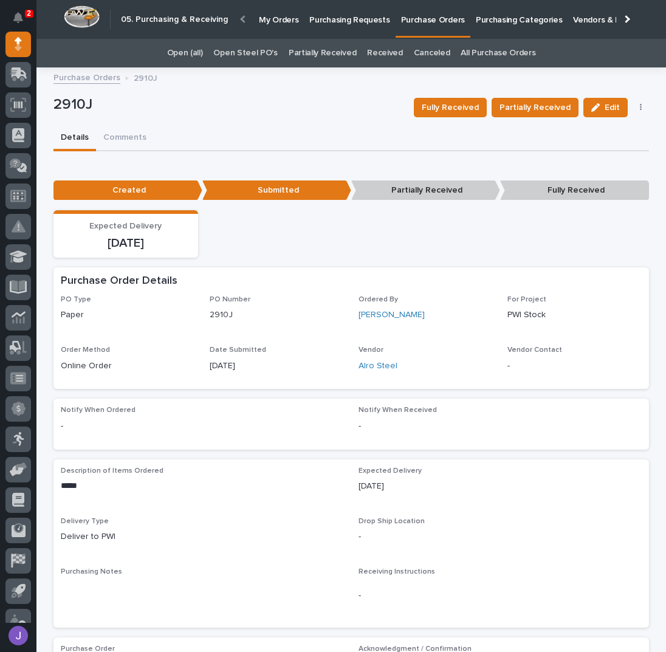
click at [368, 24] on p "Purchasing Requests" at bounding box center [349, 13] width 80 height 26
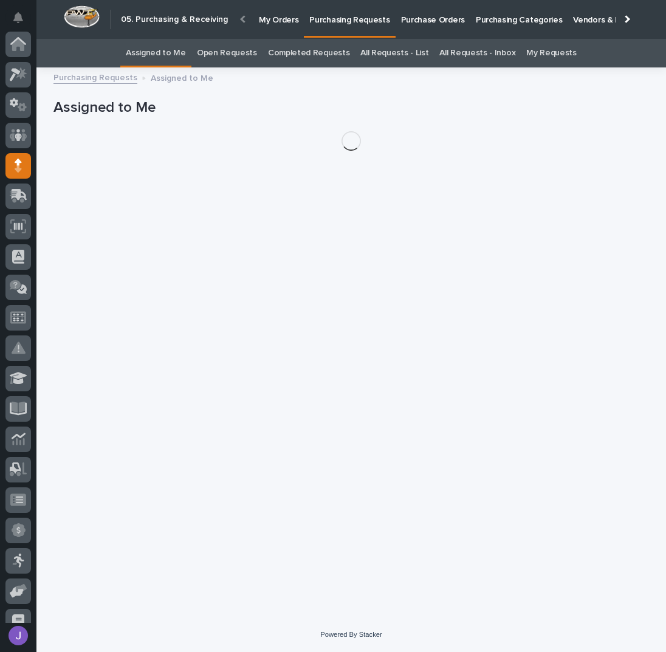
scroll to position [122, 0]
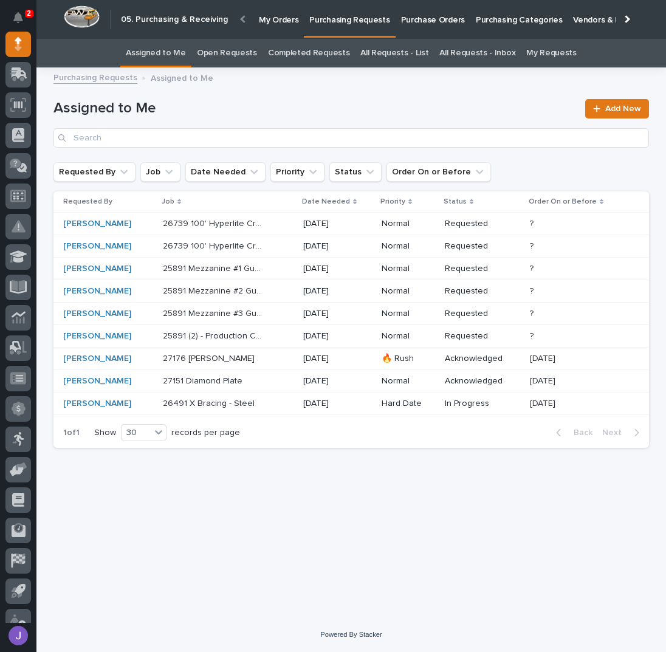
click at [135, 340] on div "[PERSON_NAME]" at bounding box center [108, 336] width 90 height 20
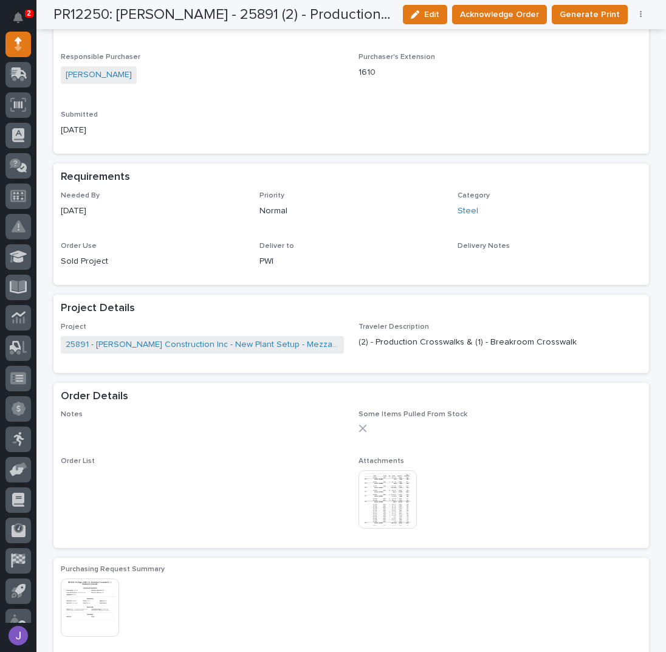
scroll to position [567, 0]
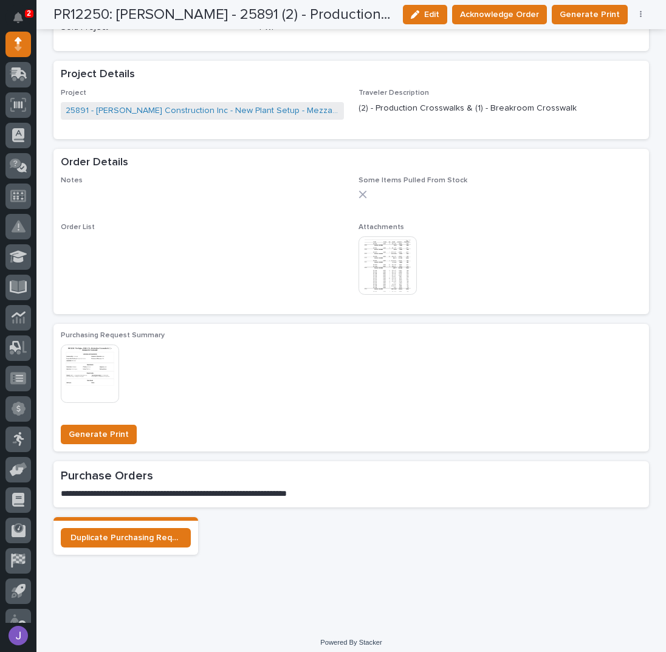
drag, startPoint x: 489, startPoint y: 464, endPoint x: 183, endPoint y: 311, distance: 341.6
click at [183, 311] on div "Notes ••• Some Items Pulled From Stock Order List ••• Attachments This file can…" at bounding box center [350, 245] width 595 height 138
